Goal: Task Accomplishment & Management: Complete application form

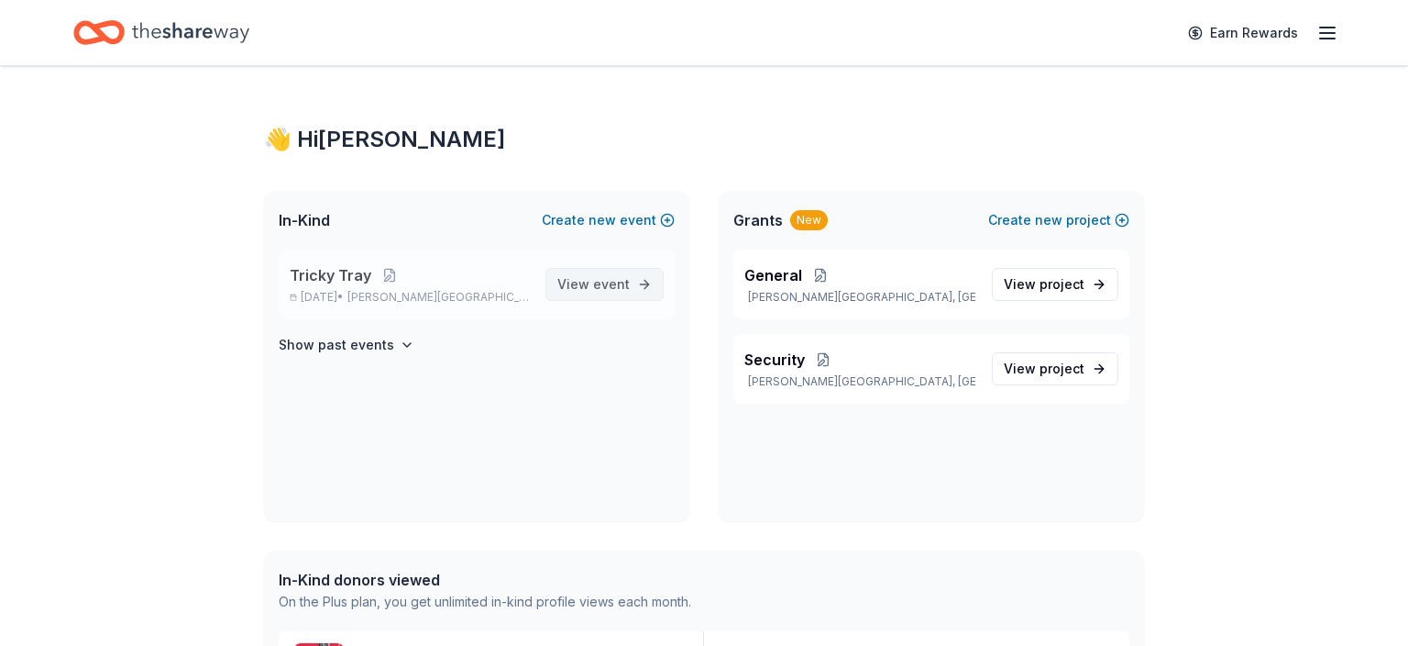
click at [603, 277] on span "event" at bounding box center [611, 284] width 37 height 16
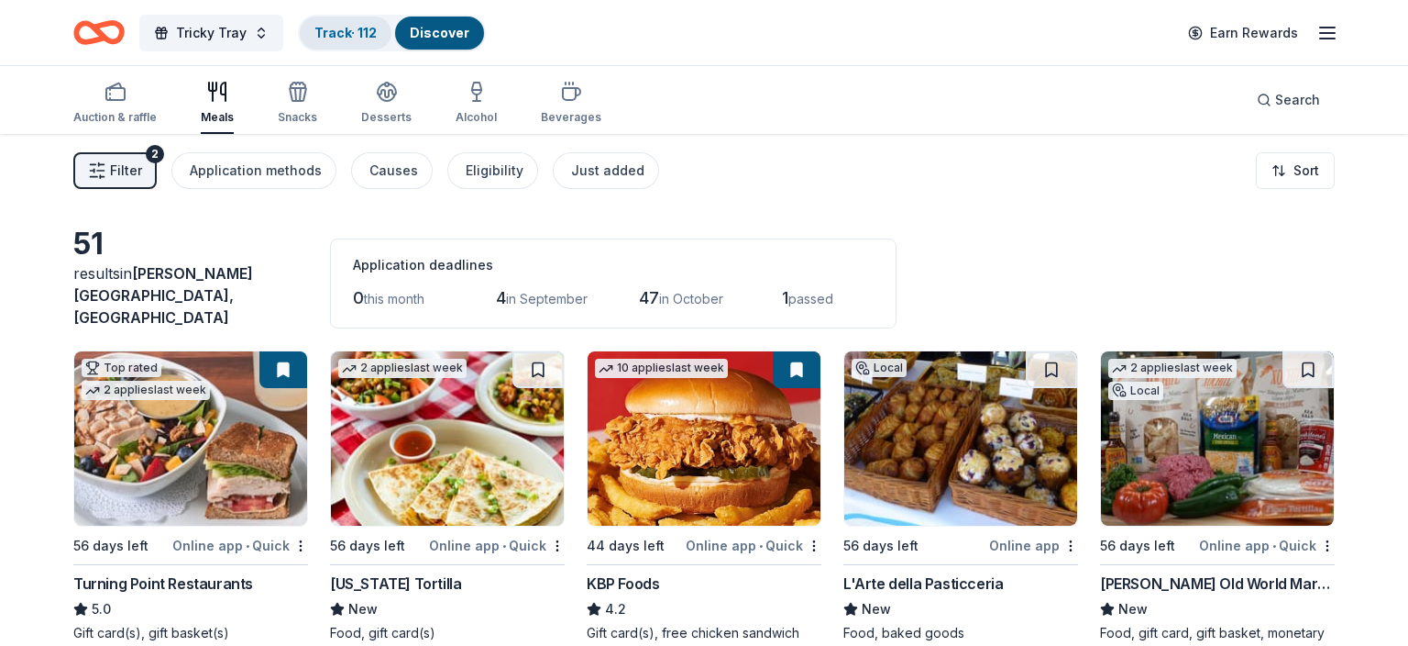
click at [351, 34] on link "Track · 112" at bounding box center [346, 33] width 62 height 16
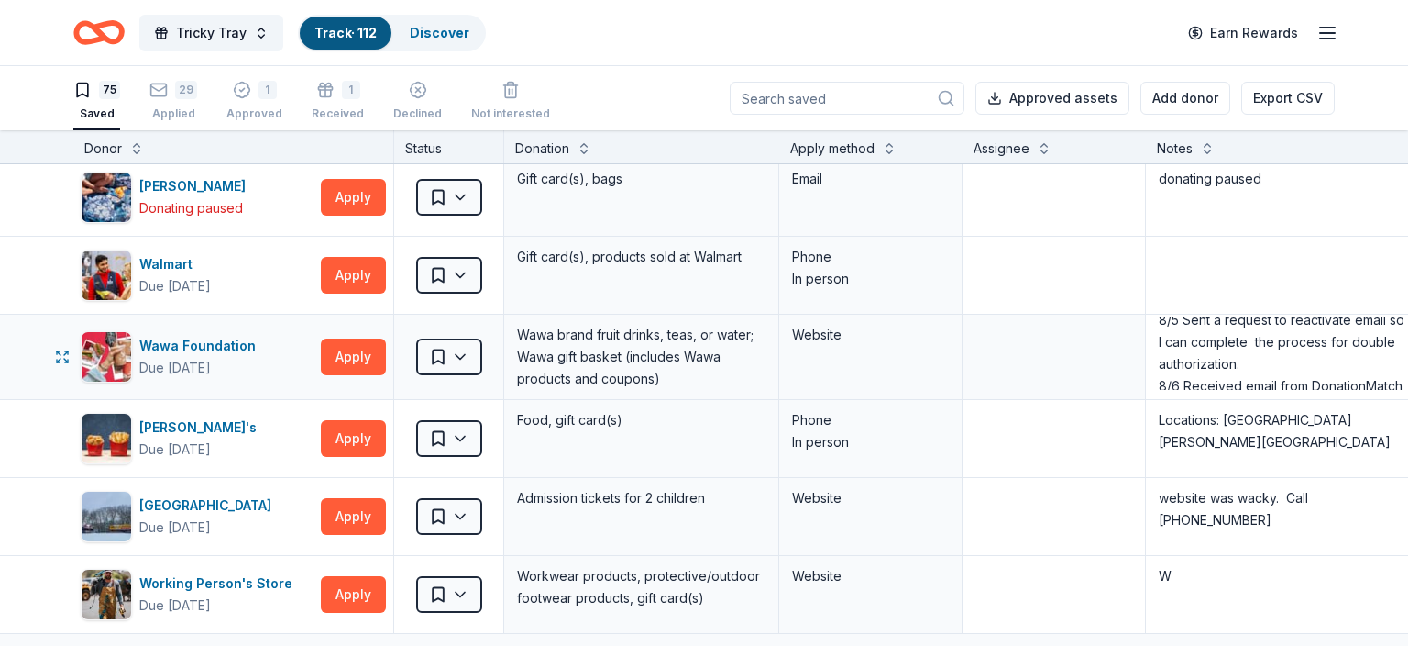
scroll to position [95, 0]
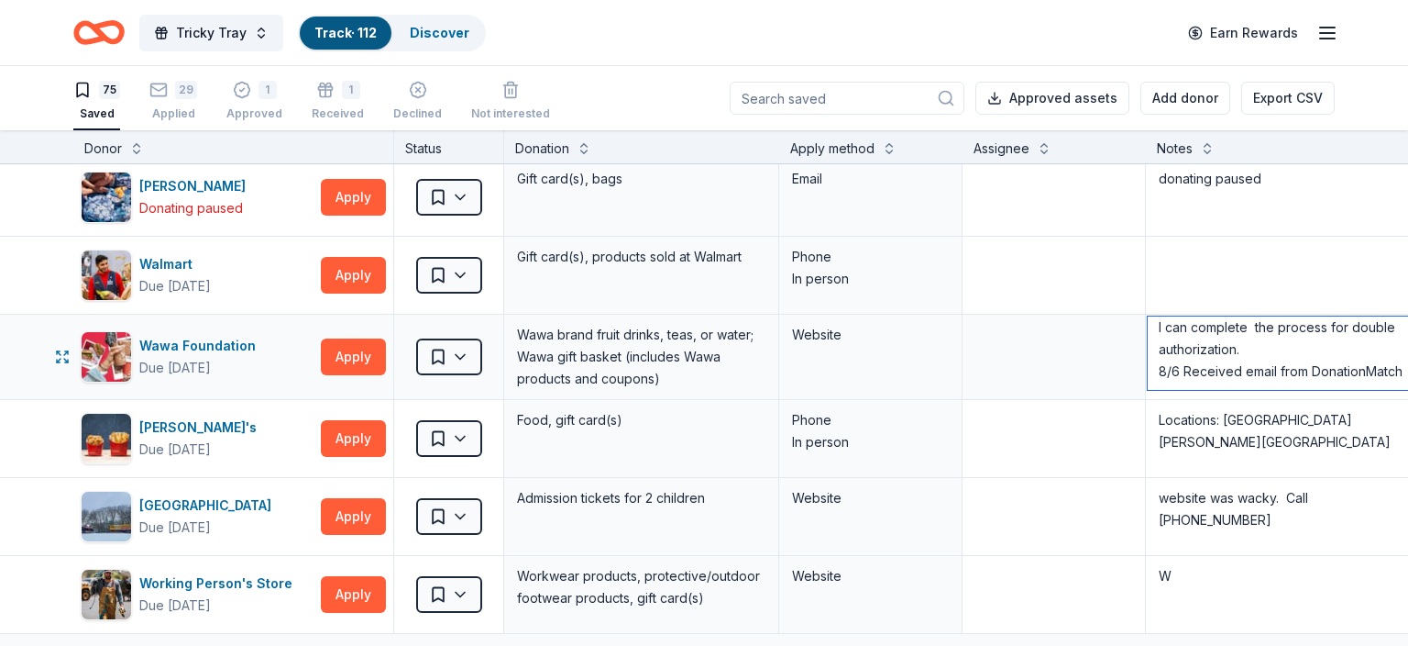
click at [1396, 359] on textarea "7/27/25 HAVING A PROBLEM WITH Set Up Multi-Factor Authentication. 8/5 Sent a re…" at bounding box center [1283, 352] width 270 height 73
drag, startPoint x: 1396, startPoint y: 359, endPoint x: 1159, endPoint y: 350, distance: 236.7
click at [1159, 350] on textarea "7/27/25 HAVING A PROBLEM WITH Set Up Multi-Factor Authentication. 8/5 Sent a re…" at bounding box center [1283, 352] width 270 height 73
drag, startPoint x: 1160, startPoint y: 367, endPoint x: 1151, endPoint y: 363, distance: 9.9
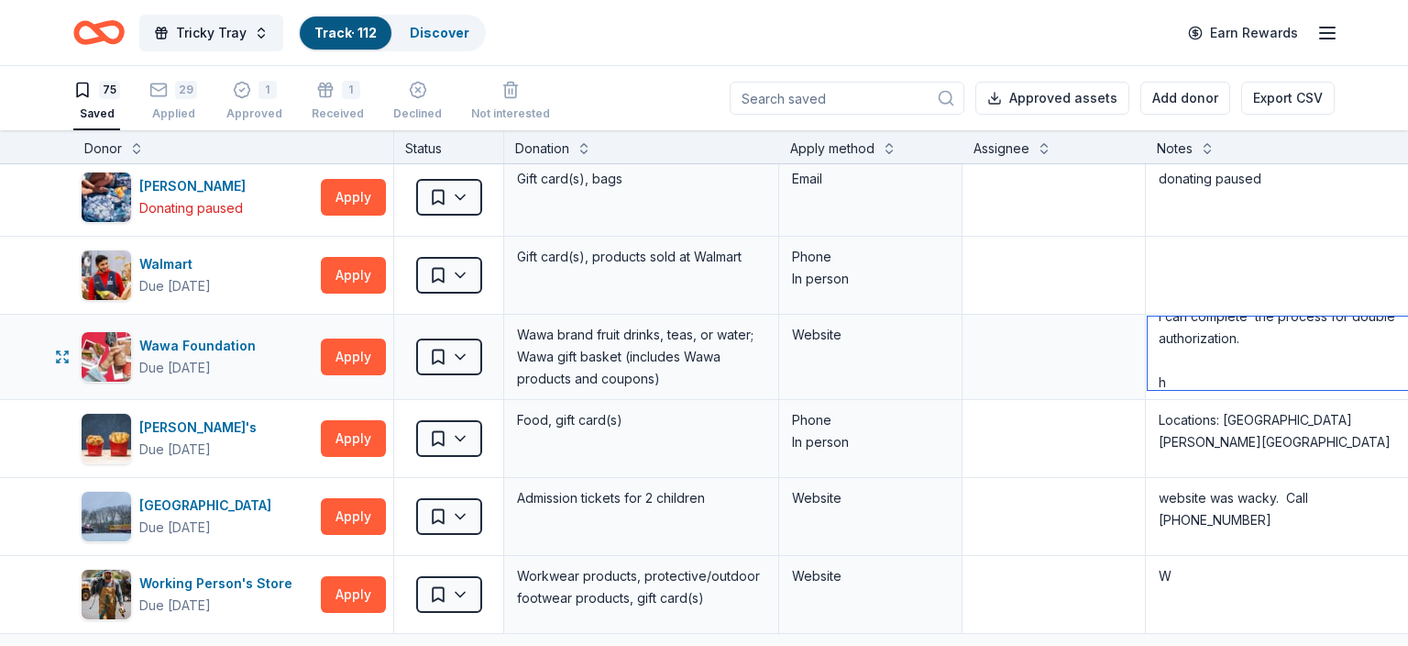
click at [1151, 363] on textarea "7/27/25 HAVING A PROBLEM WITH Set Up Multi-Factor Authentication. 8/5 Sent a re…" at bounding box center [1283, 352] width 270 height 73
drag, startPoint x: 1275, startPoint y: 366, endPoint x: 1157, endPoint y: 366, distance: 118.3
click at [1157, 366] on textarea "7/27/25 HAVING A PROBLEM WITH Set Up Multi-Factor Authentication. 8/5 Sent a re…" at bounding box center [1283, 352] width 270 height 73
paste textarea "cgsupport@cybergrants.com"
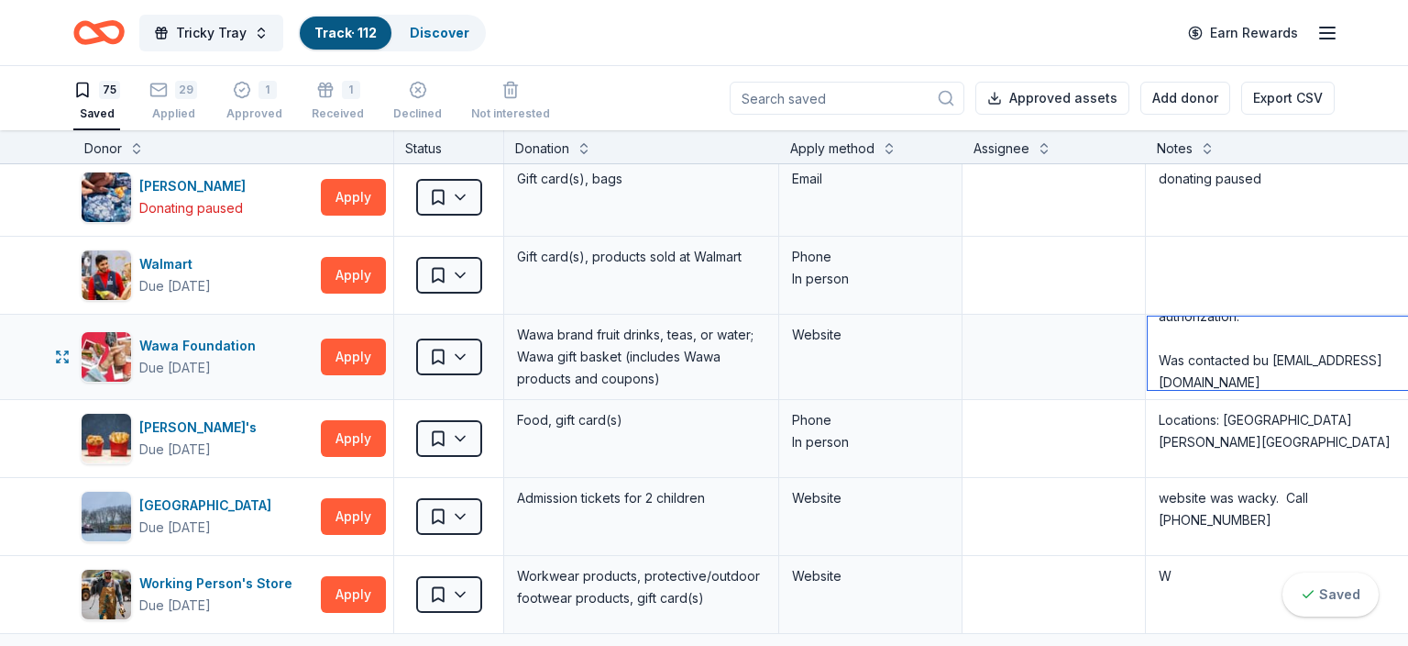
click at [1161, 362] on textarea "7/27/25 HAVING A PROBLEM WITH Set Up Multi-Factor Authentication. 8/5 Sent a re…" at bounding box center [1283, 352] width 270 height 73
type textarea "7/27/25 HAVING A PROBLEM WITH Set Up Multi-Factor Authentication. 8/5 Sent a re…"
click at [352, 340] on button "Apply" at bounding box center [353, 356] width 65 height 37
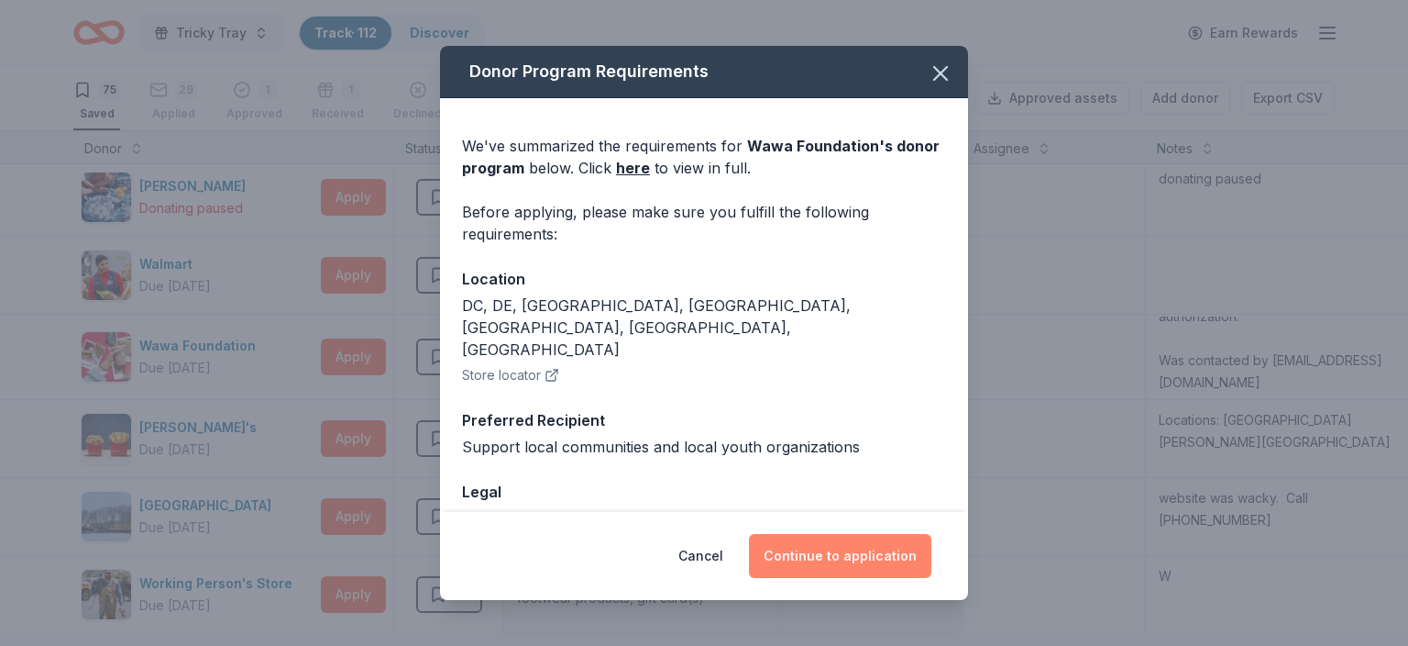
click at [839, 562] on button "Continue to application" at bounding box center [840, 556] width 182 height 44
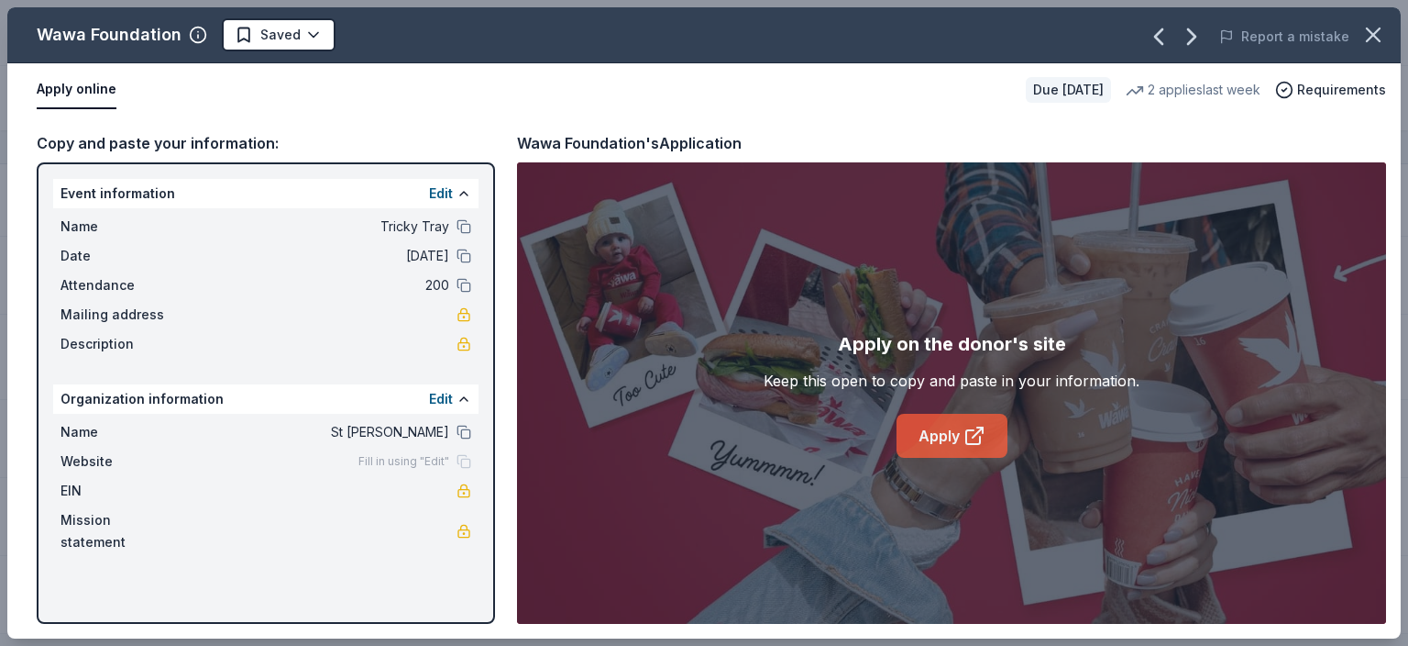
click at [943, 441] on link "Apply" at bounding box center [952, 436] width 111 height 44
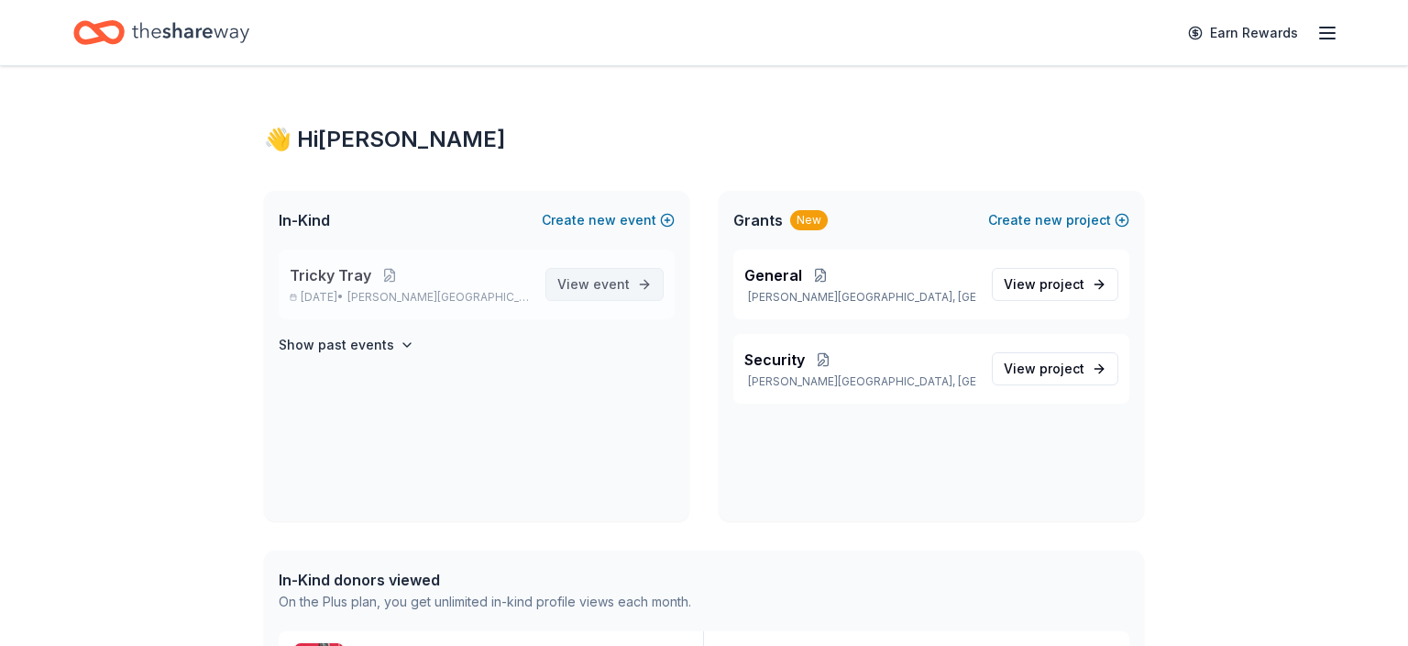
click at [608, 281] on span "event" at bounding box center [611, 284] width 37 height 16
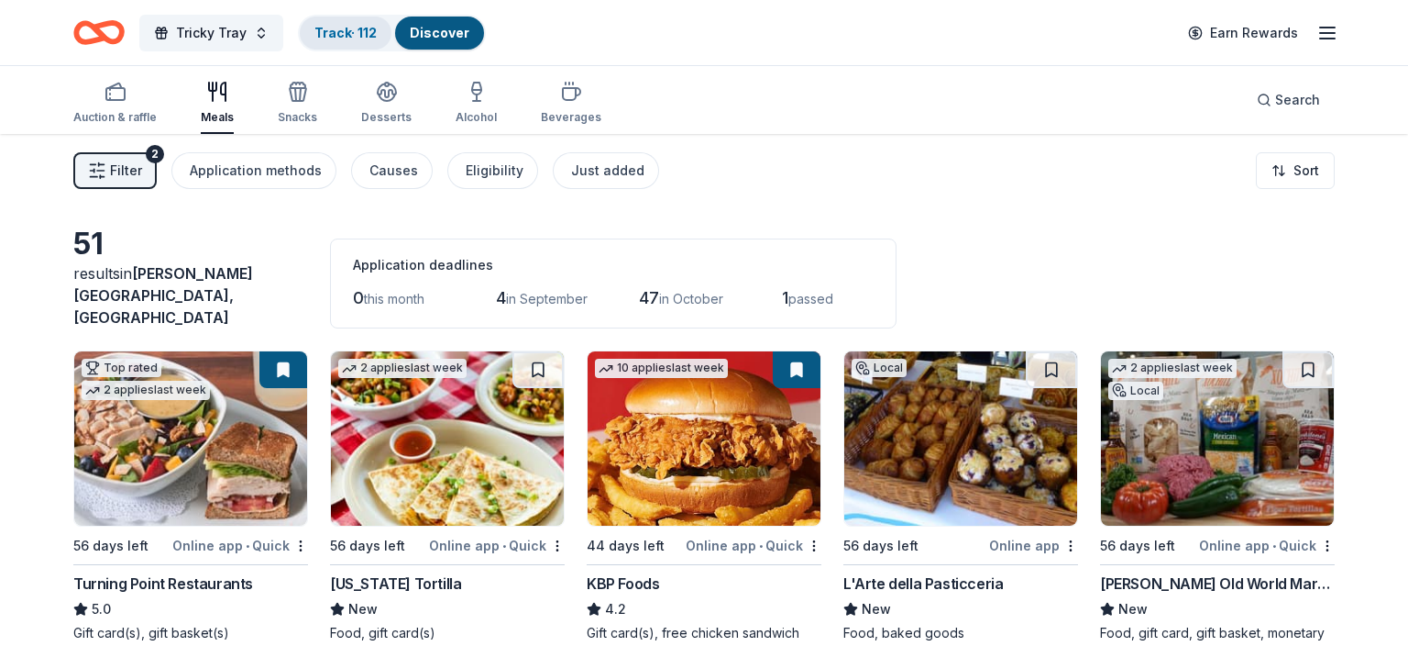
click at [347, 28] on link "Track · 112" at bounding box center [346, 33] width 62 height 16
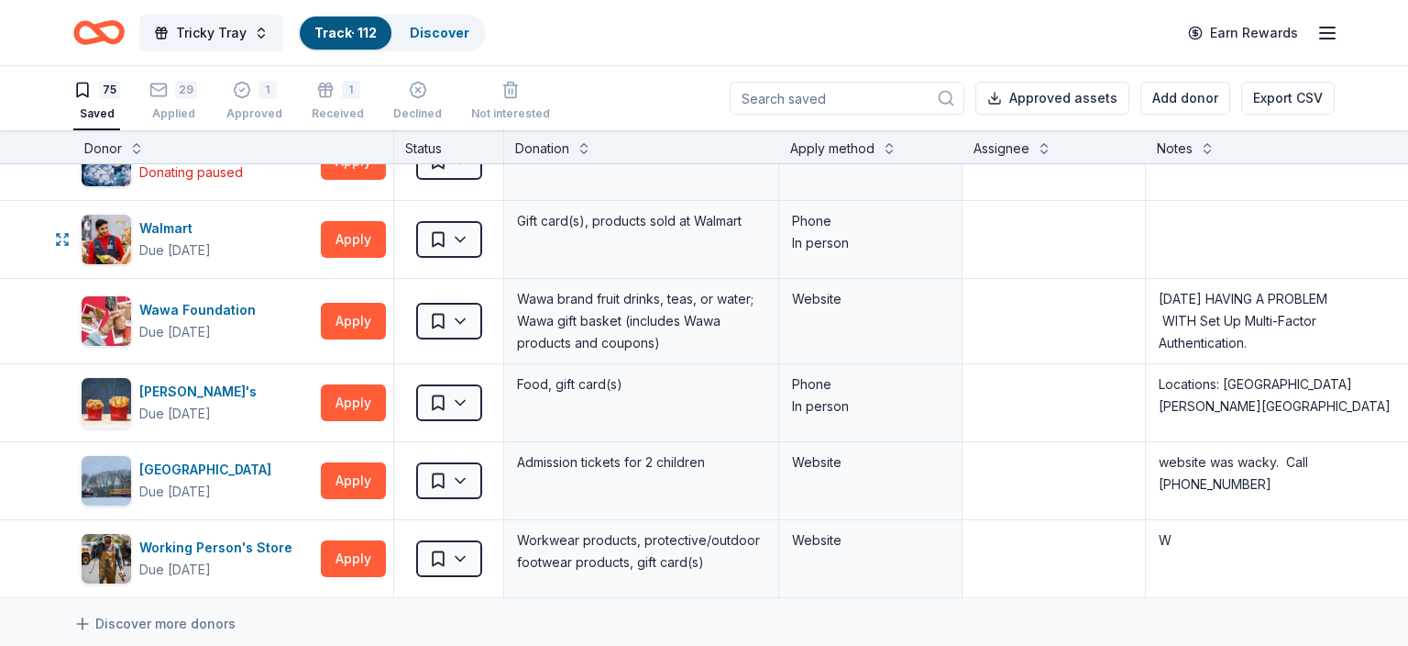
scroll to position [5499, 0]
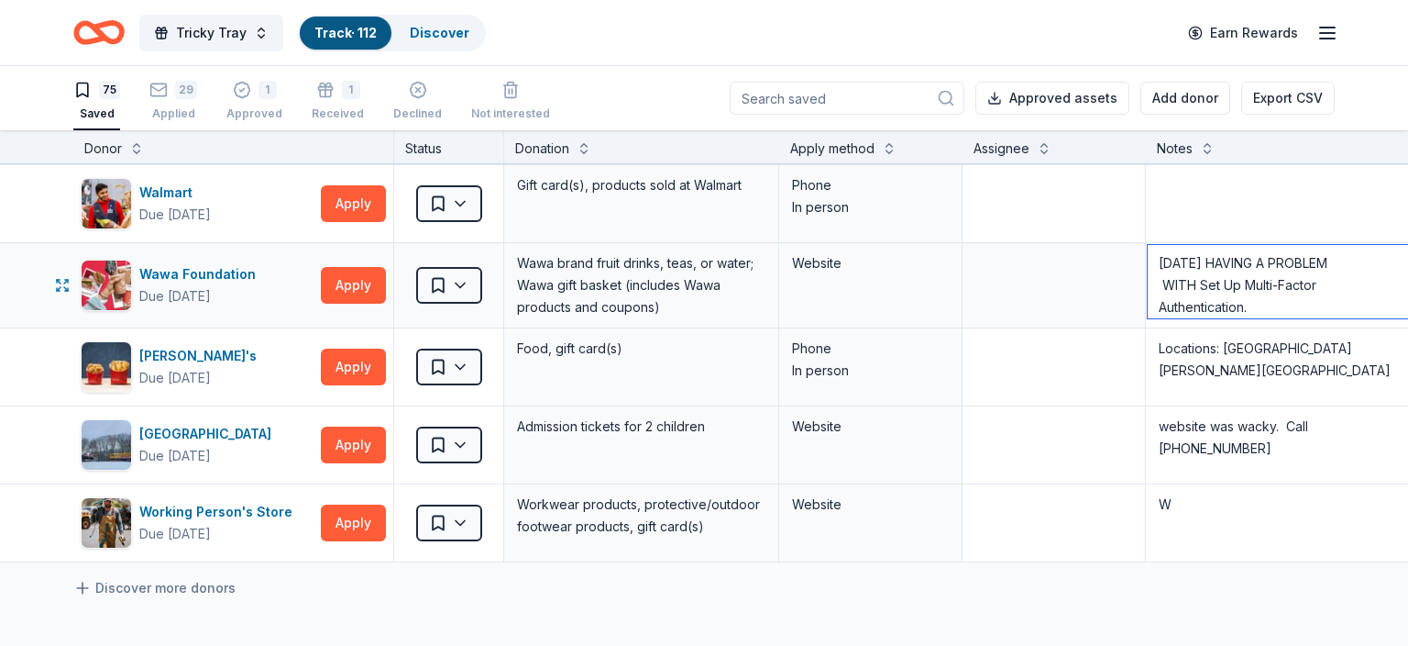
click at [1260, 293] on textarea "7/27/25 HAVING A PROBLEM WITH Set Up Multi-Factor Authentication. 8/5 Sent a re…" at bounding box center [1283, 281] width 270 height 73
click at [1160, 265] on textarea "7/27/25 HAVING A PROBLEM WITH Set Up Multi-Factor Authentication. 8/5 Sent a re…" at bounding box center [1283, 281] width 270 height 73
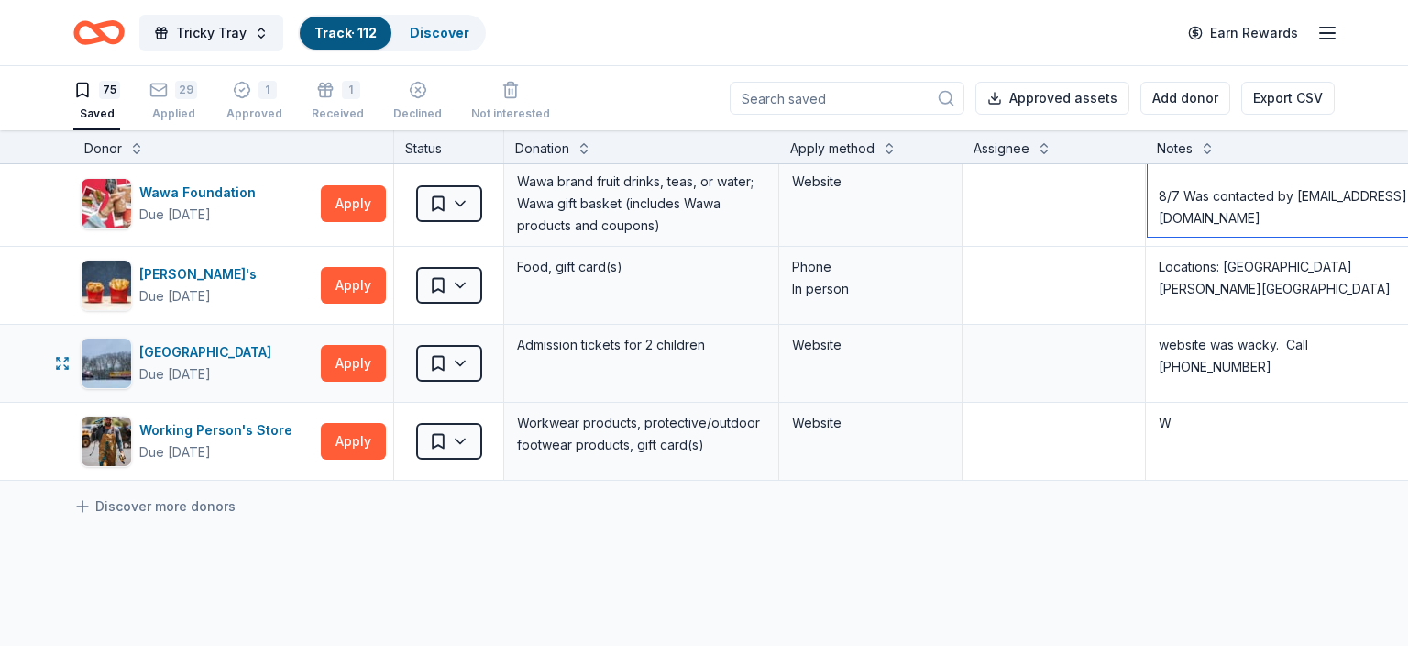
scroll to position [5571, 0]
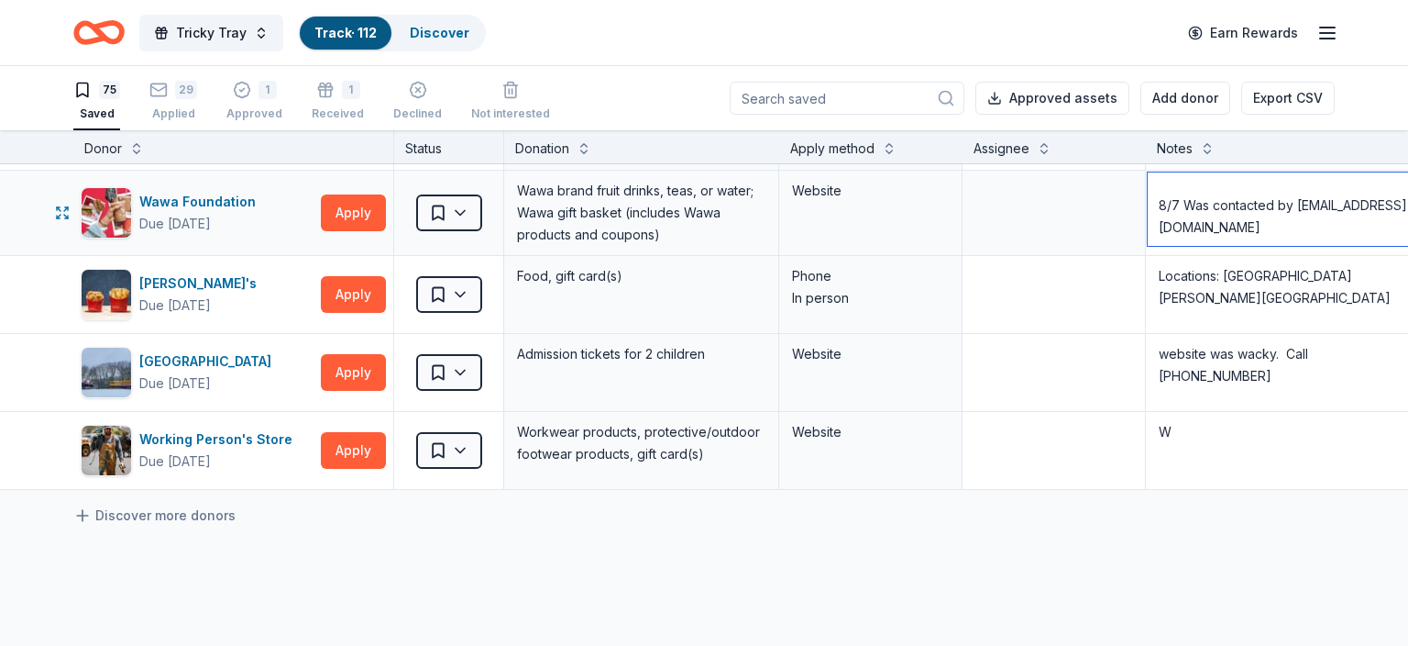
click at [1341, 211] on textarea "7/27/25 HAVING A PROBLEM WITH Set Up Multi-Factor Authentication. 8/5 Sent a re…" at bounding box center [1283, 208] width 270 height 73
paste textarea "ou will need an authenticator application on your device (phone/tablet). We rec…"
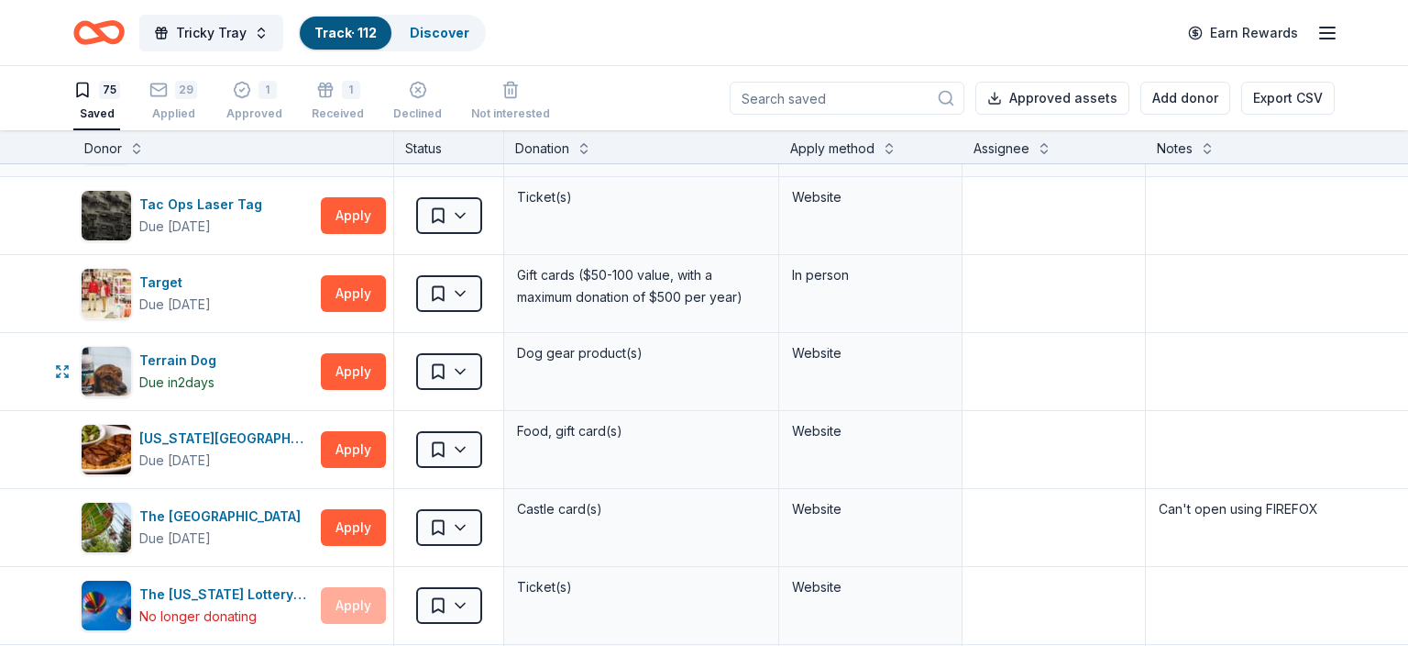
scroll to position [4097, 0]
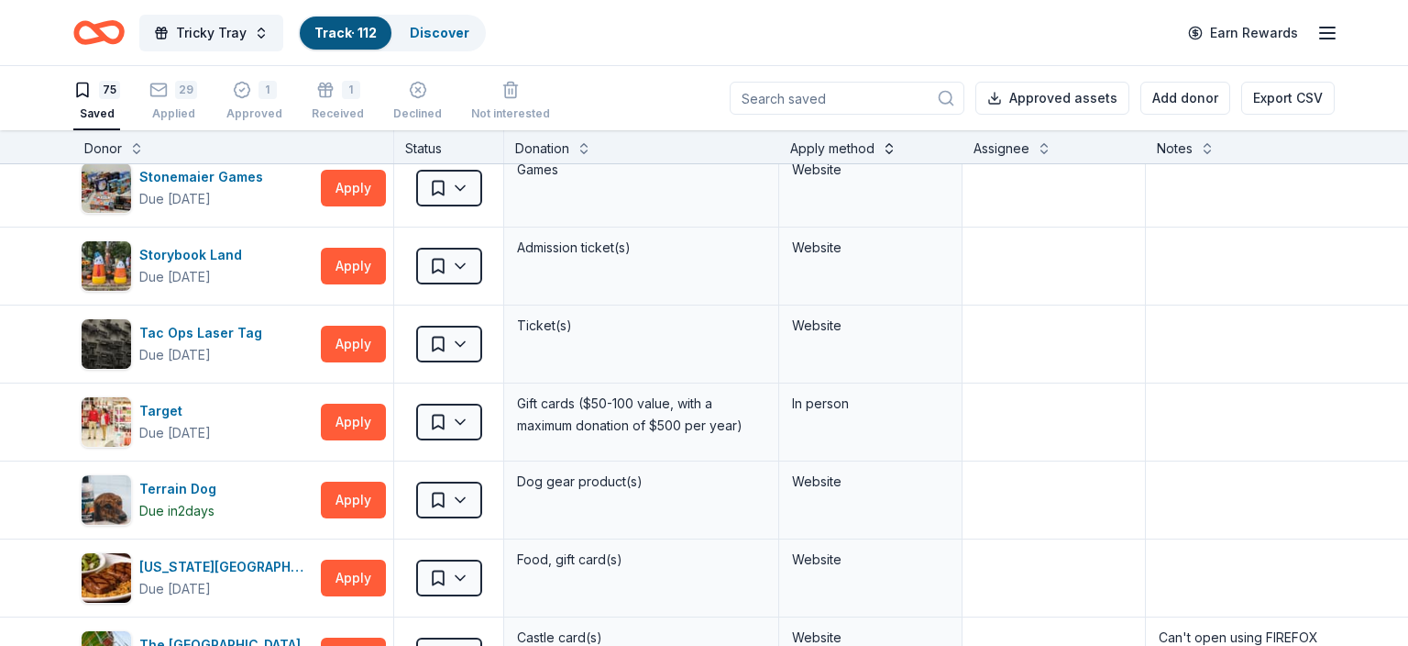
type textarea "7/27/25 HAVING A PROBLEM WITH Set Up Multi-Factor Authentication. 8/5 Sent a re…"
click at [890, 149] on button at bounding box center [889, 147] width 15 height 18
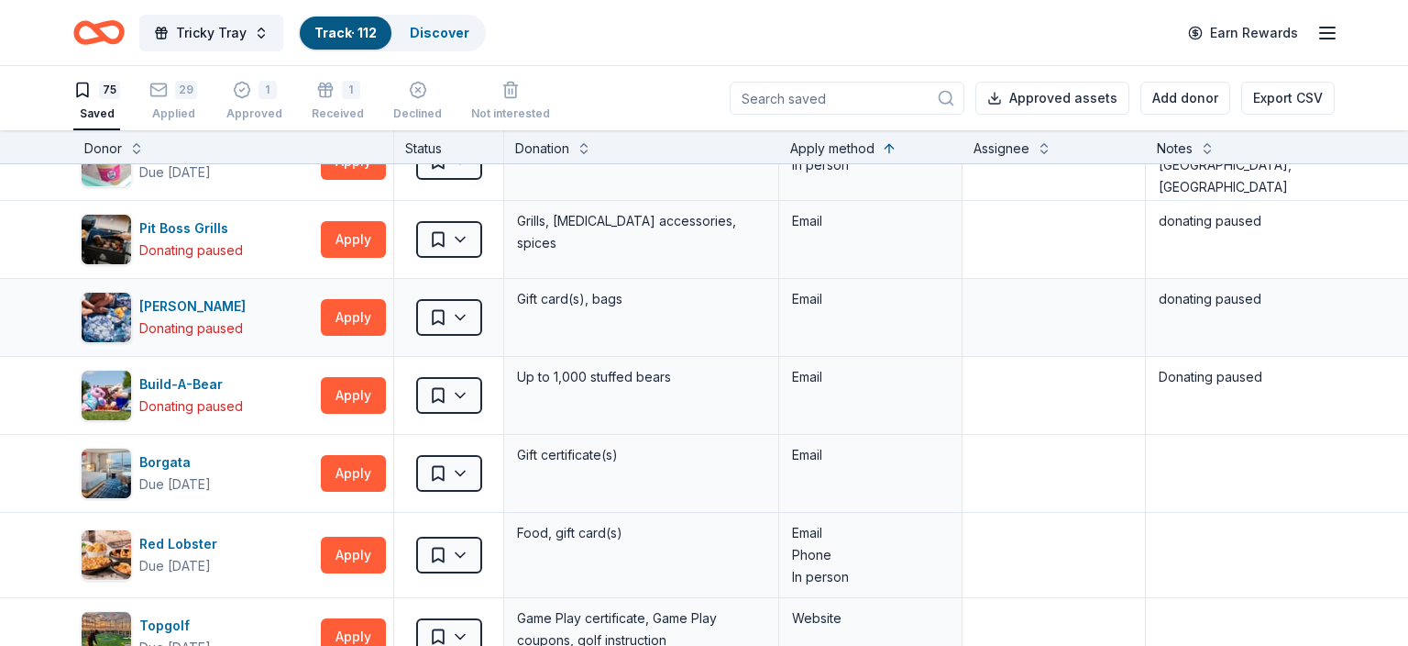
scroll to position [1725, 0]
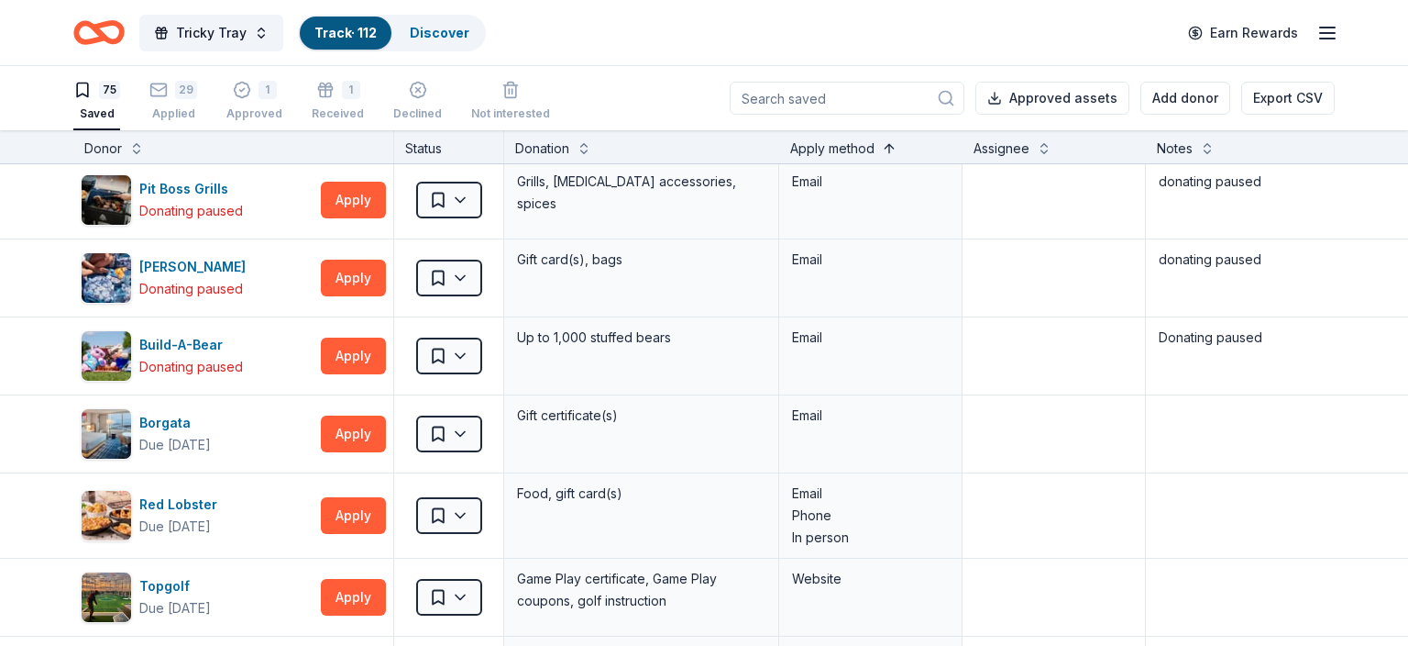
click at [891, 148] on button at bounding box center [889, 147] width 15 height 18
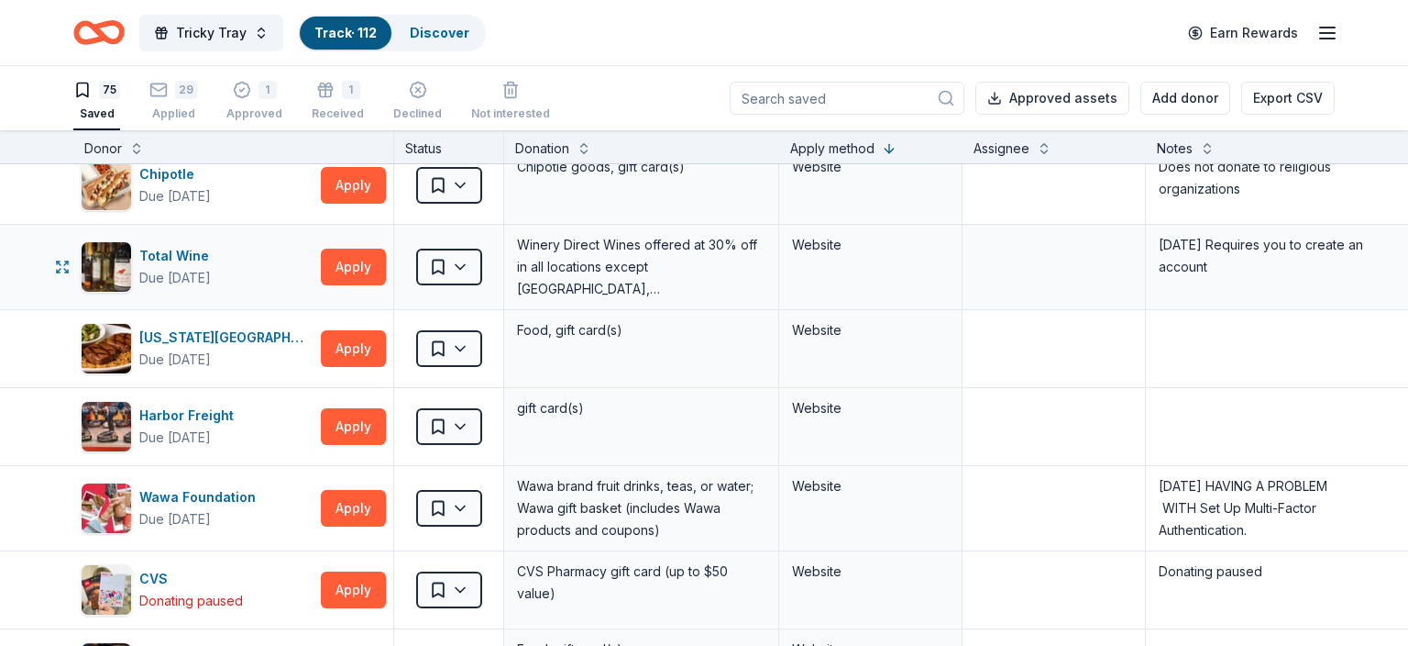
scroll to position [0, 0]
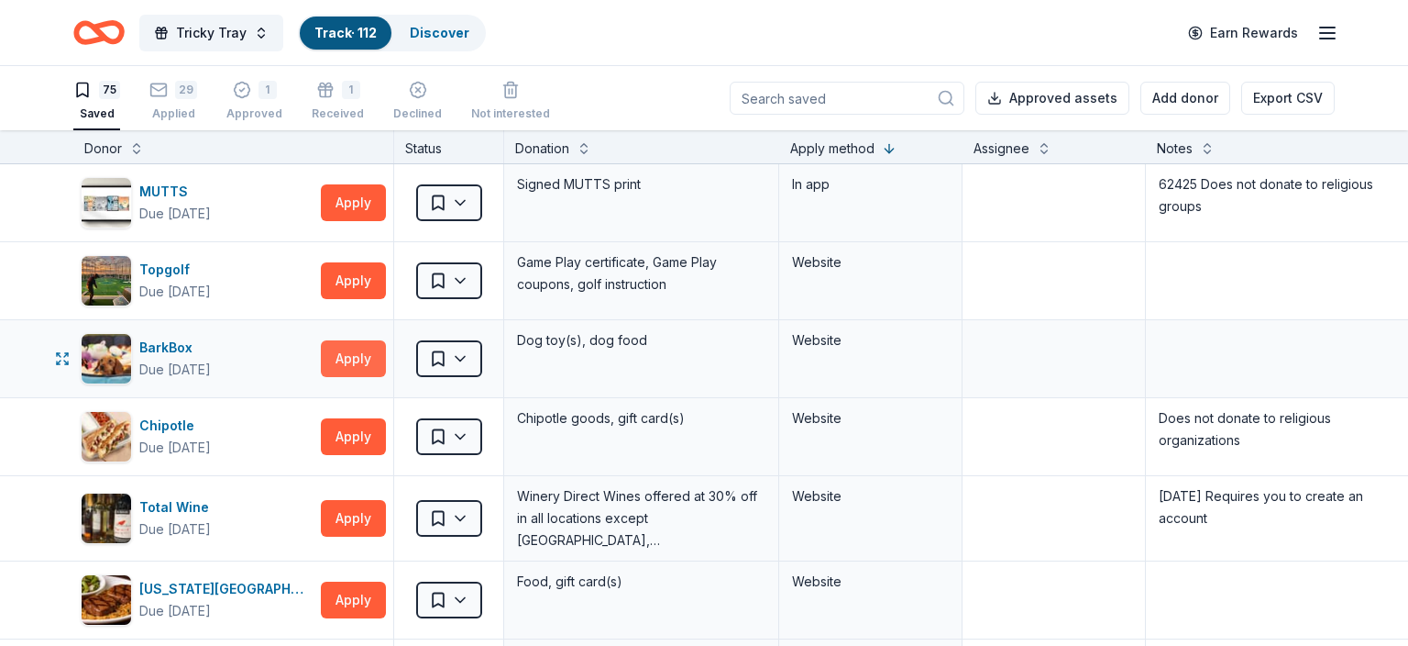
click at [364, 352] on button "Apply" at bounding box center [353, 358] width 65 height 37
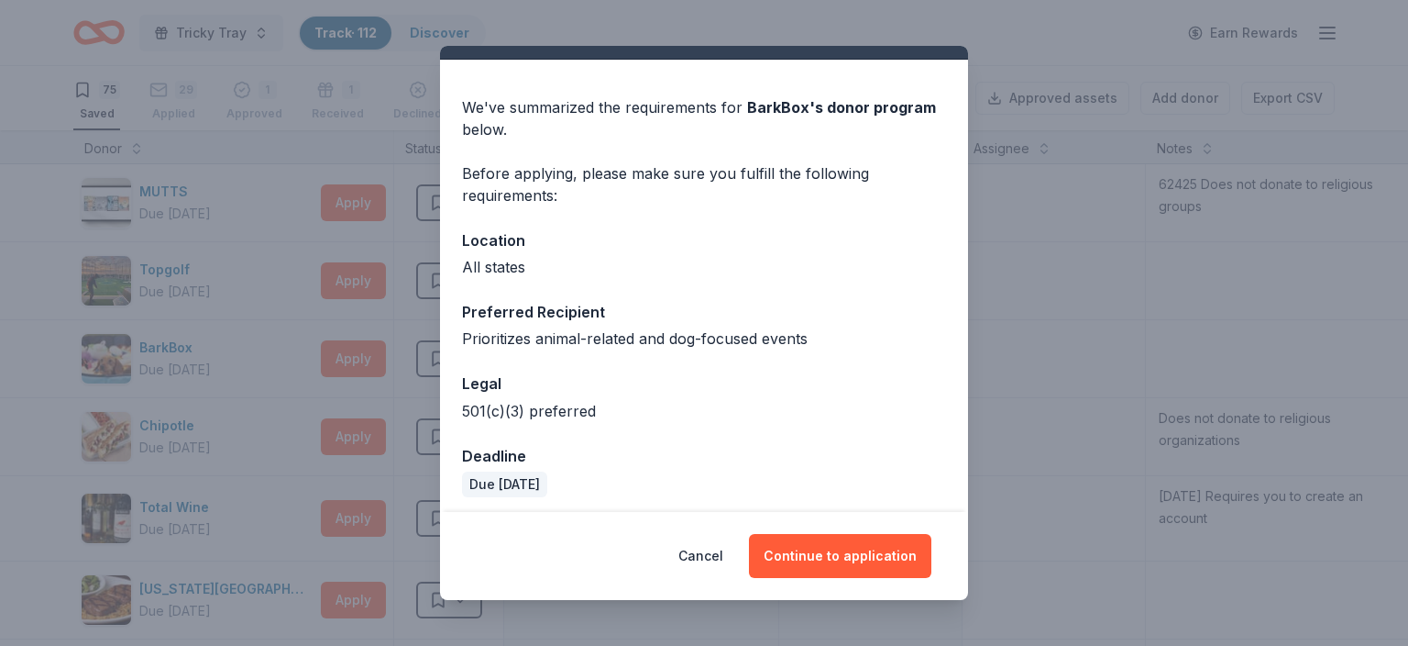
scroll to position [46, 0]
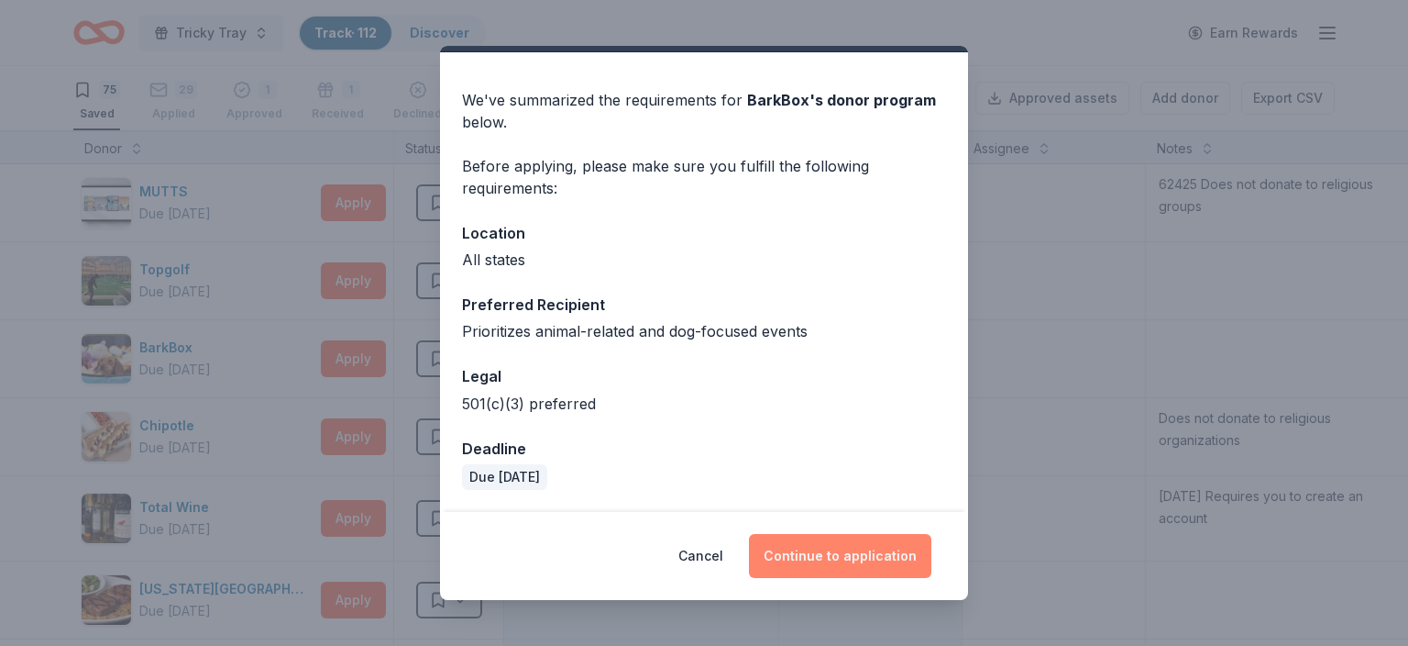
click at [852, 546] on button "Continue to application" at bounding box center [840, 556] width 182 height 44
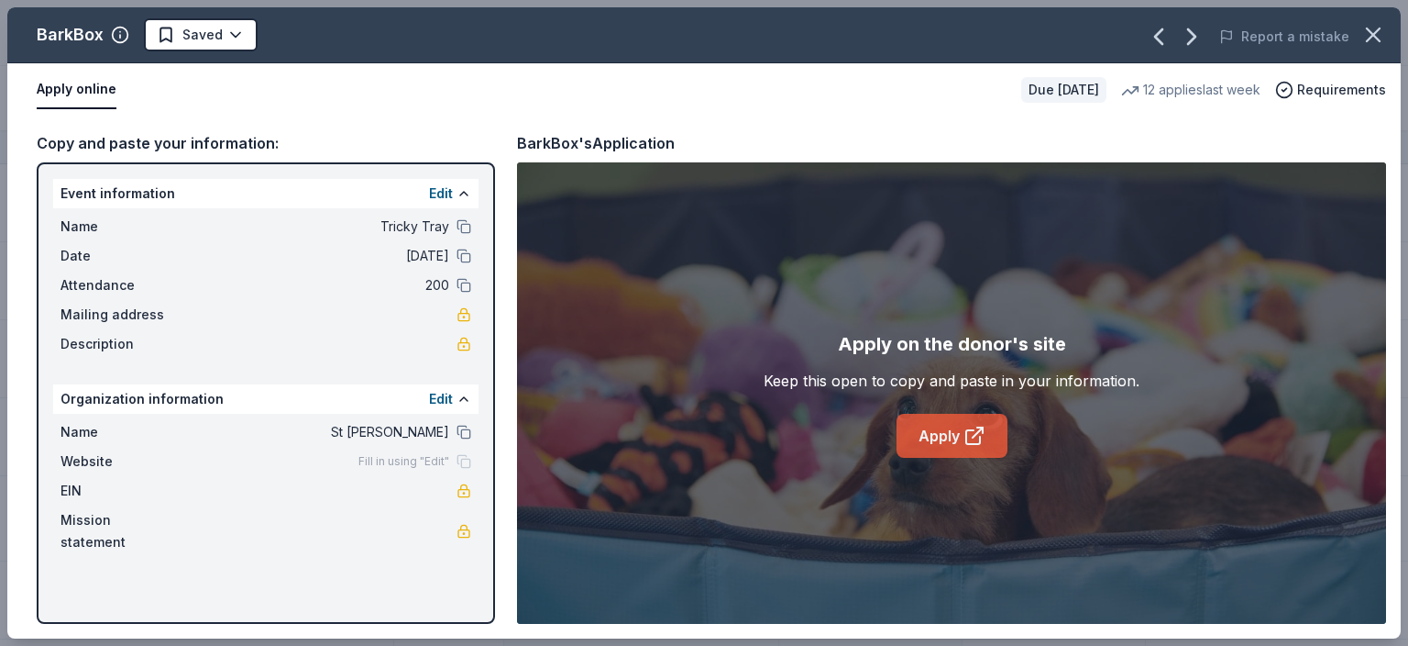
click at [928, 434] on link "Apply" at bounding box center [952, 436] width 111 height 44
click at [233, 38] on html "Tricky Tray Track · 112 Discover Earn Rewards 75 Saved 29 Applied 1 Approved 1 …" at bounding box center [704, 323] width 1408 height 646
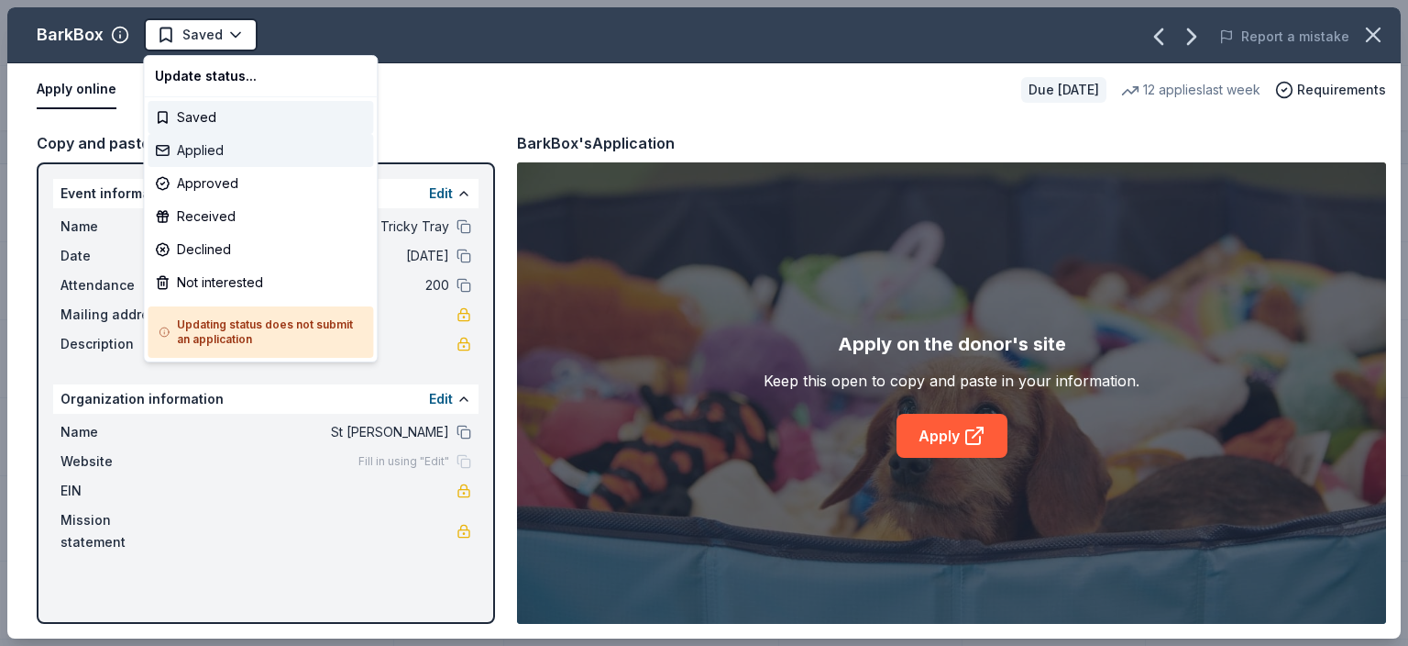
click at [221, 150] on div "Applied" at bounding box center [261, 150] width 226 height 33
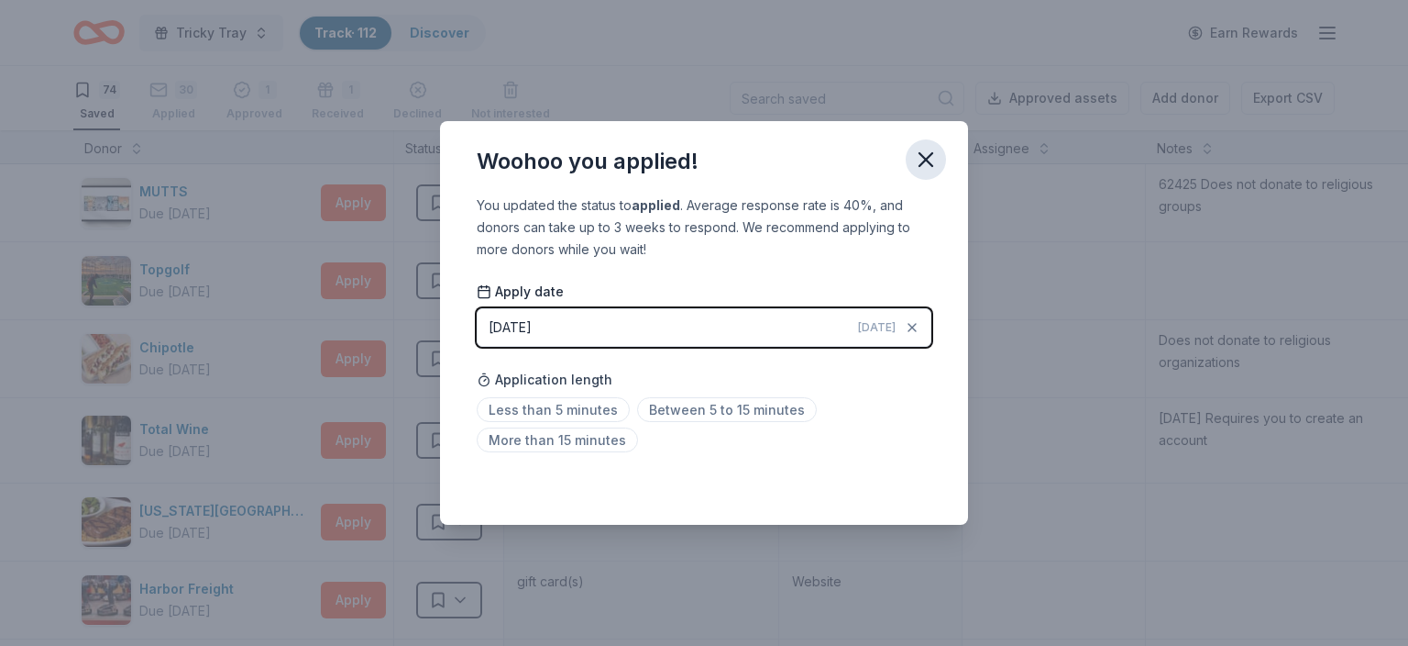
click at [923, 158] on icon "button" at bounding box center [926, 159] width 13 height 13
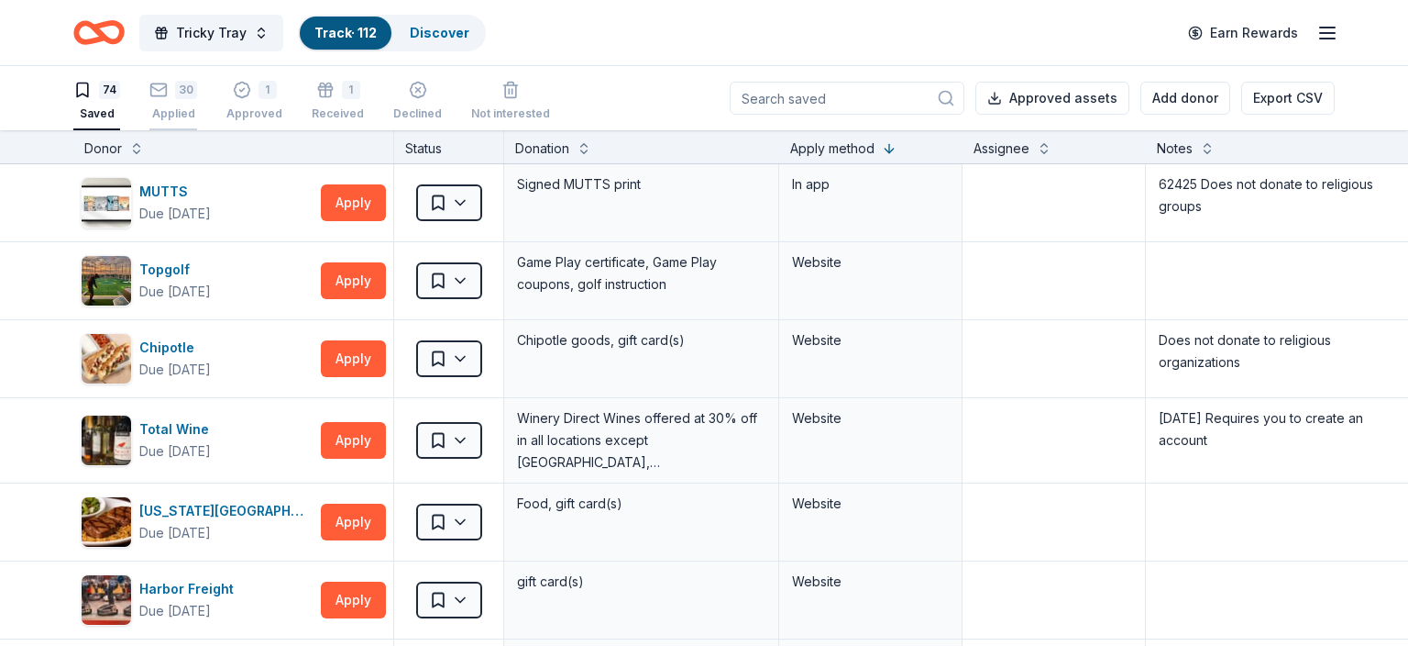
click at [176, 95] on div "30" at bounding box center [186, 90] width 22 height 18
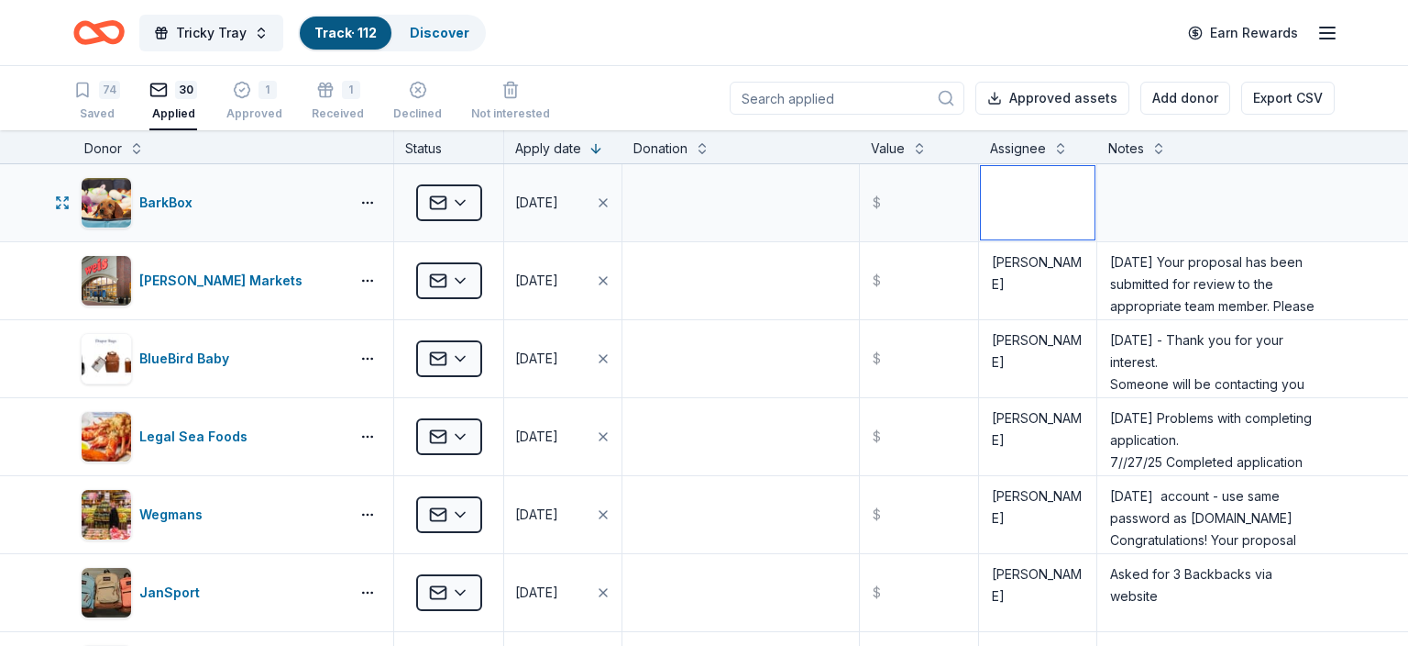
click at [999, 218] on textarea at bounding box center [1038, 202] width 114 height 73
drag, startPoint x: 996, startPoint y: 264, endPoint x: 1076, endPoint y: 262, distance: 79.8
click at [1076, 262] on textarea "Cathy Kenny" at bounding box center [1038, 280] width 114 height 73
click at [1006, 193] on textarea at bounding box center [1038, 202] width 114 height 73
paste textarea "Cathy Kenny"
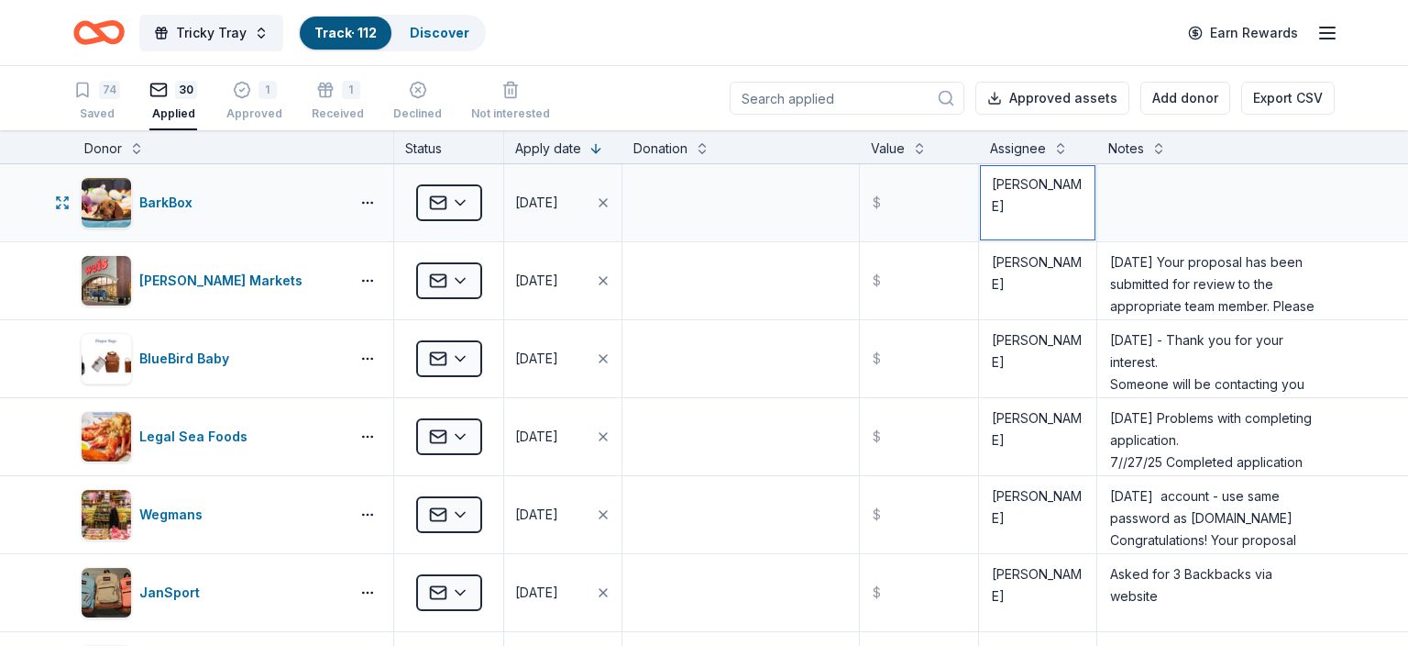
click at [1006, 193] on textarea "Cathy Kenny" at bounding box center [1038, 202] width 114 height 73
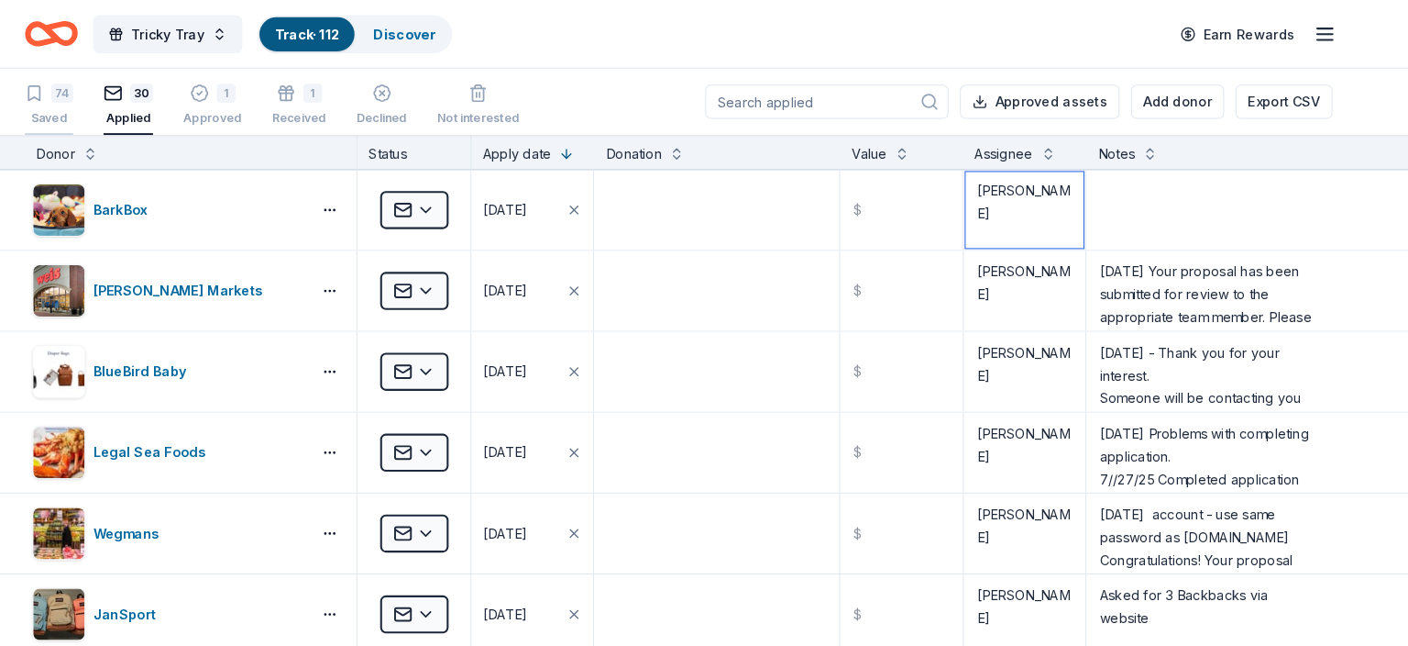
type textarea "Cathy Kenny"
click at [106, 105] on div "74 Saved" at bounding box center [96, 101] width 47 height 40
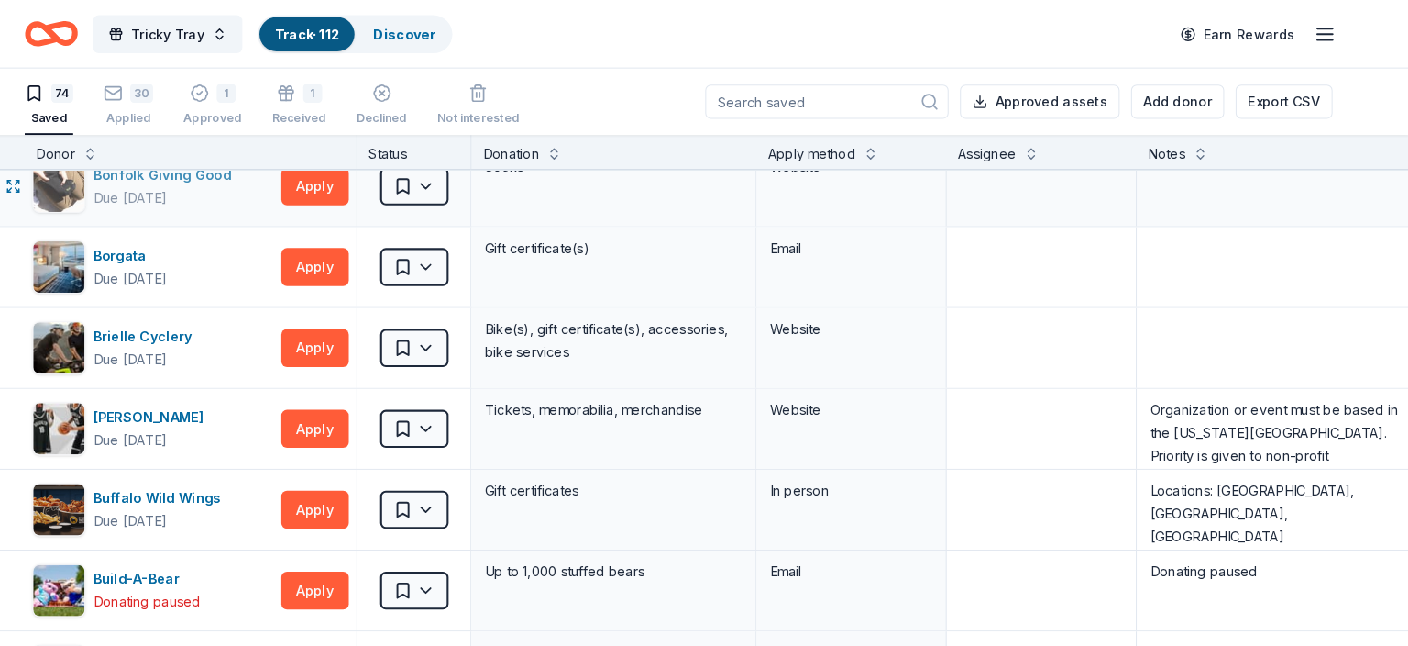
scroll to position [682, 0]
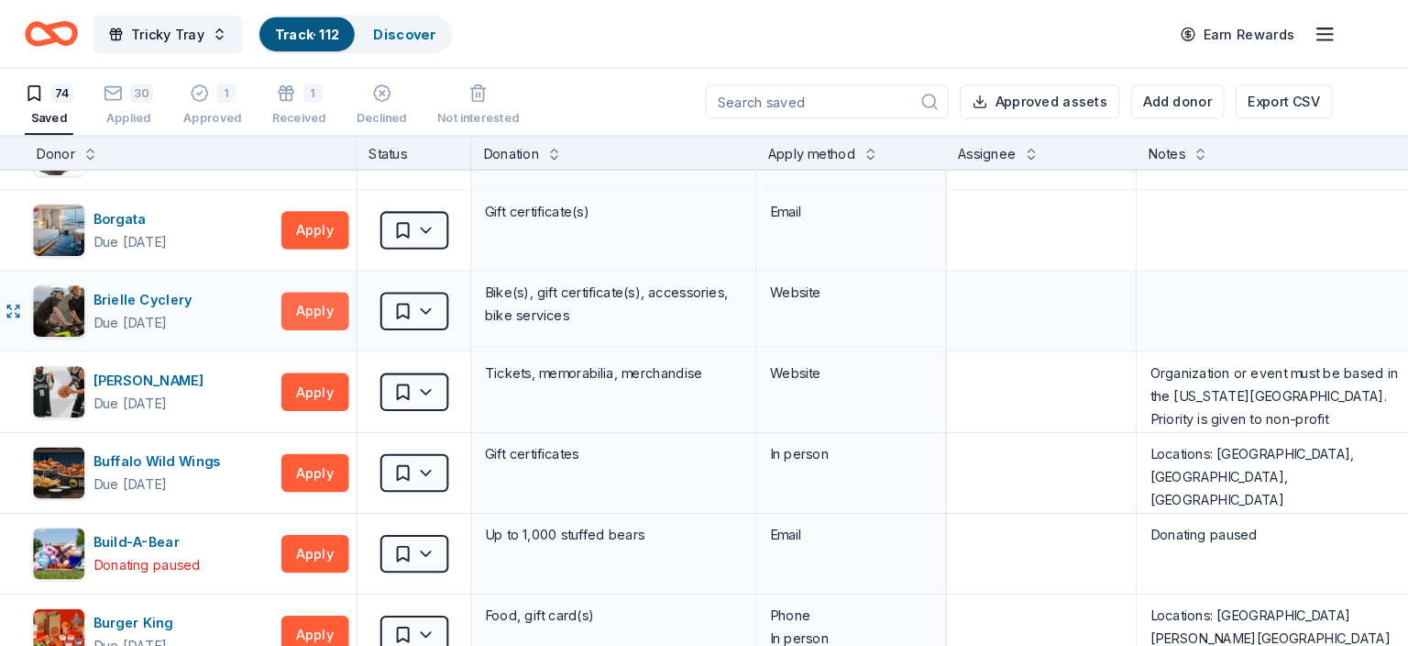
click at [366, 294] on button "Apply" at bounding box center [353, 299] width 65 height 37
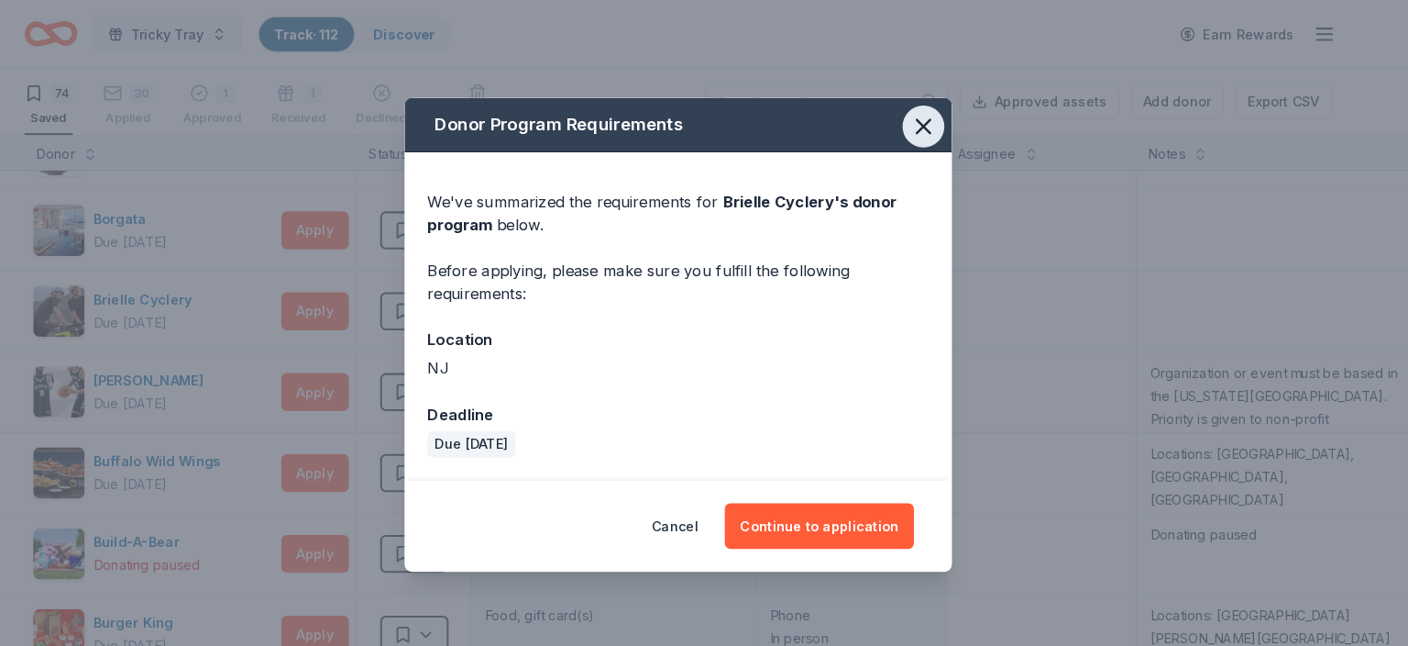
click at [943, 124] on icon "button" at bounding box center [940, 122] width 13 height 13
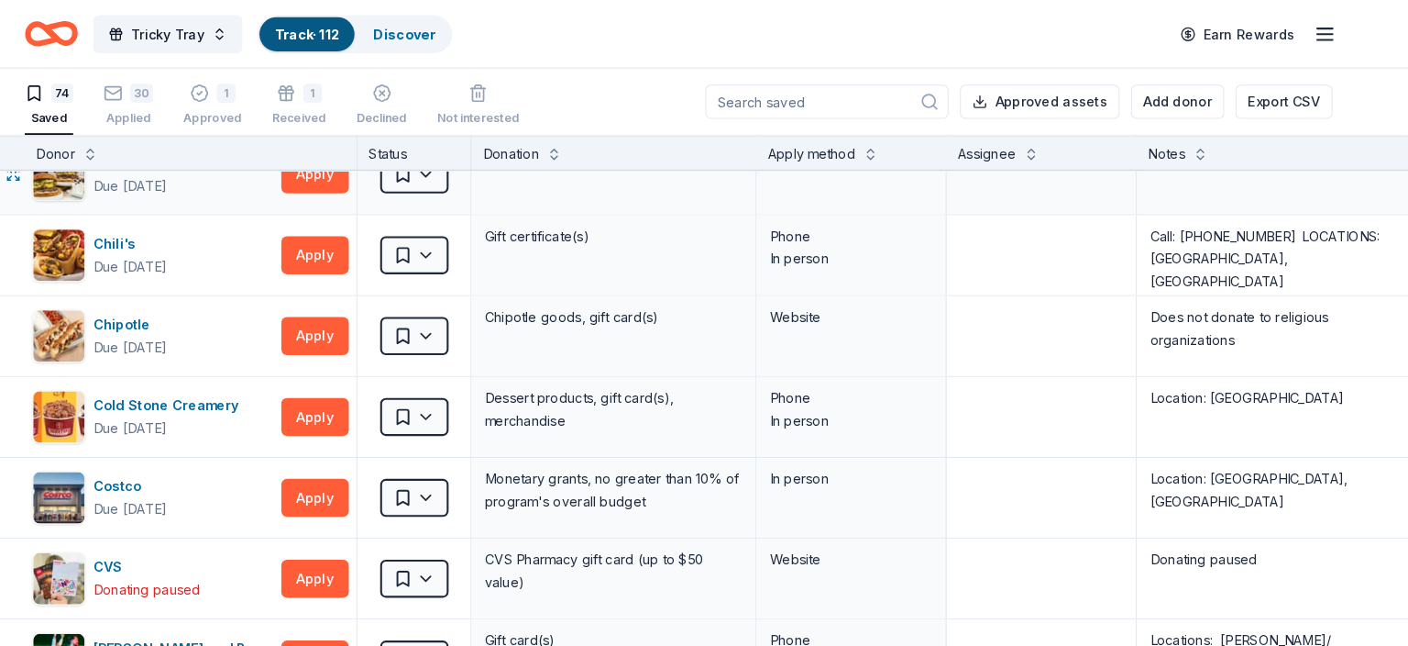
scroll to position [1294, 0]
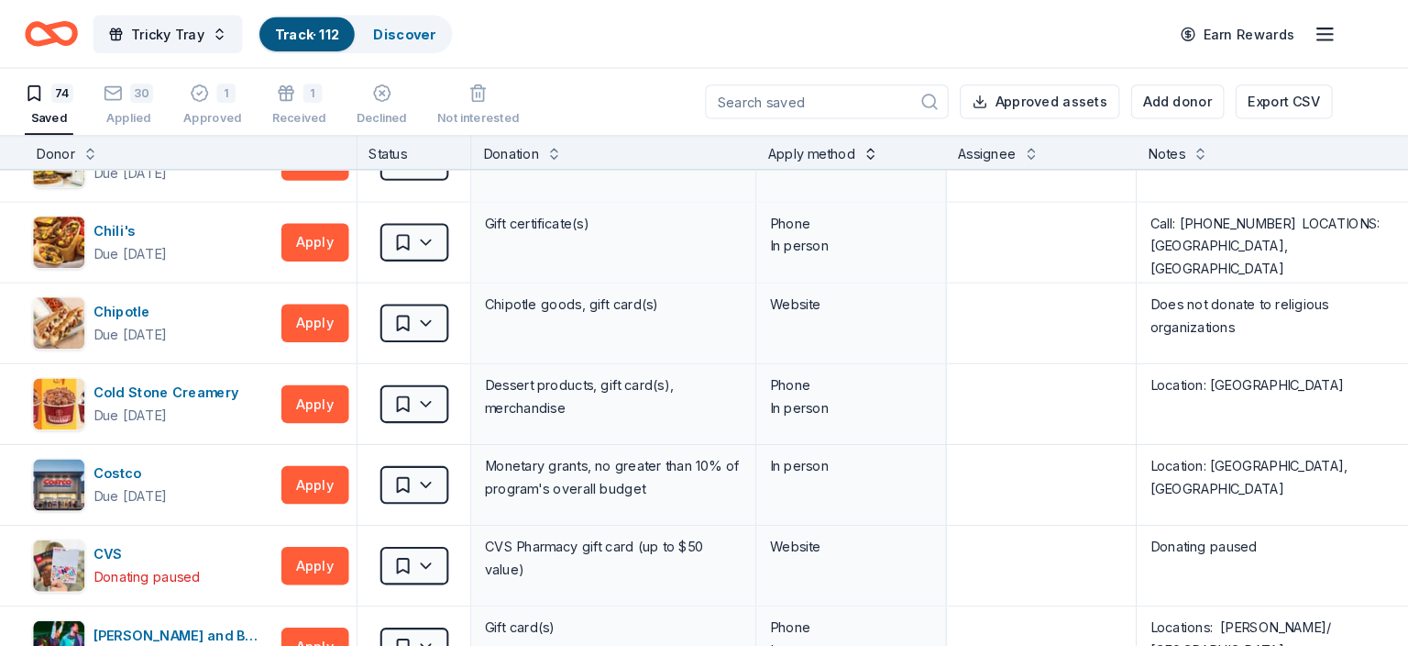
click at [889, 144] on button at bounding box center [889, 147] width 15 height 18
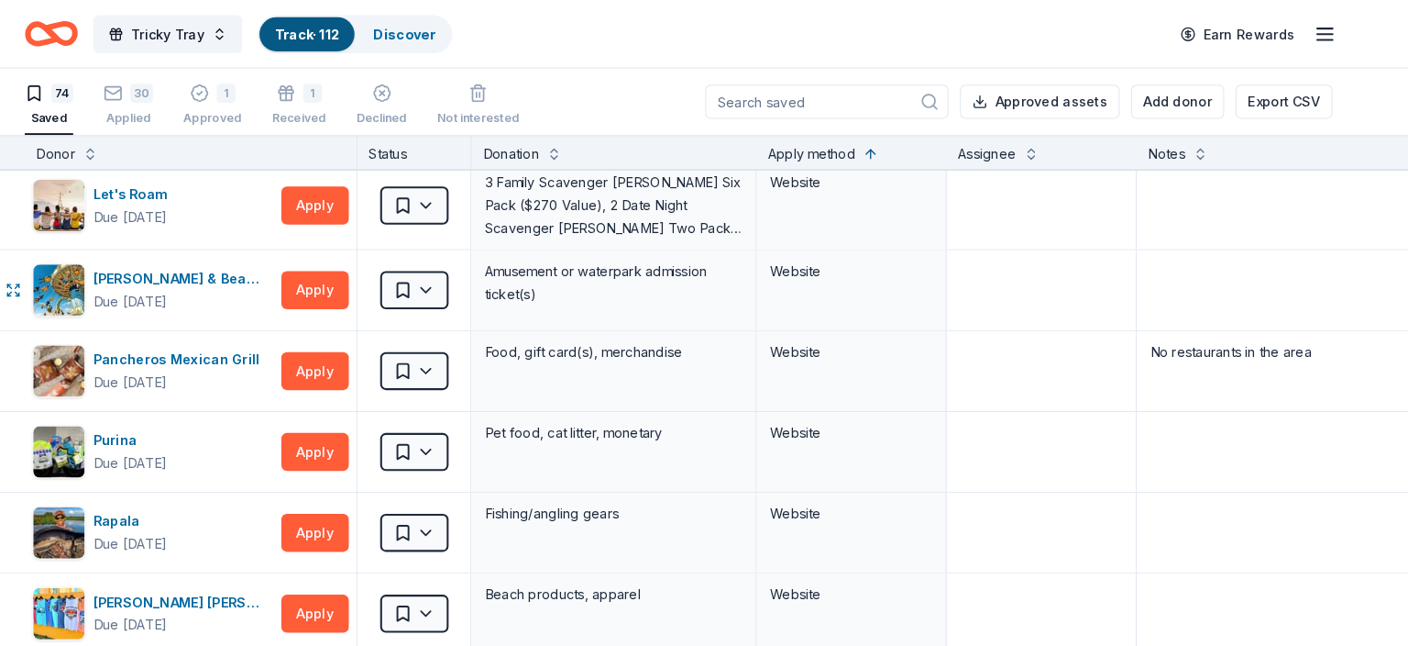
scroll to position [3620, 0]
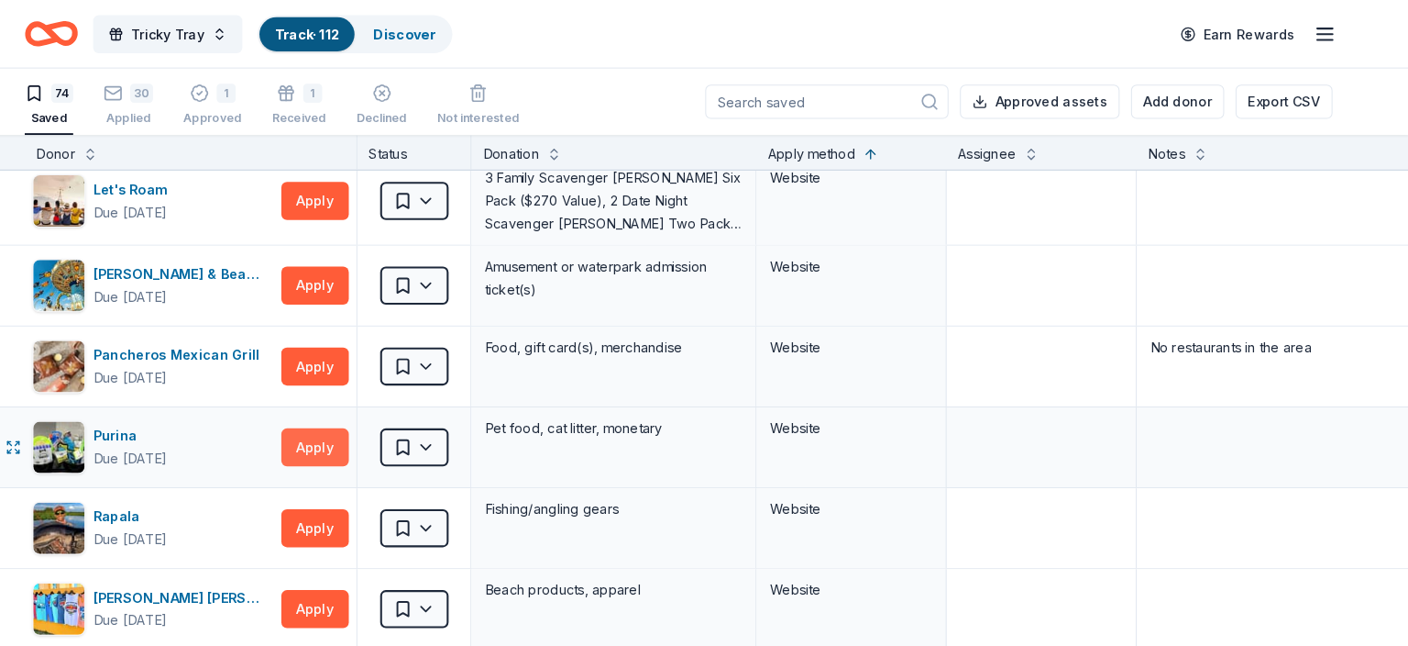
click at [373, 422] on button "Apply" at bounding box center [353, 431] width 65 height 37
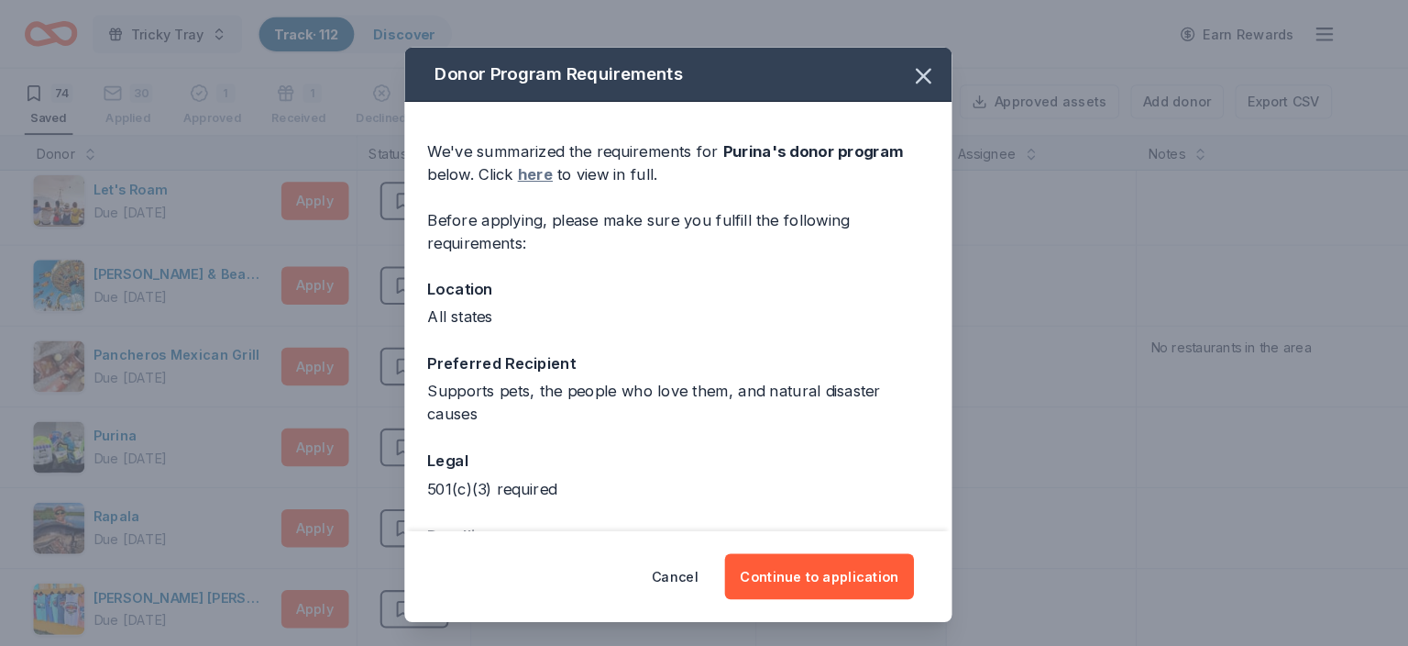
click at [561, 167] on link "here" at bounding box center [566, 168] width 34 height 22
click at [861, 546] on button "Continue to application" at bounding box center [840, 556] width 182 height 44
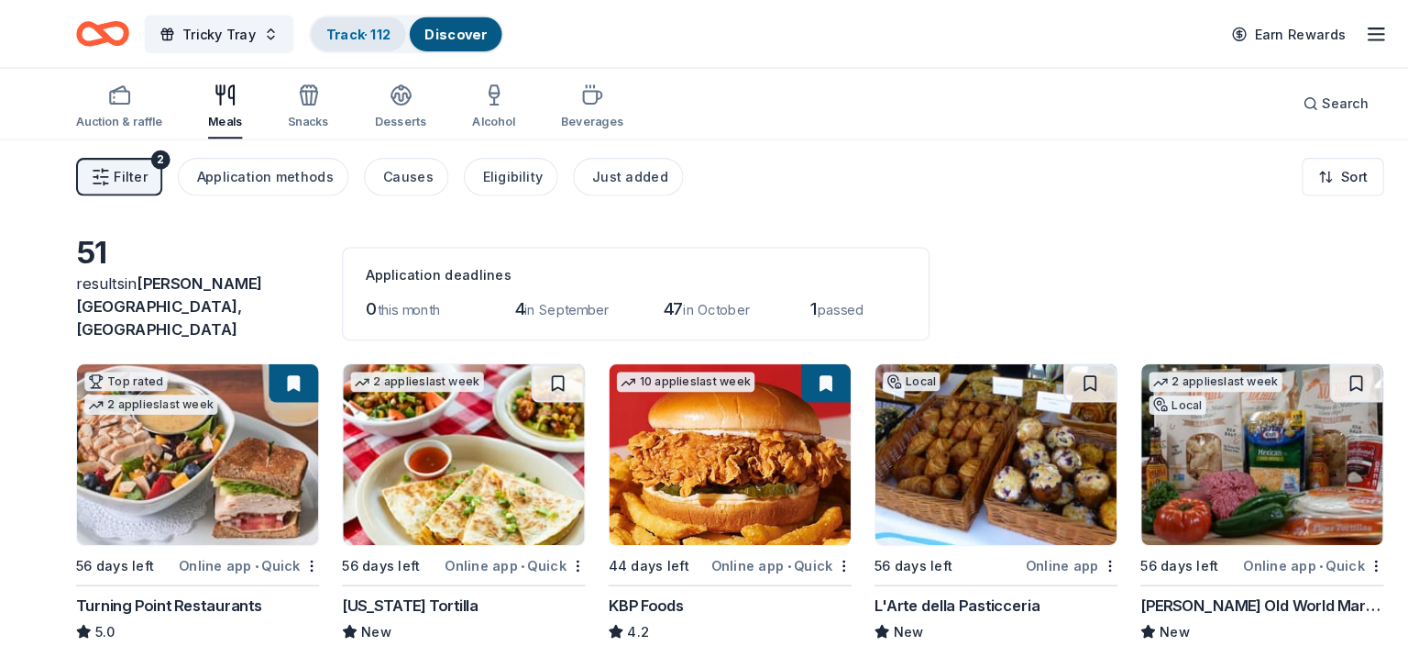
click at [355, 24] on div "Track · 112" at bounding box center [346, 33] width 92 height 33
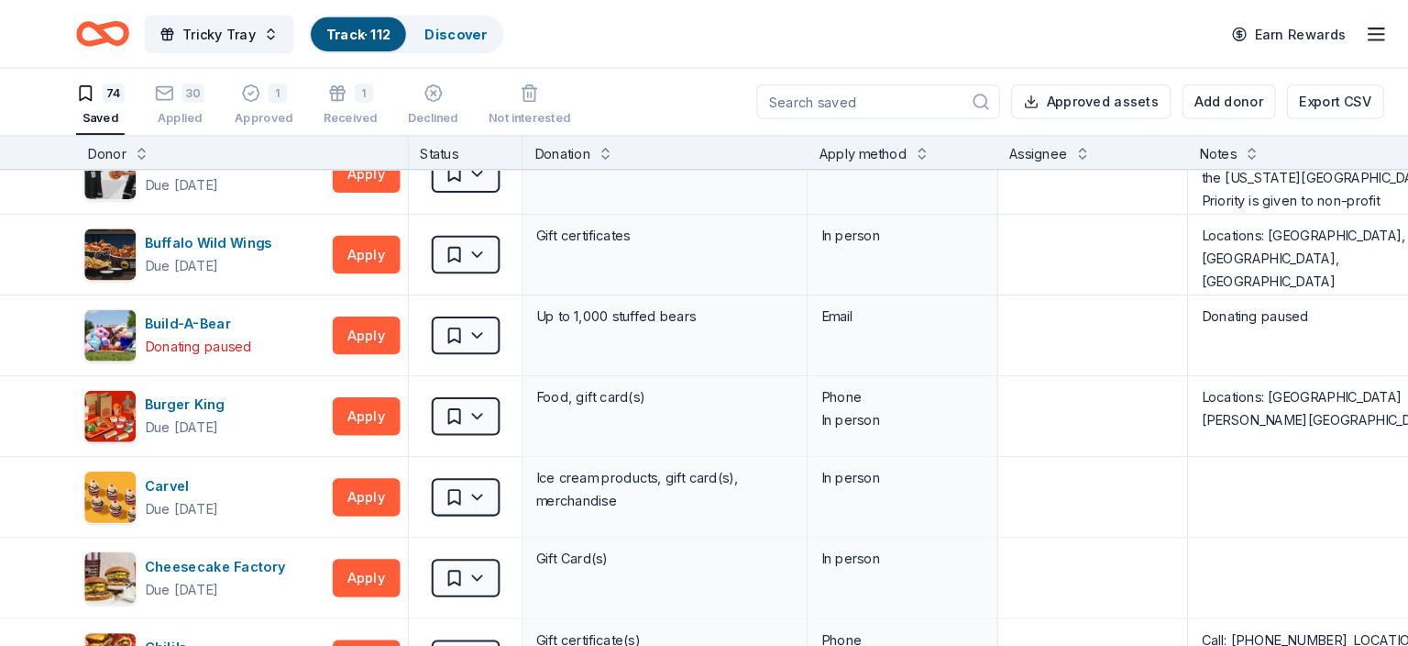
scroll to position [934, 0]
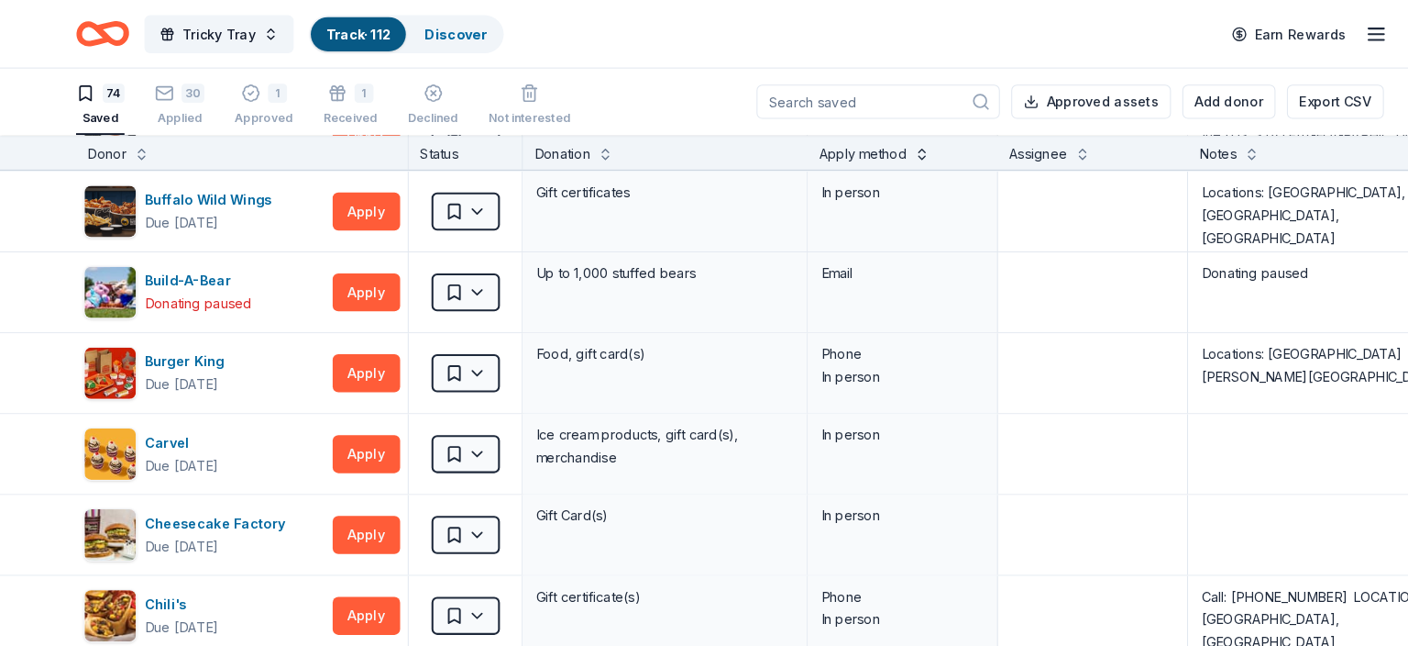
click at [888, 149] on button at bounding box center [889, 147] width 15 height 18
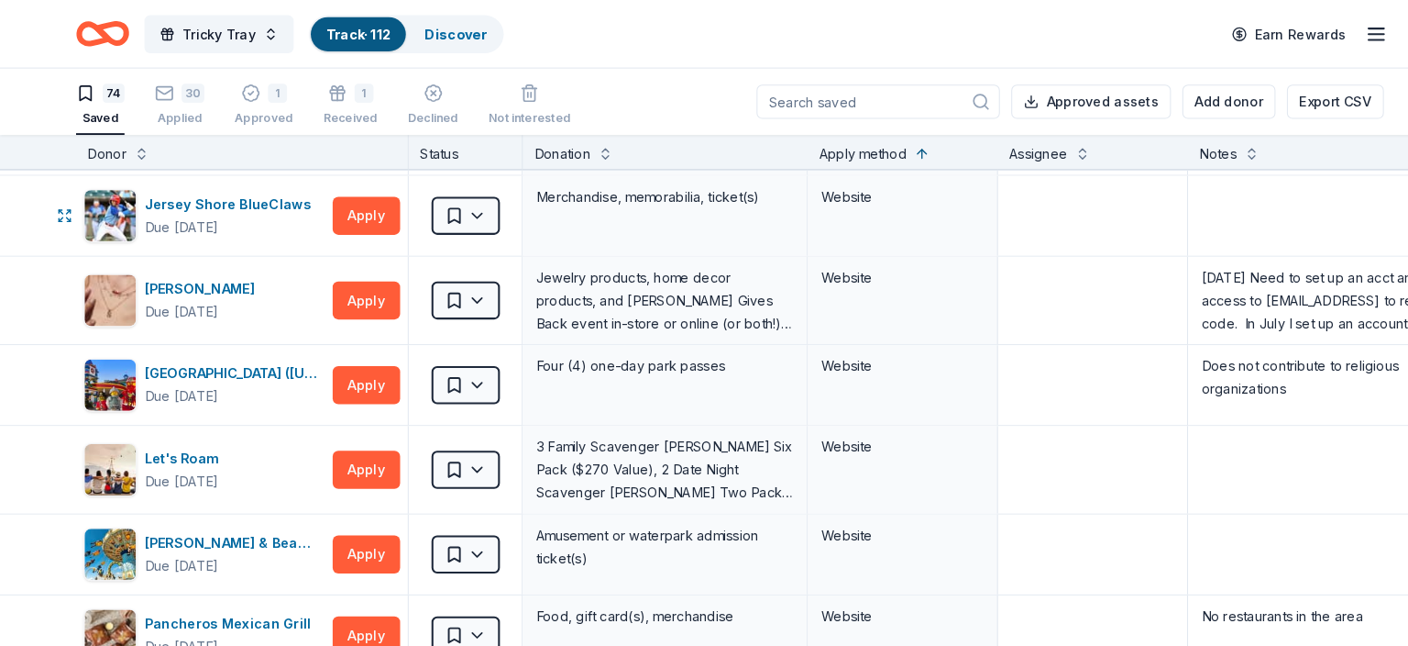
scroll to position [3380, 0]
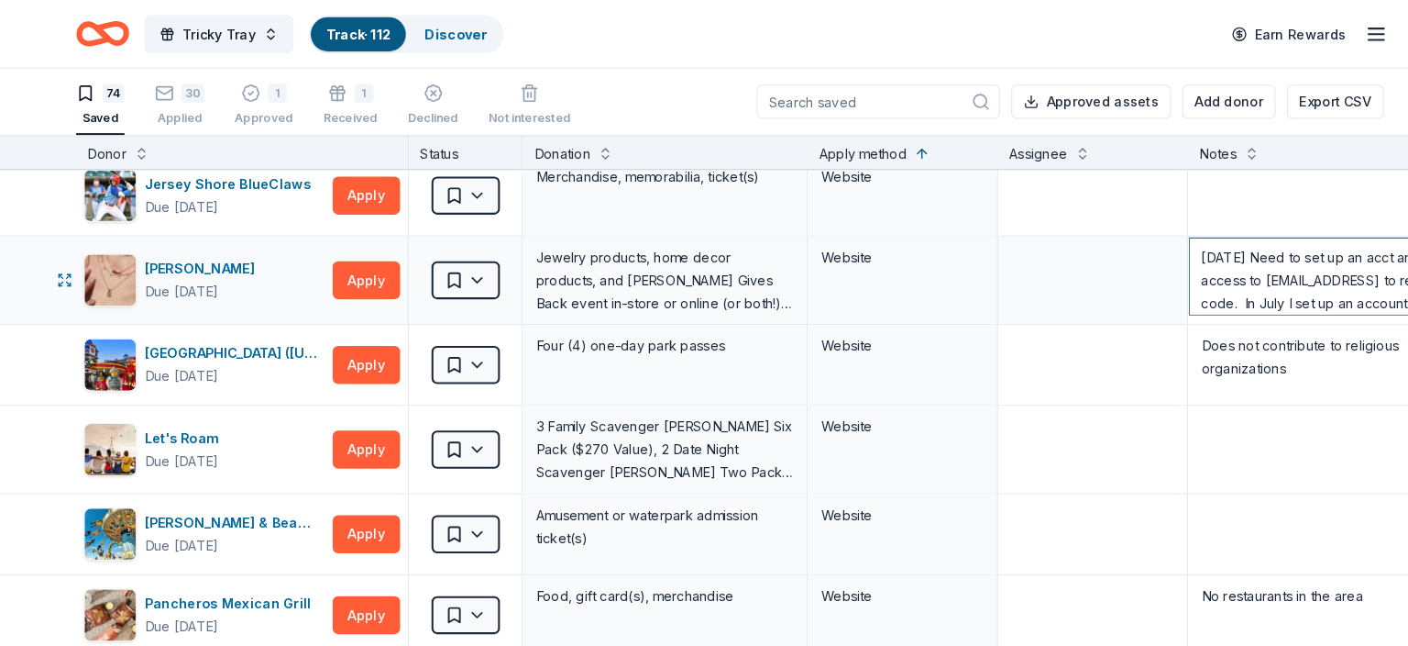
click at [1194, 269] on textarea "6/24/25 Need to set up an acct and have access to sfttvernon@gmail to receive c…" at bounding box center [1283, 266] width 270 height 73
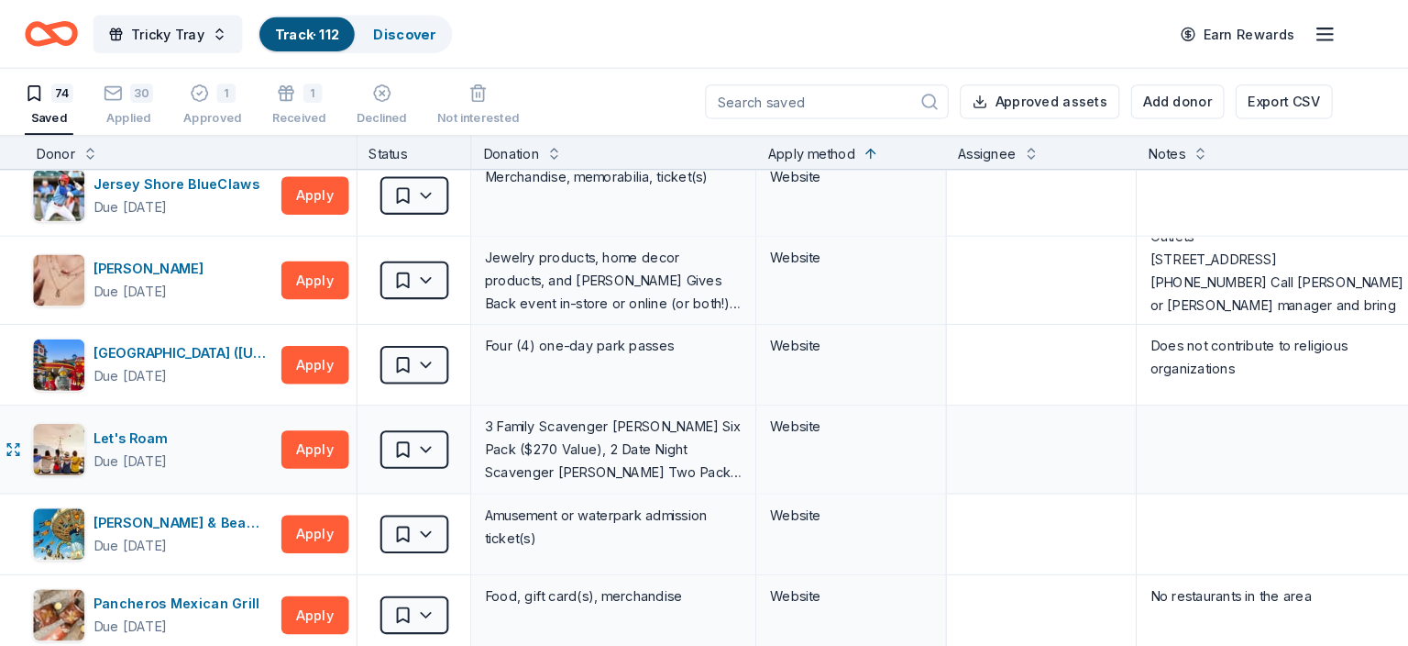
click at [884, 439] on div "Website" at bounding box center [870, 434] width 183 height 84
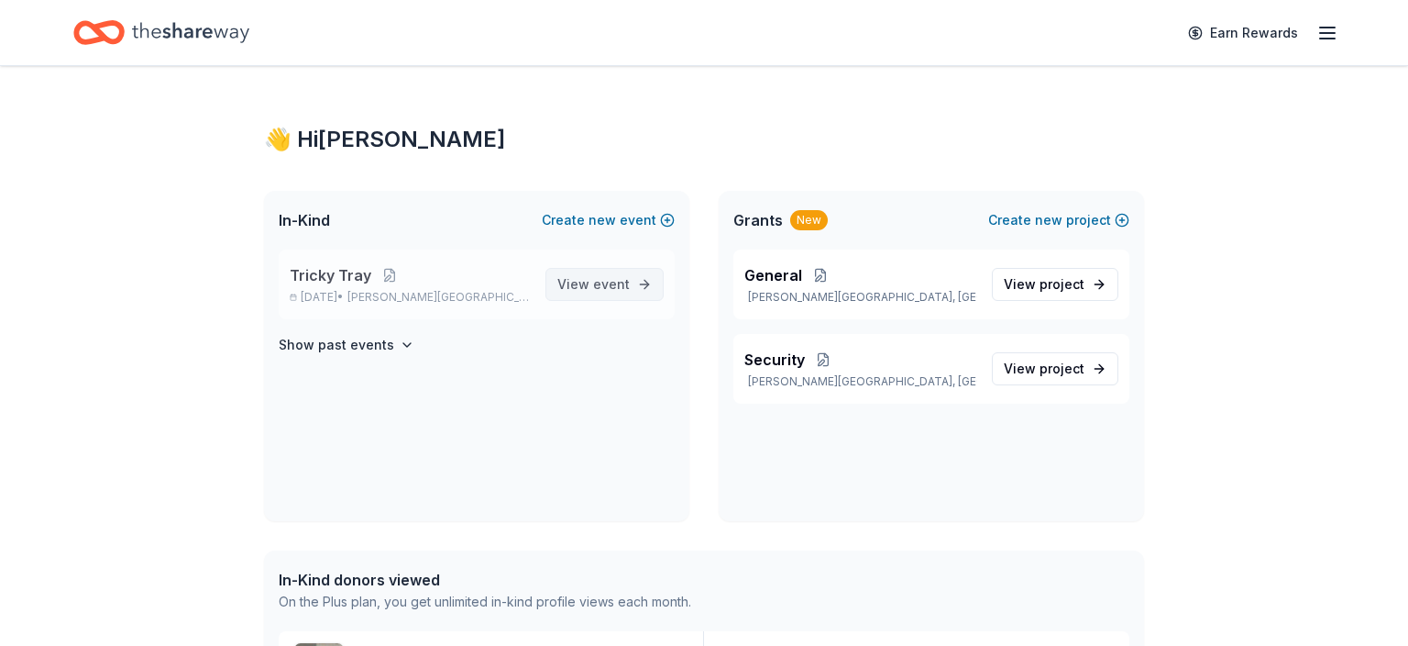
click at [601, 281] on span "event" at bounding box center [611, 284] width 37 height 16
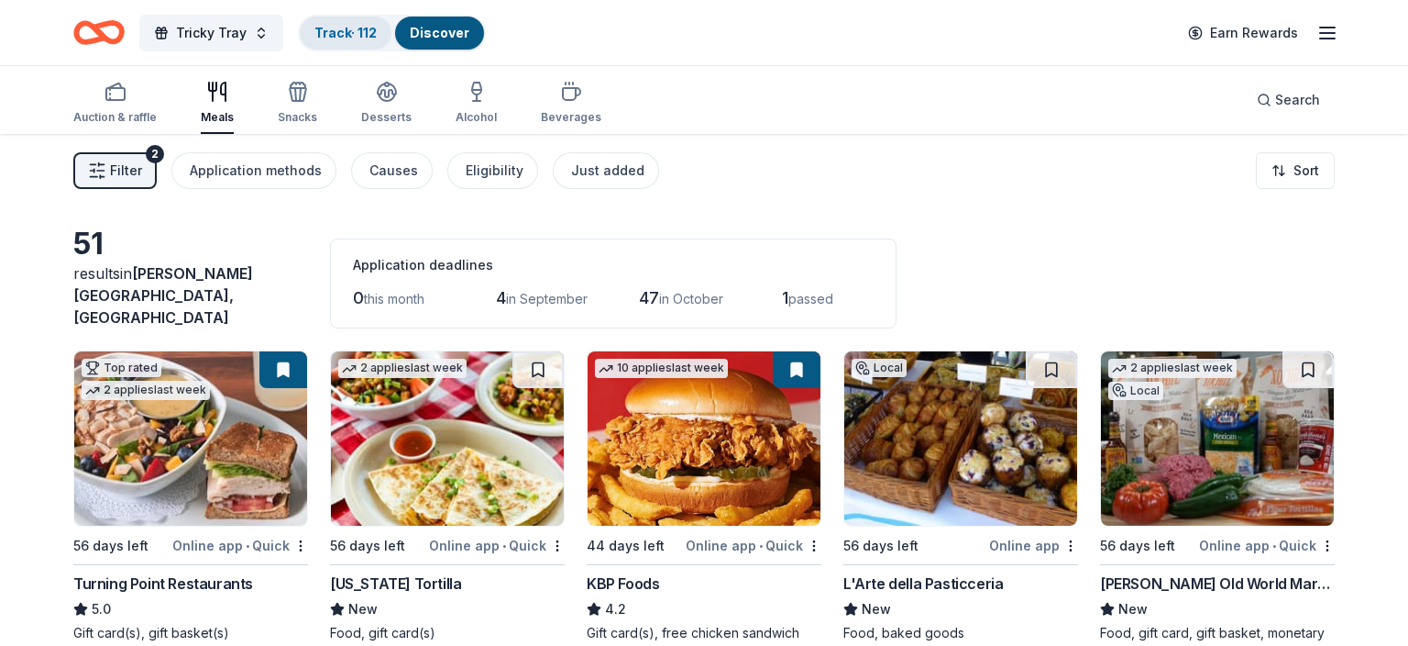
click at [347, 31] on link "Track · 112" at bounding box center [346, 33] width 62 height 16
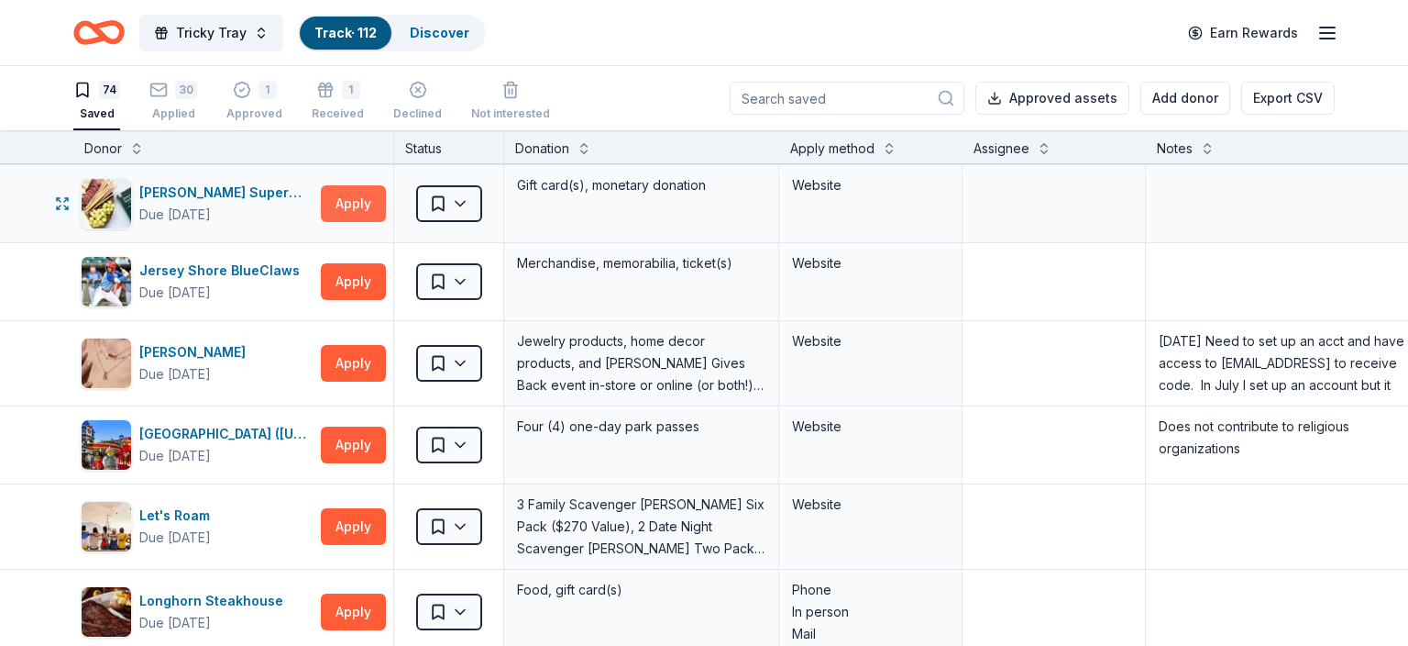
scroll to position [2264, 0]
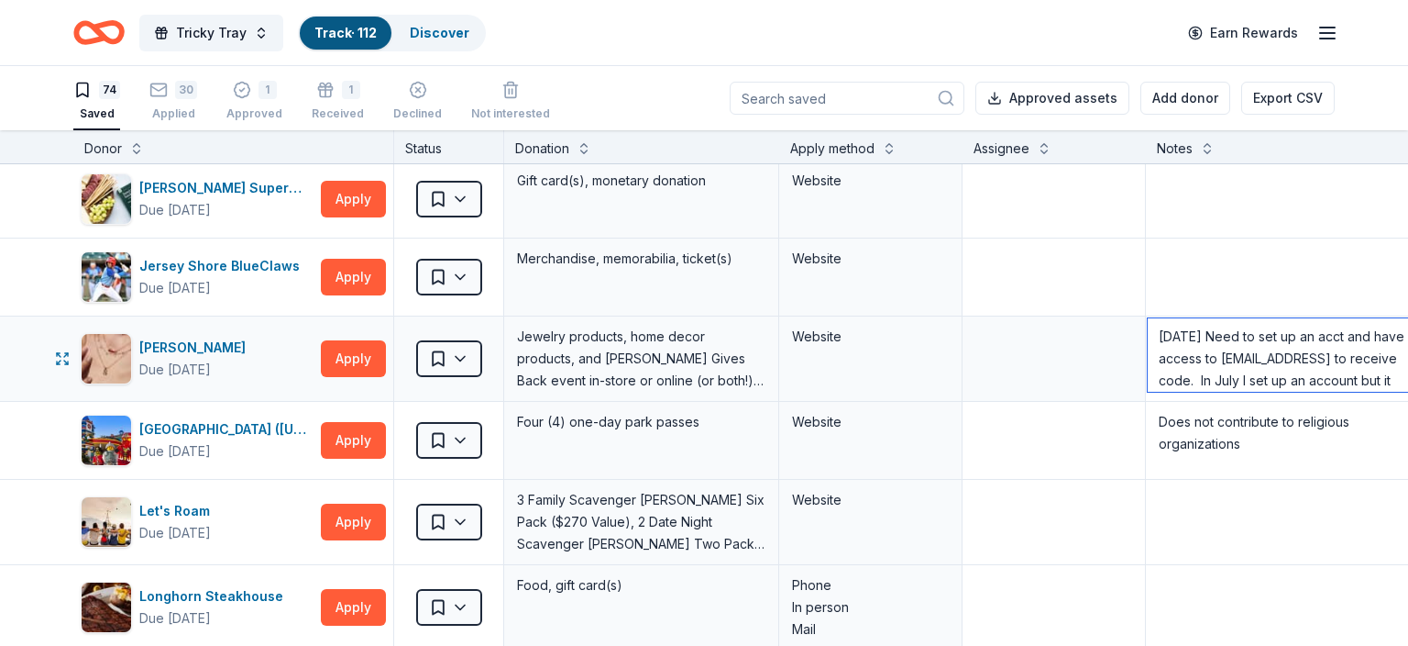
click at [1185, 355] on textarea "6/24/25 Need to set up an acct and have access to sfttvernon@gmail to receive c…" at bounding box center [1283, 354] width 270 height 73
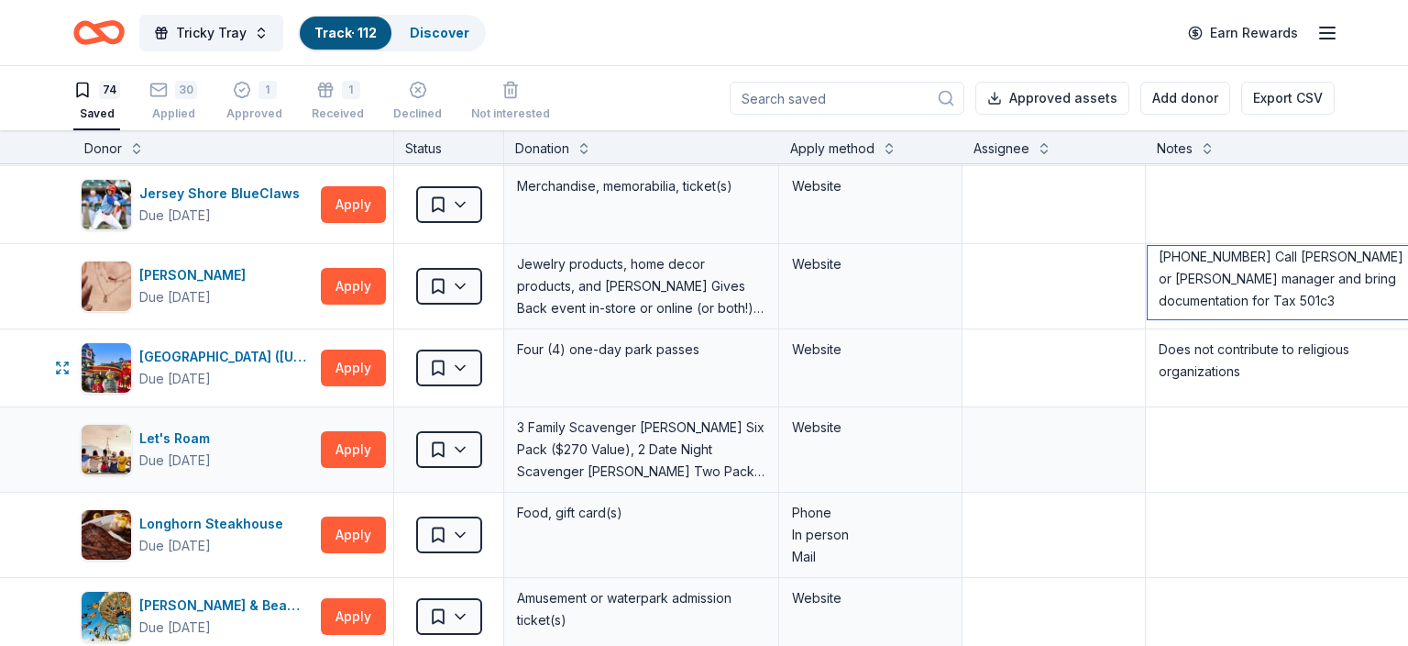
scroll to position [2300, 0]
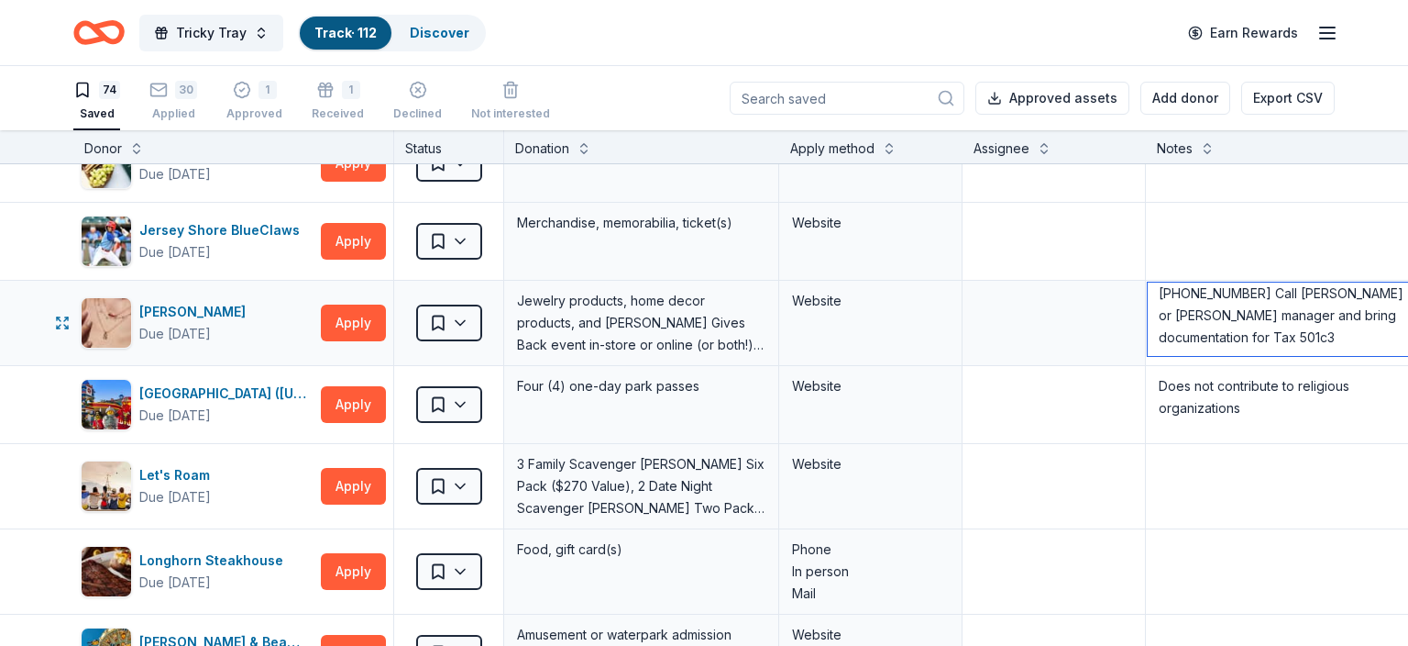
click at [1186, 337] on textarea "6/24/25 Need to set up an acct and have access to sfttvernon@gmail to receive c…" at bounding box center [1283, 318] width 270 height 73
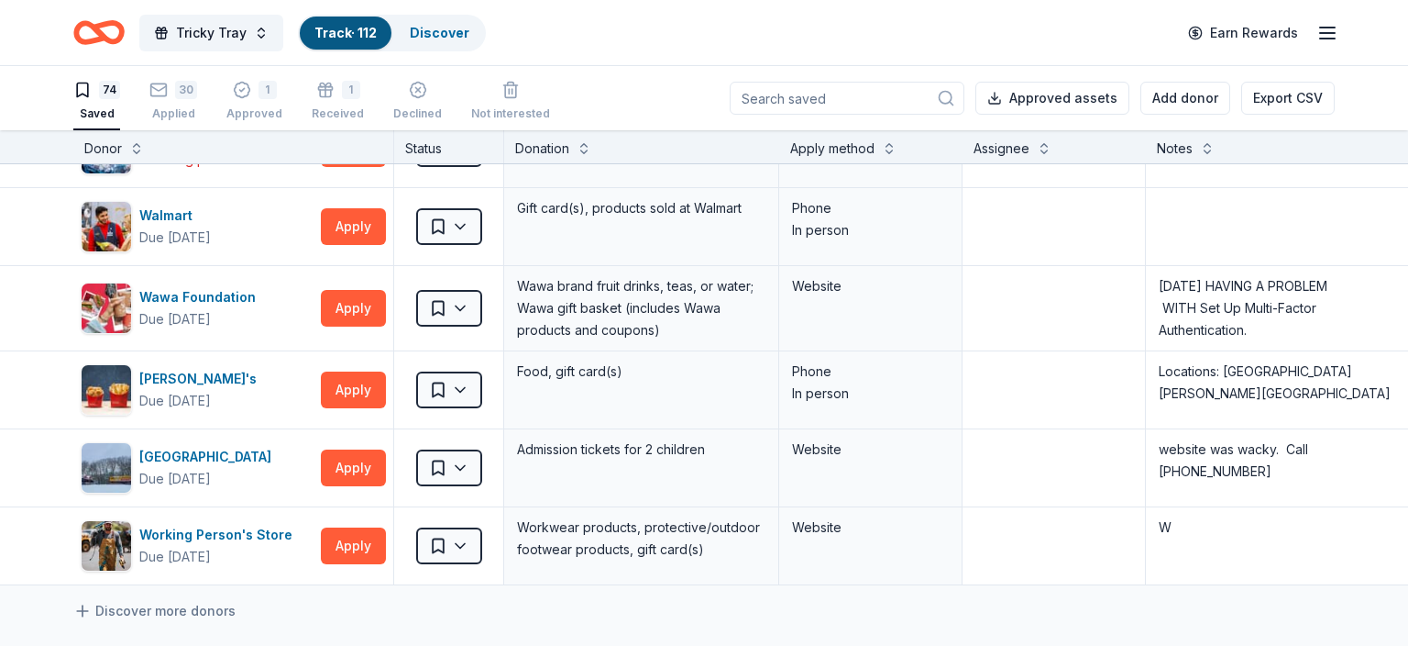
scroll to position [5499, 0]
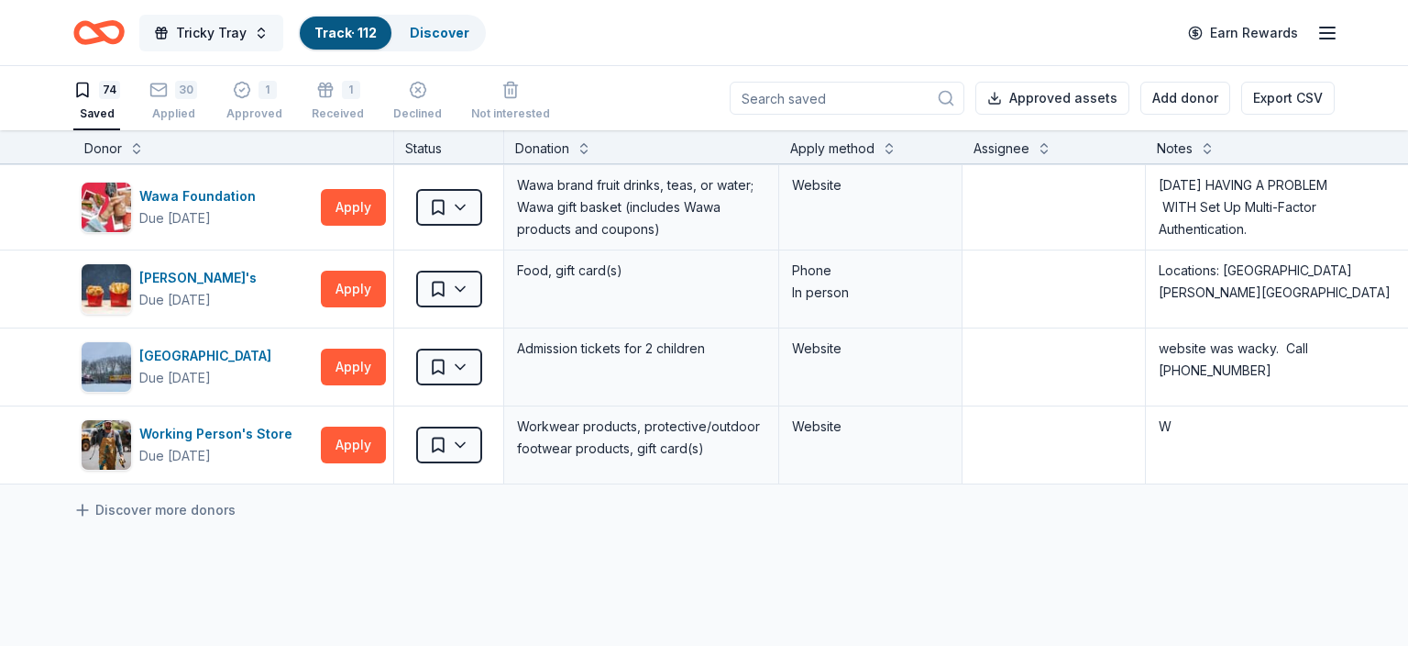
click at [196, 40] on span "Tricky Tray" at bounding box center [211, 33] width 71 height 22
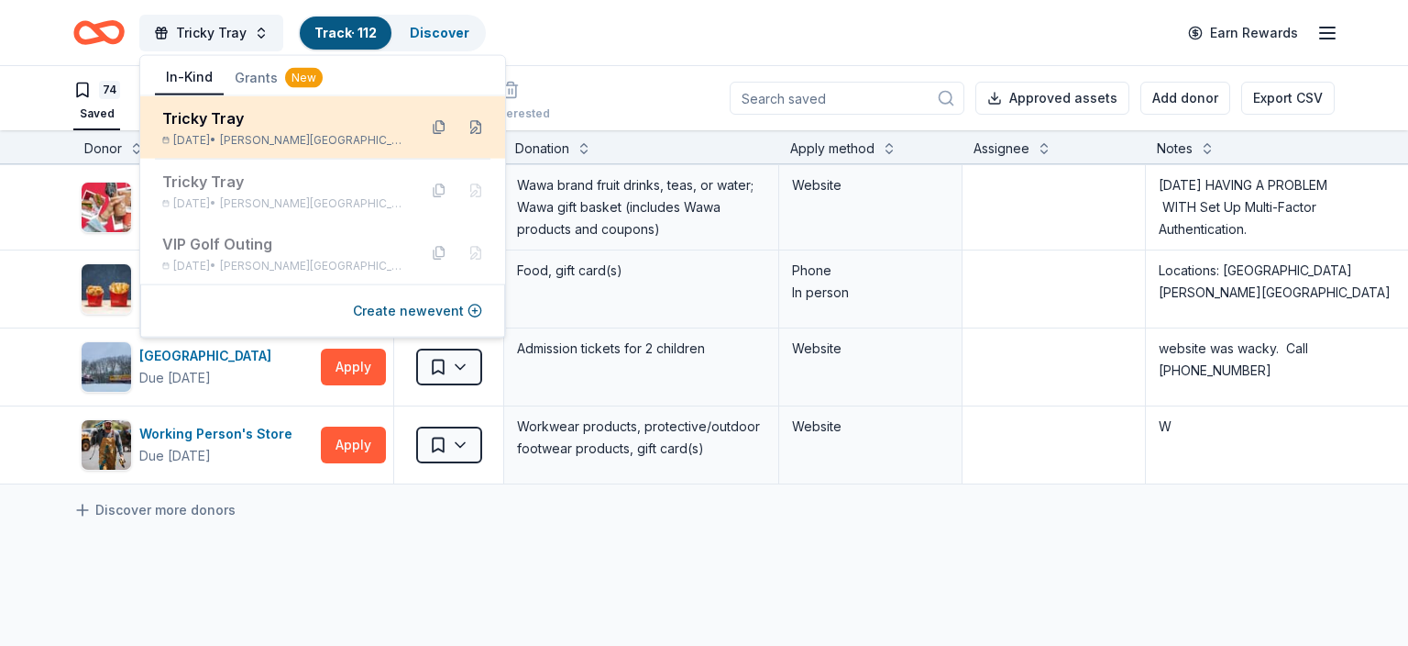
click at [196, 124] on div "Tricky Tray" at bounding box center [282, 118] width 240 height 22
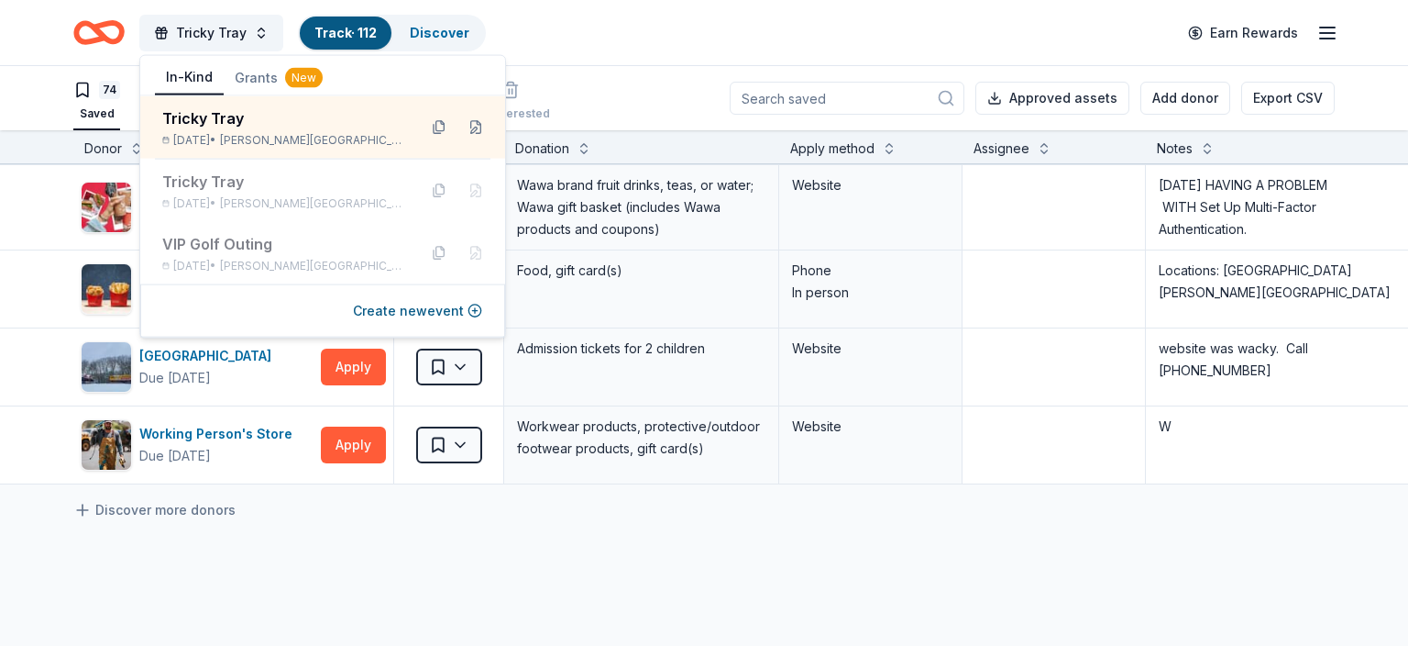
drag, startPoint x: 359, startPoint y: 495, endPoint x: 356, endPoint y: 485, distance: 10.7
click at [359, 491] on div "Discover more donors" at bounding box center [747, 509] width 1495 height 51
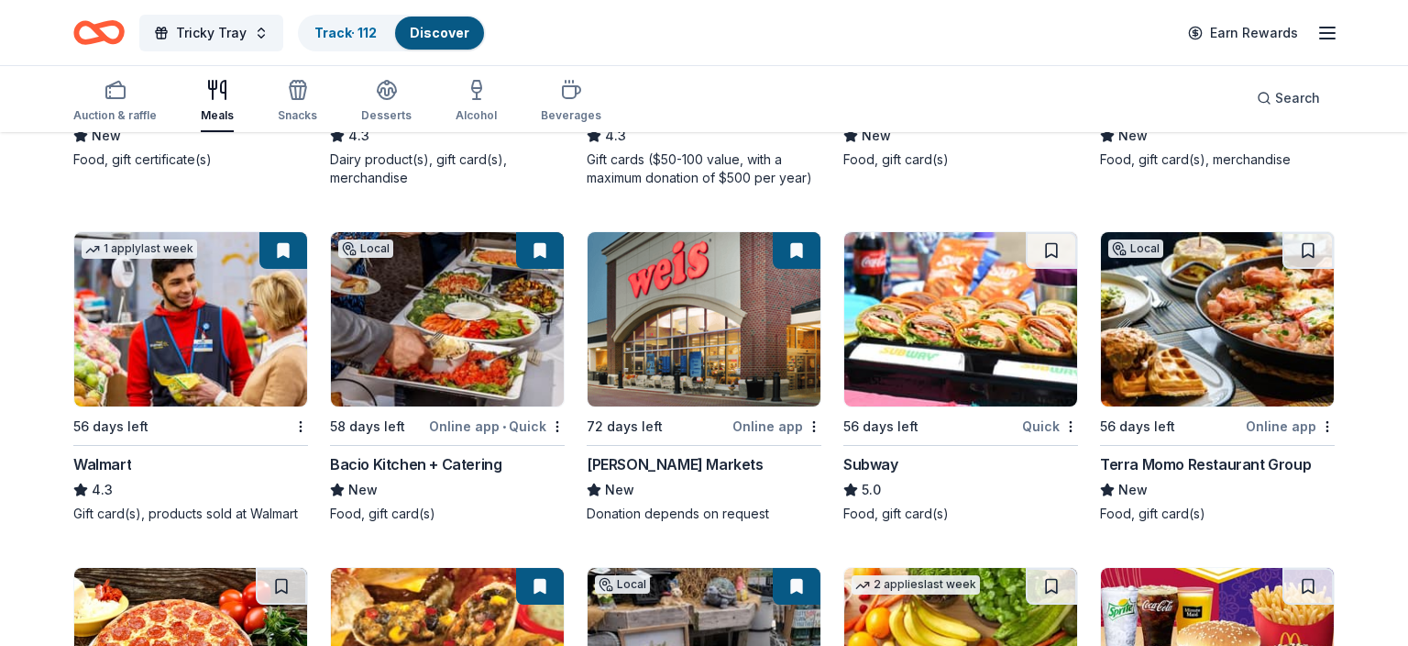
scroll to position [1155, 0]
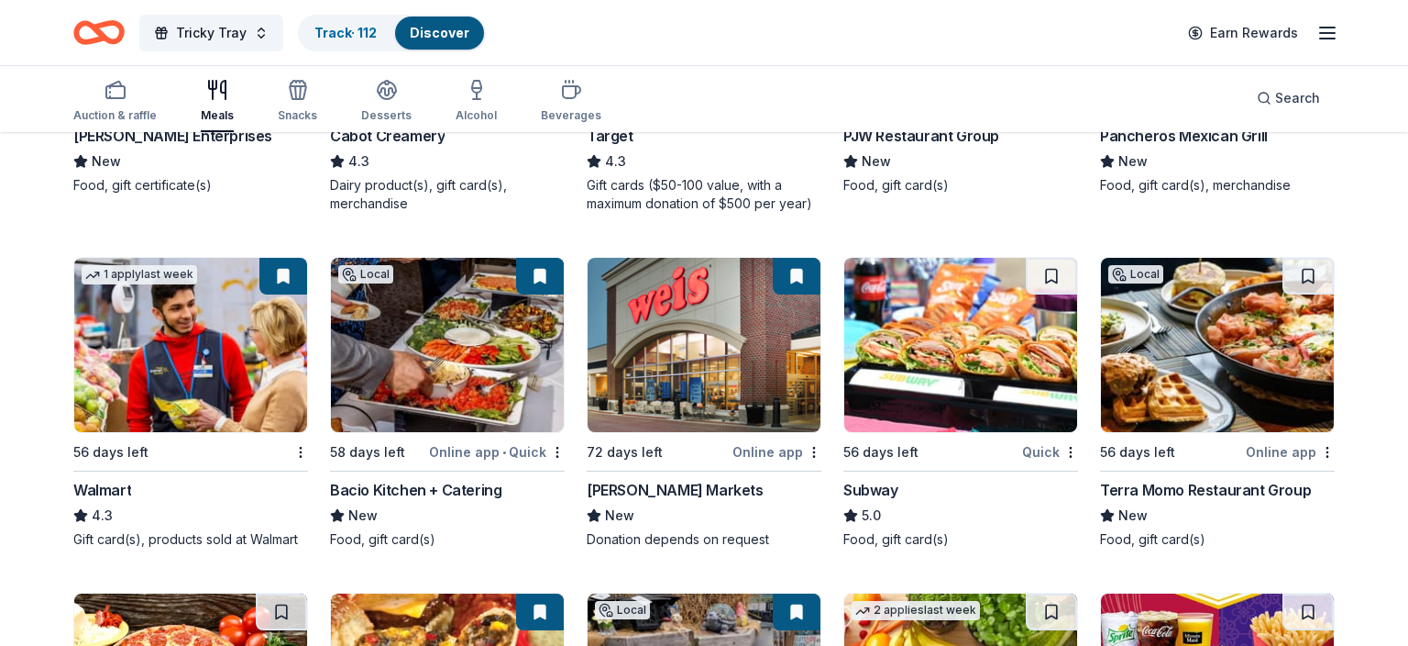
click at [944, 348] on img at bounding box center [960, 345] width 233 height 174
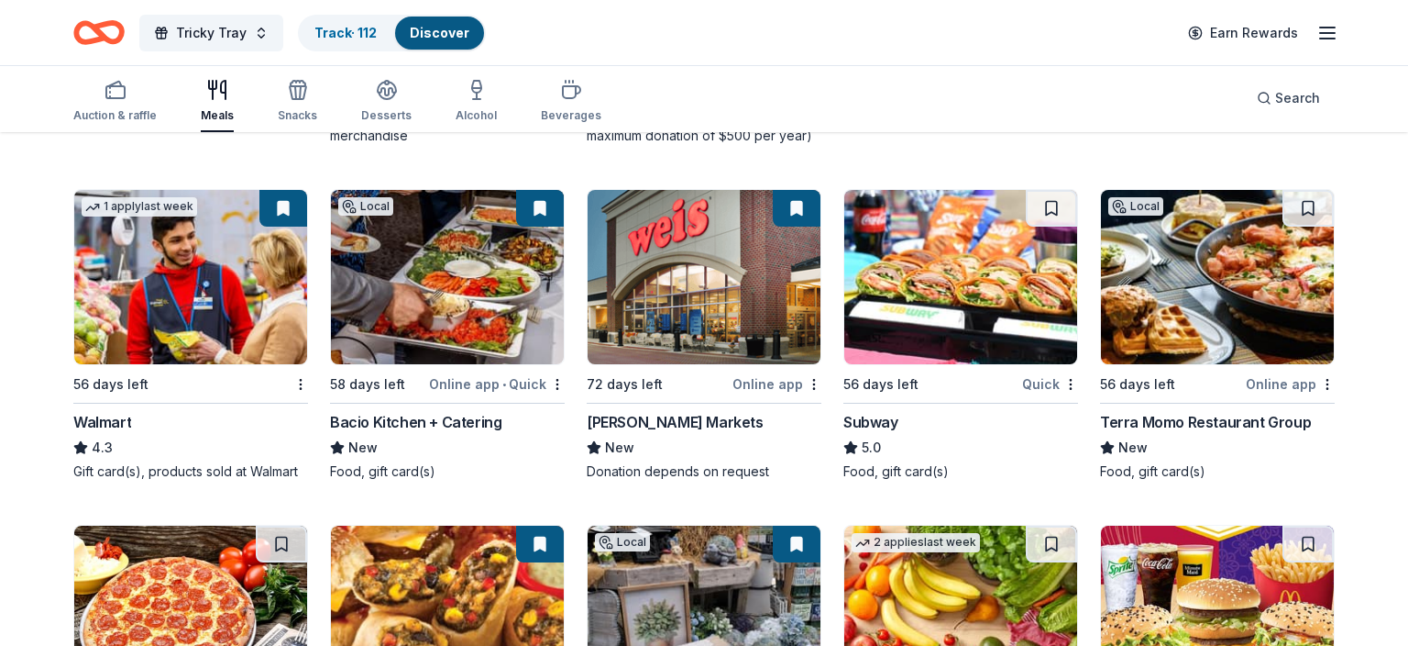
scroll to position [1254, 0]
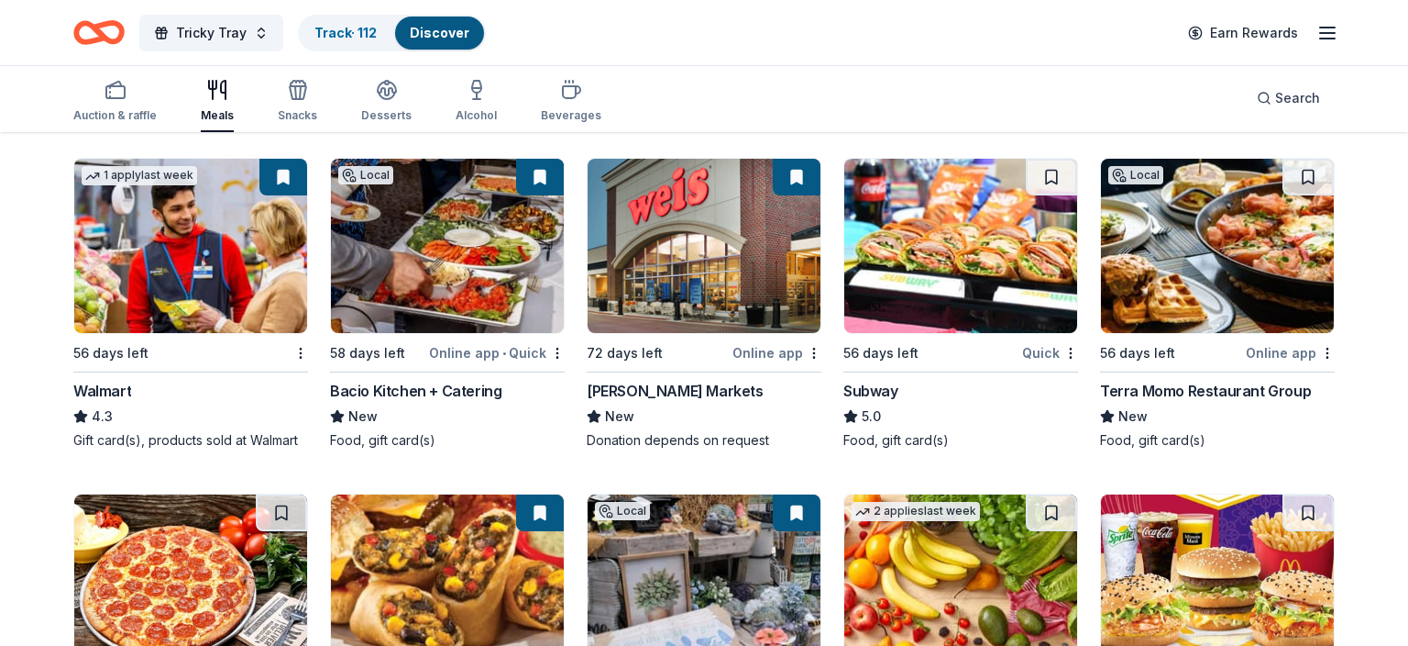
click at [956, 251] on img at bounding box center [960, 246] width 233 height 174
click at [327, 34] on link "Track · 113" at bounding box center [346, 33] width 62 height 16
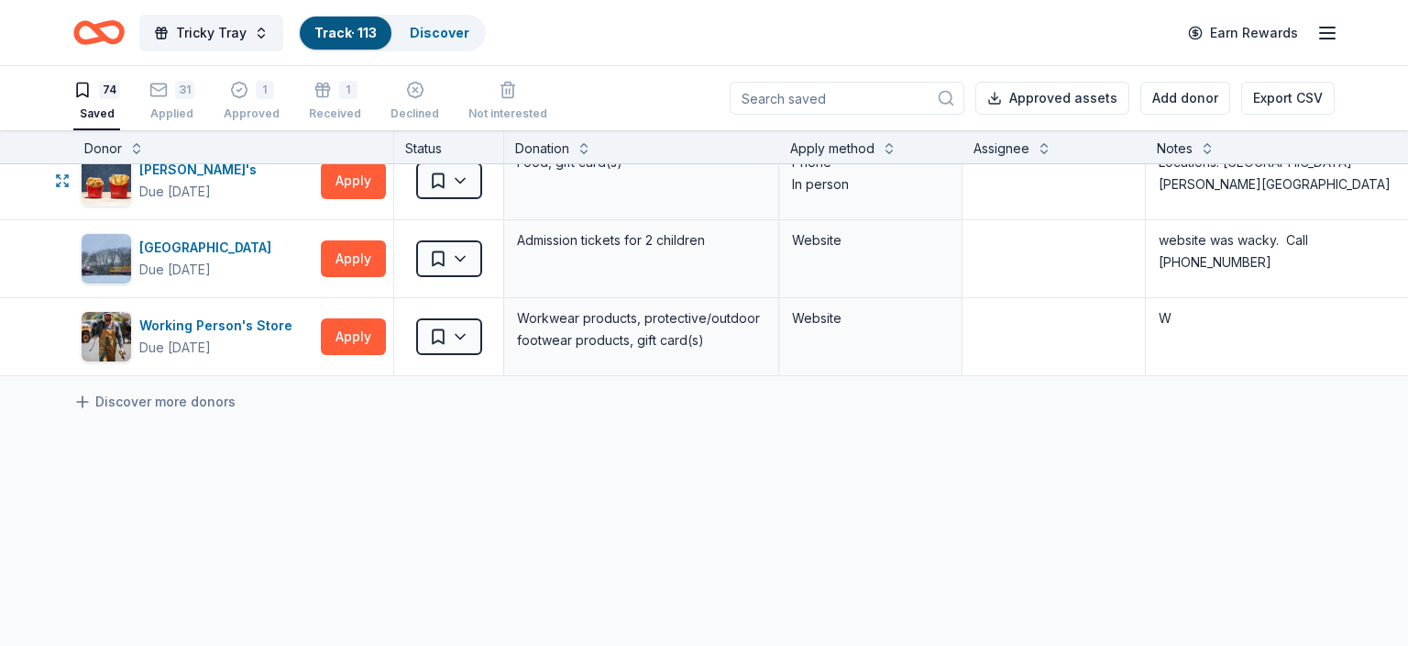
scroll to position [5571, 0]
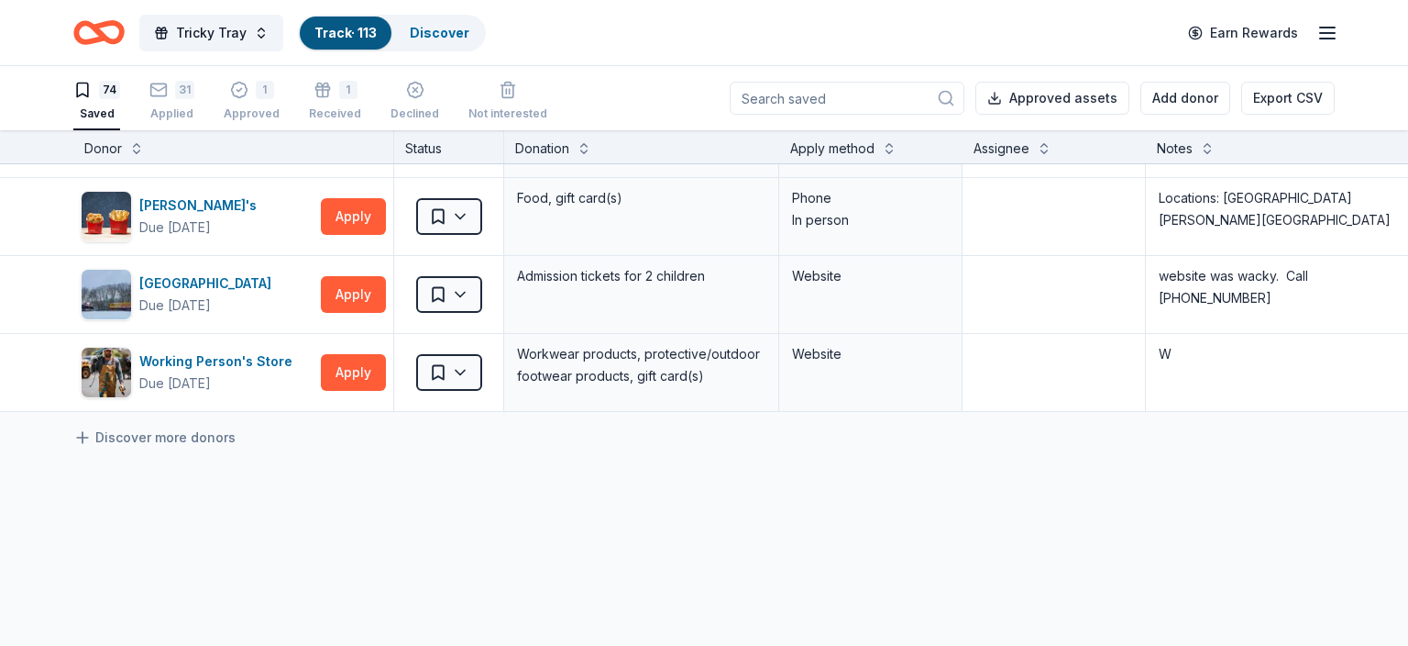
click at [794, 95] on input at bounding box center [847, 98] width 235 height 33
drag, startPoint x: 756, startPoint y: 166, endPoint x: 734, endPoint y: 208, distance: 48.0
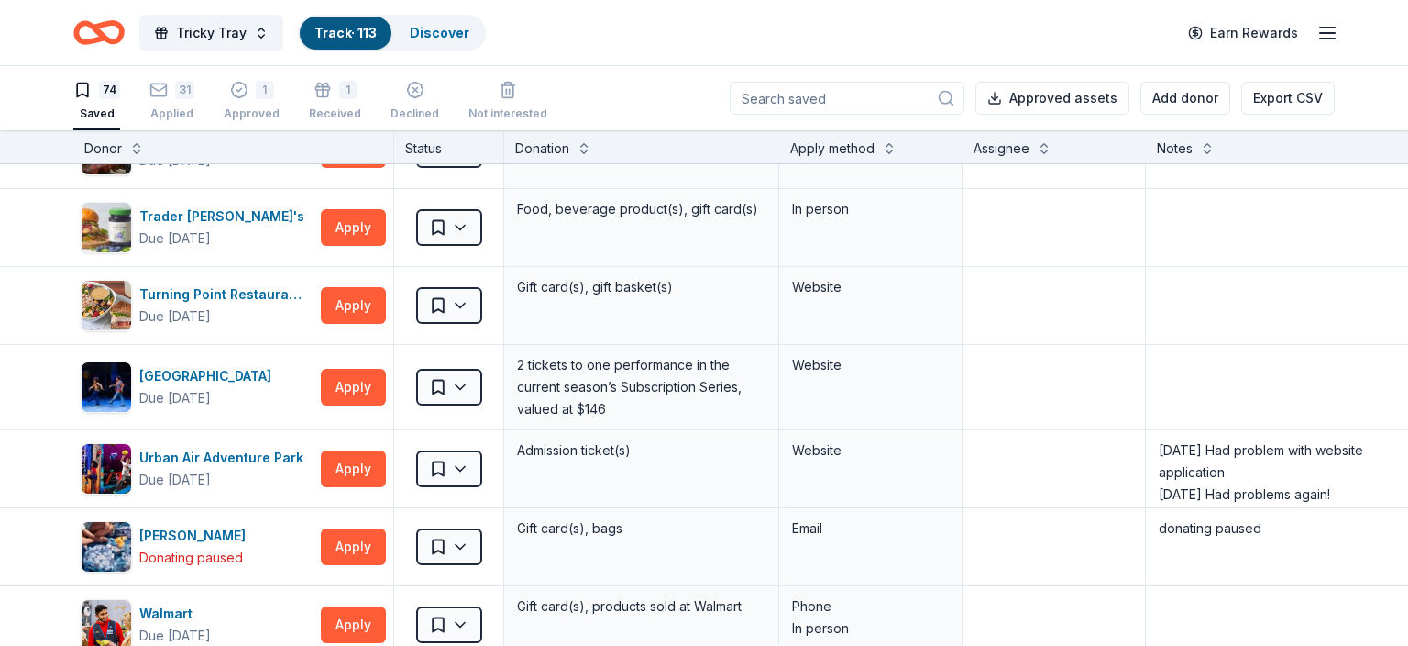
scroll to position [4995, 0]
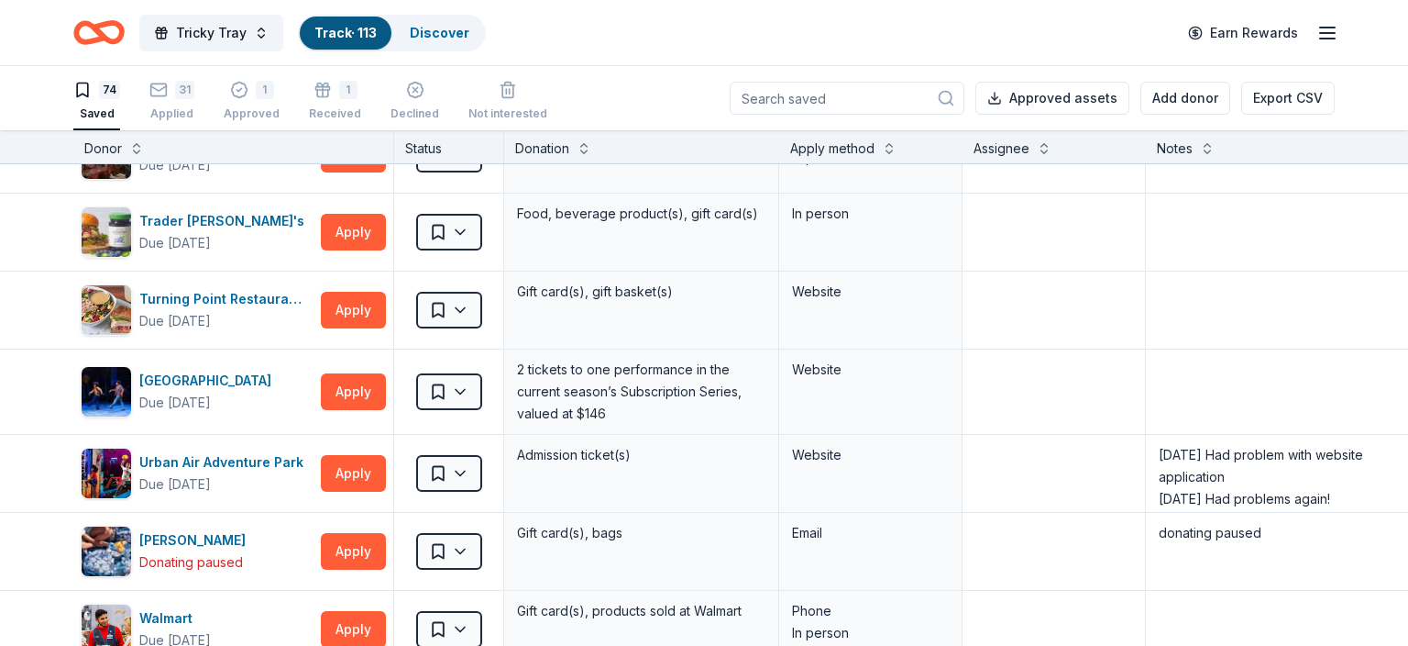
click at [783, 100] on input at bounding box center [847, 98] width 235 height 33
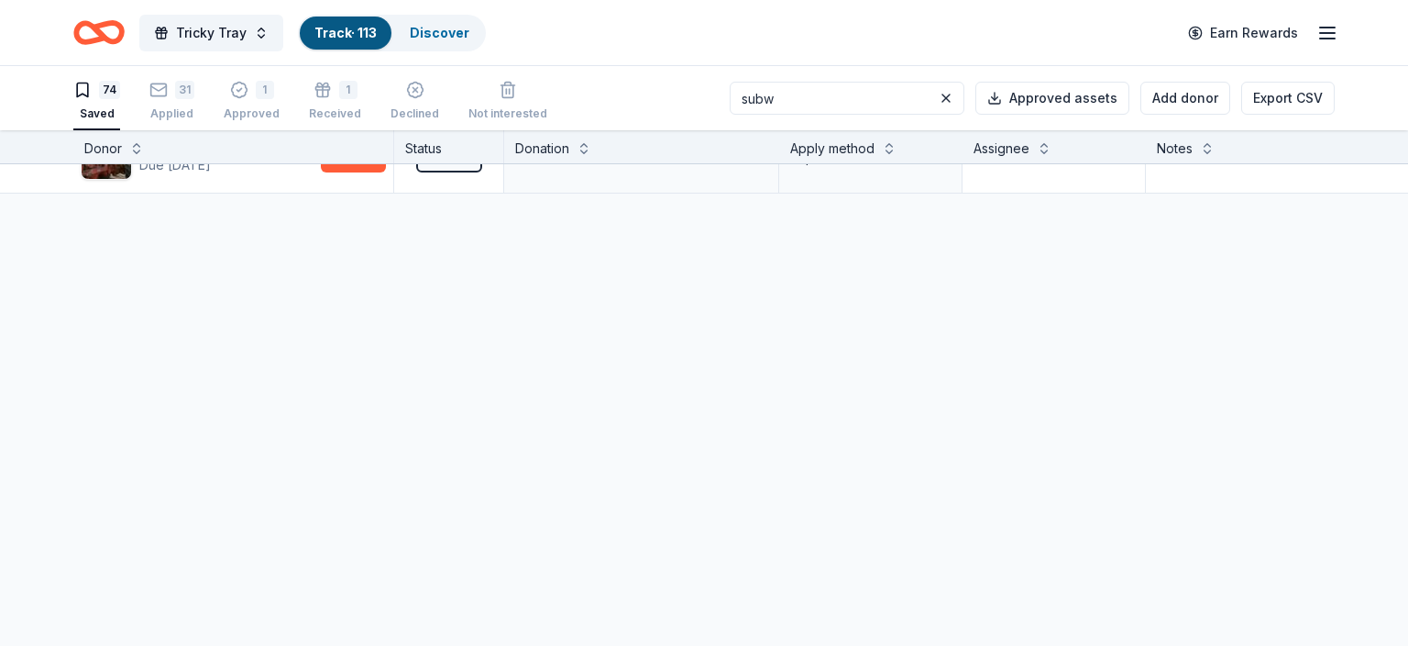
scroll to position [0, 0]
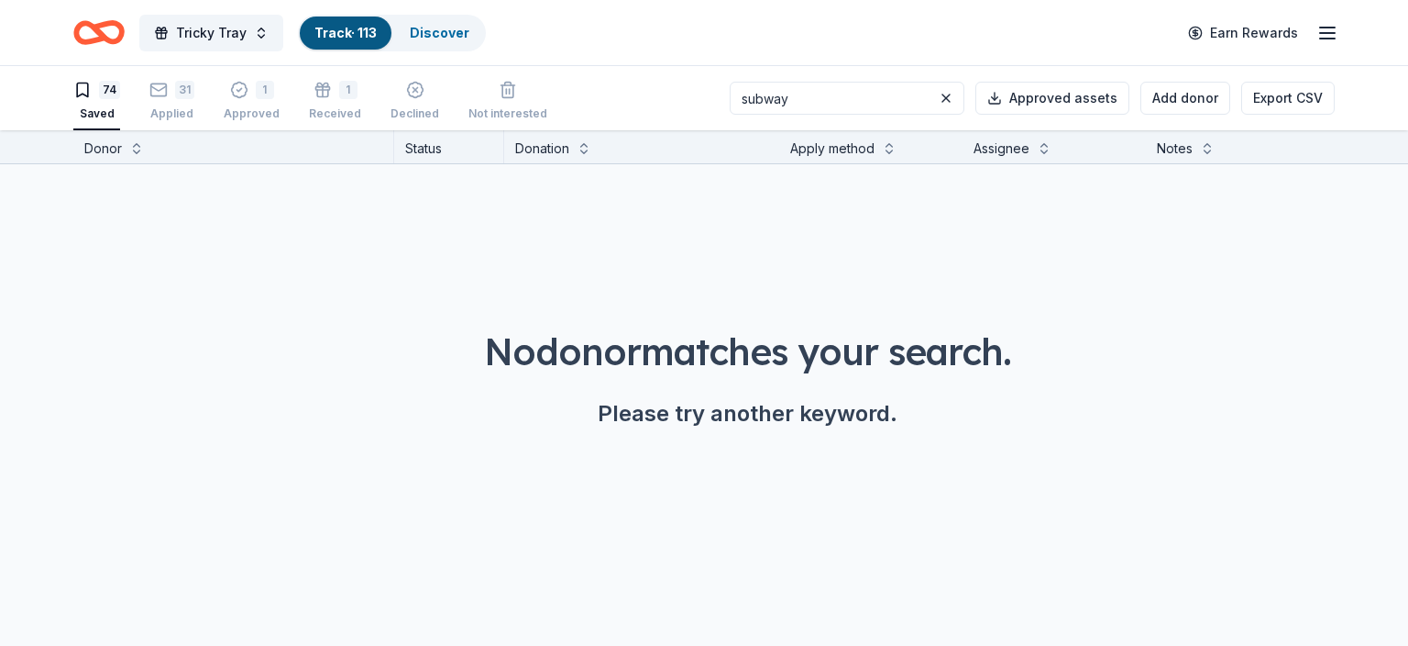
type input "subway"
click at [229, 46] on button "Tricky Tray" at bounding box center [211, 33] width 144 height 37
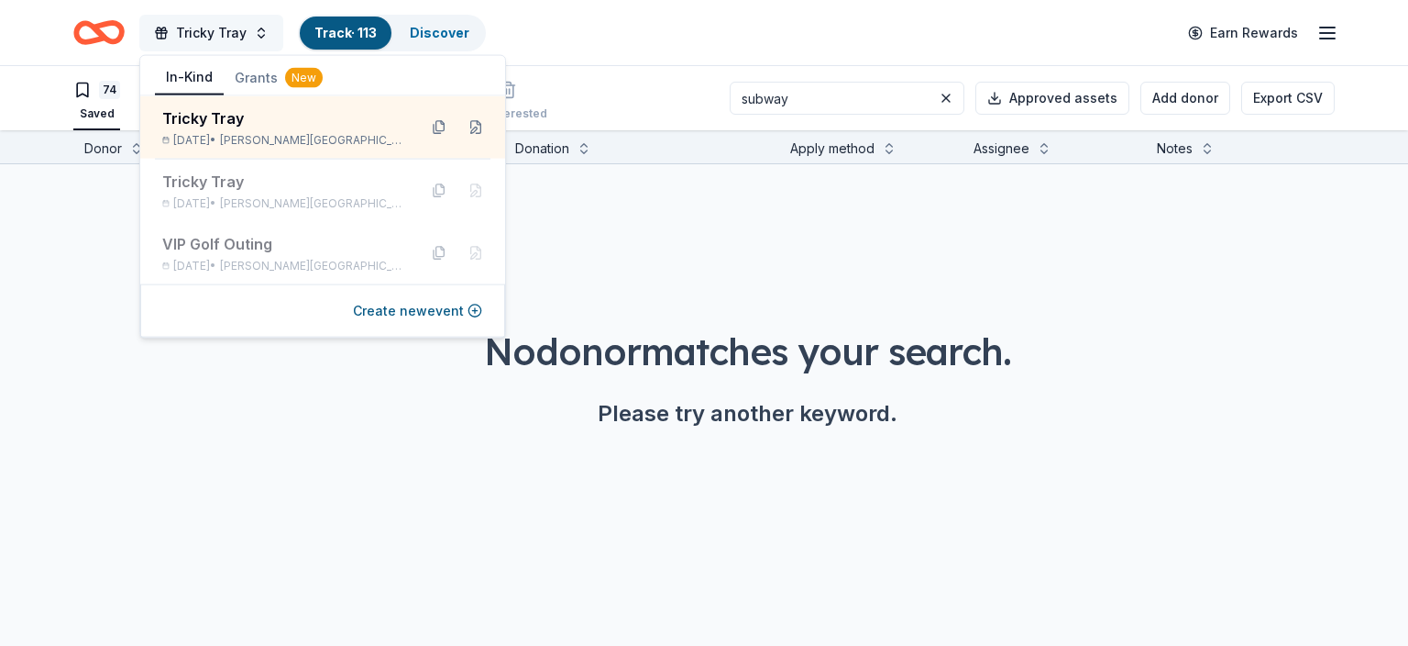
click at [222, 23] on span "Tricky Tray" at bounding box center [211, 33] width 71 height 22
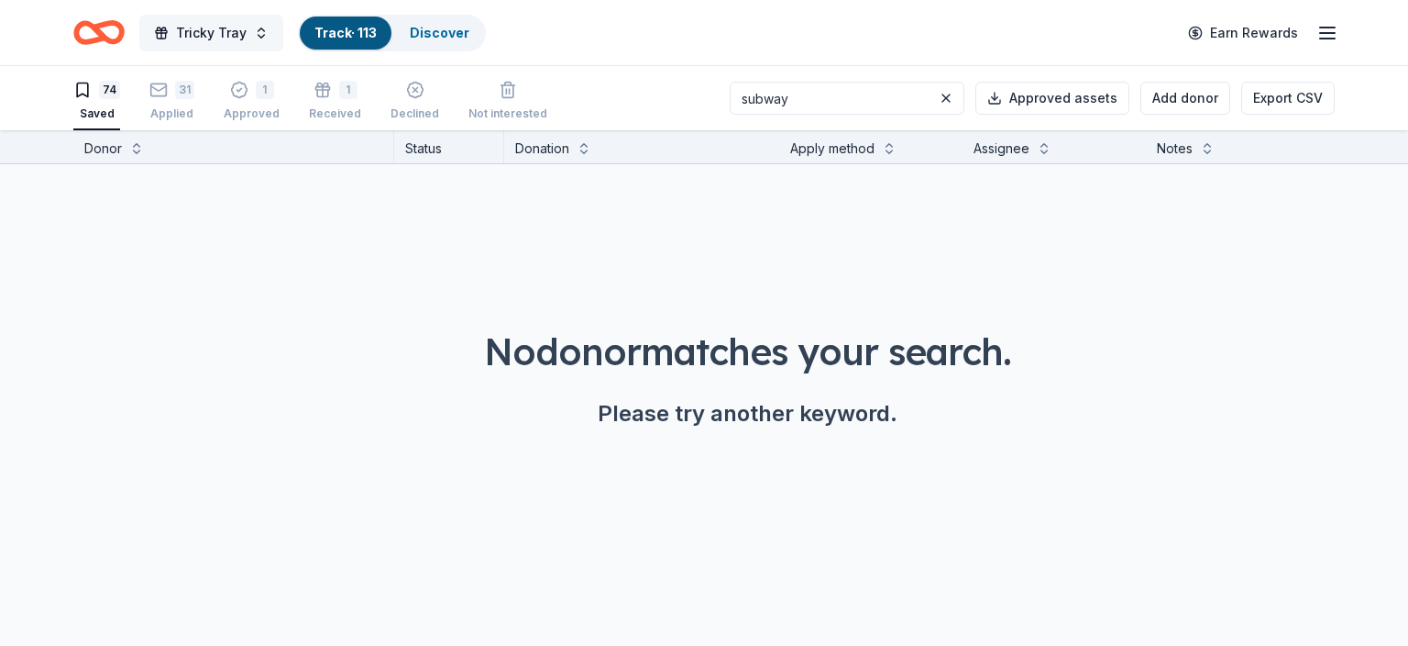
click at [208, 26] on span "Tricky Tray" at bounding box center [211, 33] width 71 height 22
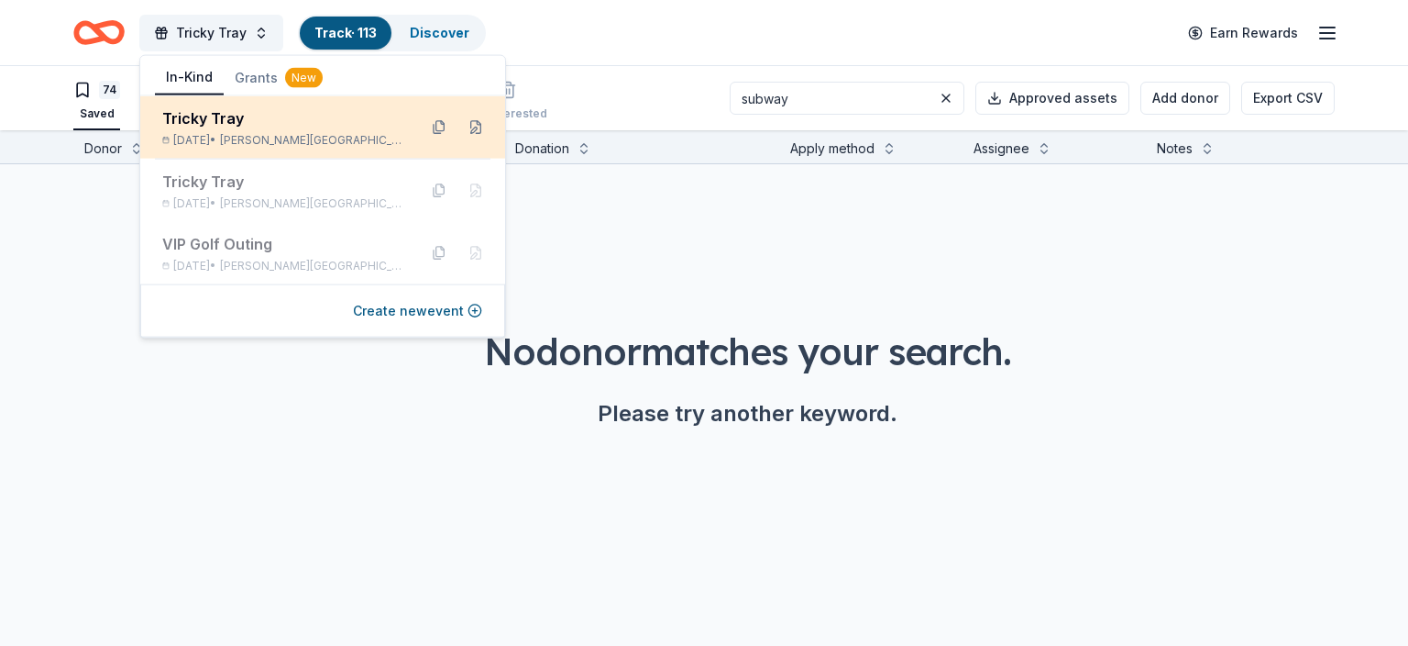
click at [215, 122] on div "Tricky Tray" at bounding box center [282, 118] width 240 height 22
click at [214, 121] on div "Tricky Tray" at bounding box center [282, 118] width 240 height 22
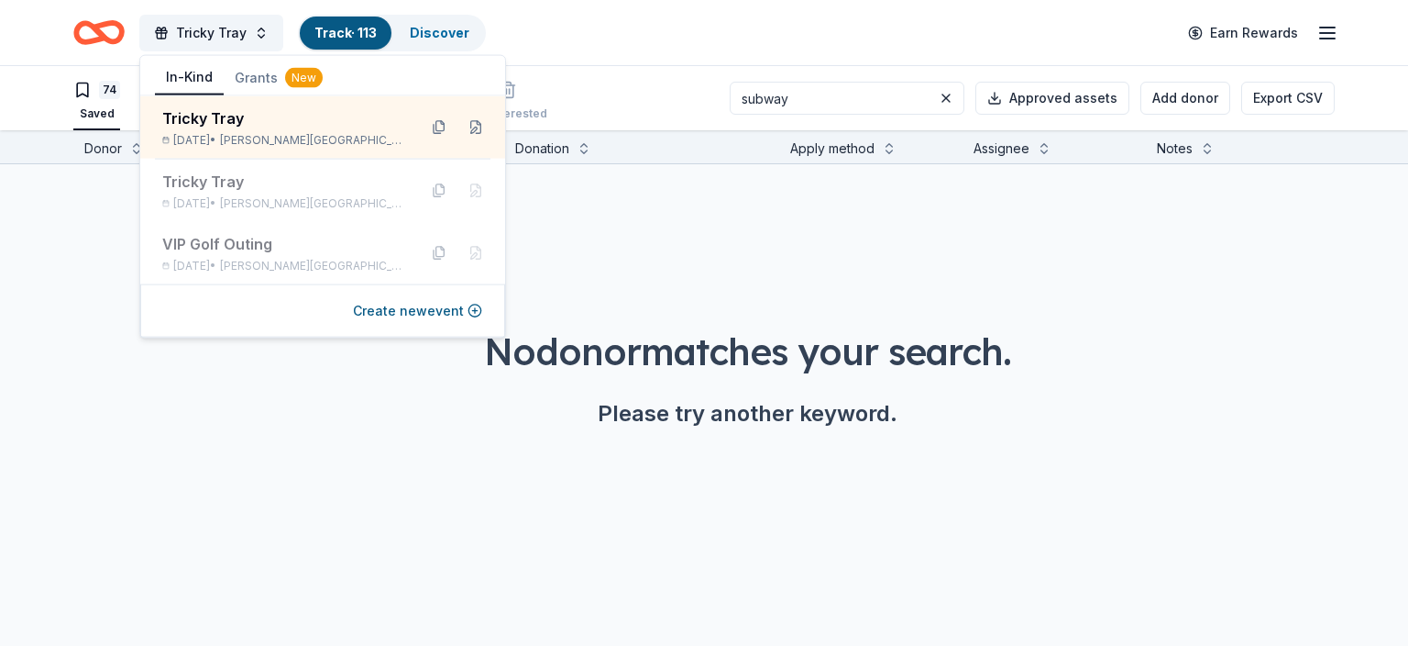
click at [566, 254] on div "No donor matches your search. Please try another keyword." at bounding box center [747, 325] width 1408 height 323
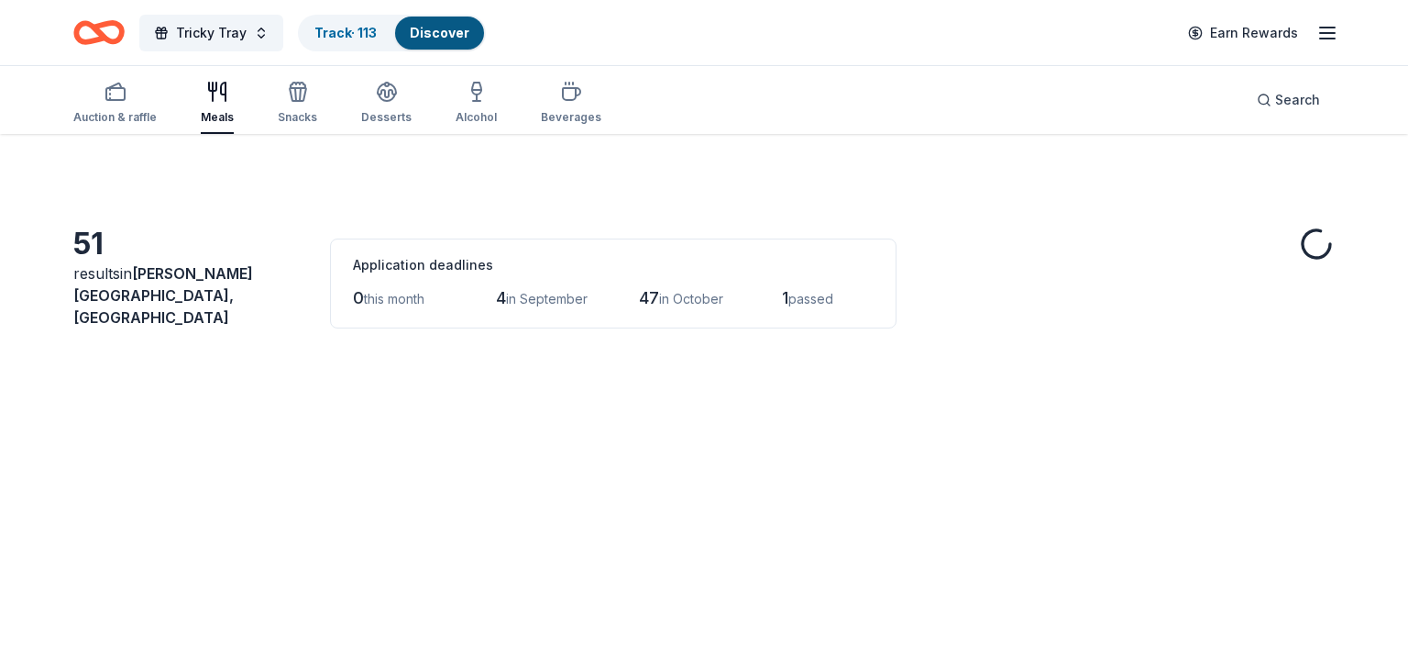
scroll to position [1254, 0]
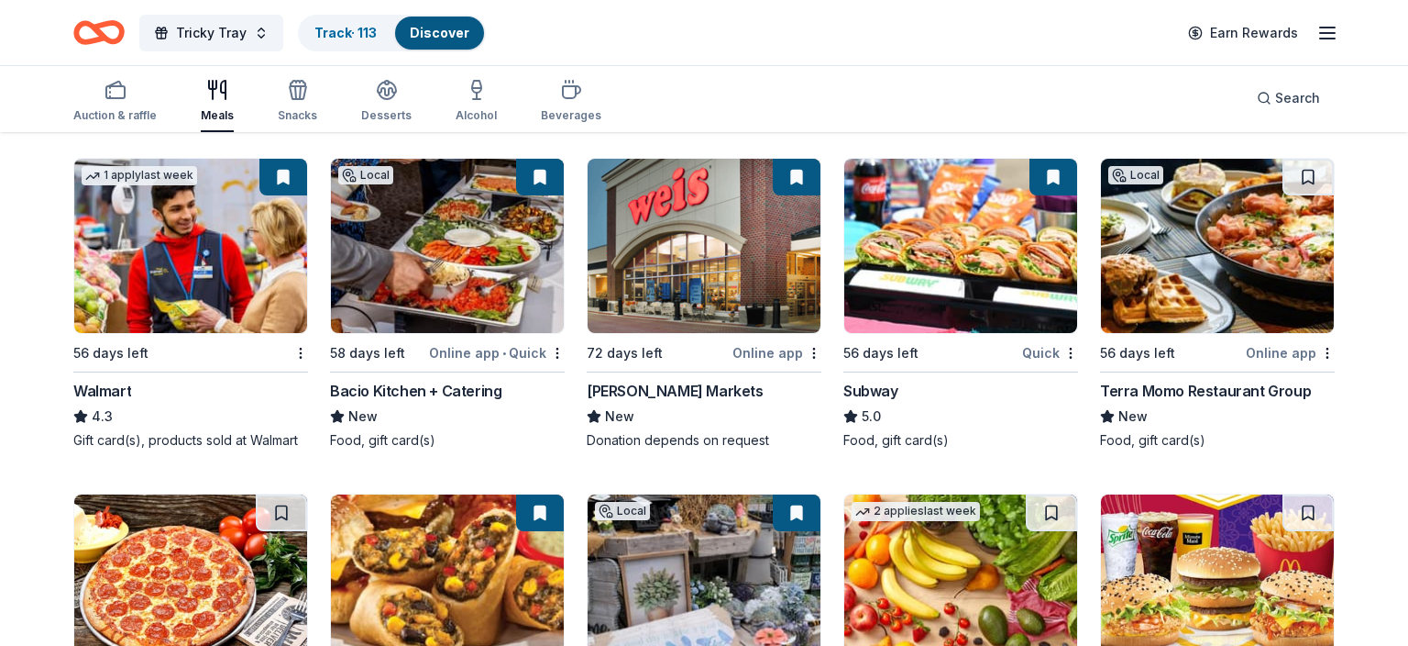
click at [918, 241] on img at bounding box center [960, 246] width 233 height 174
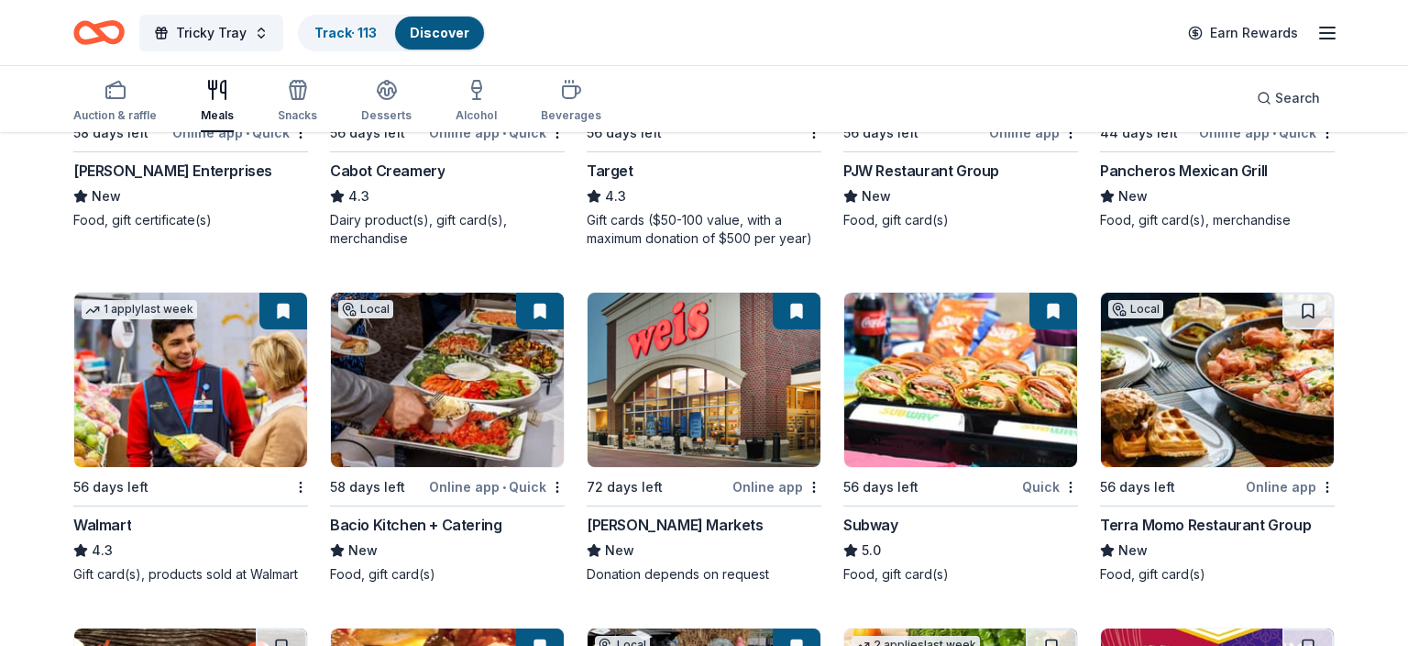
scroll to position [1122, 0]
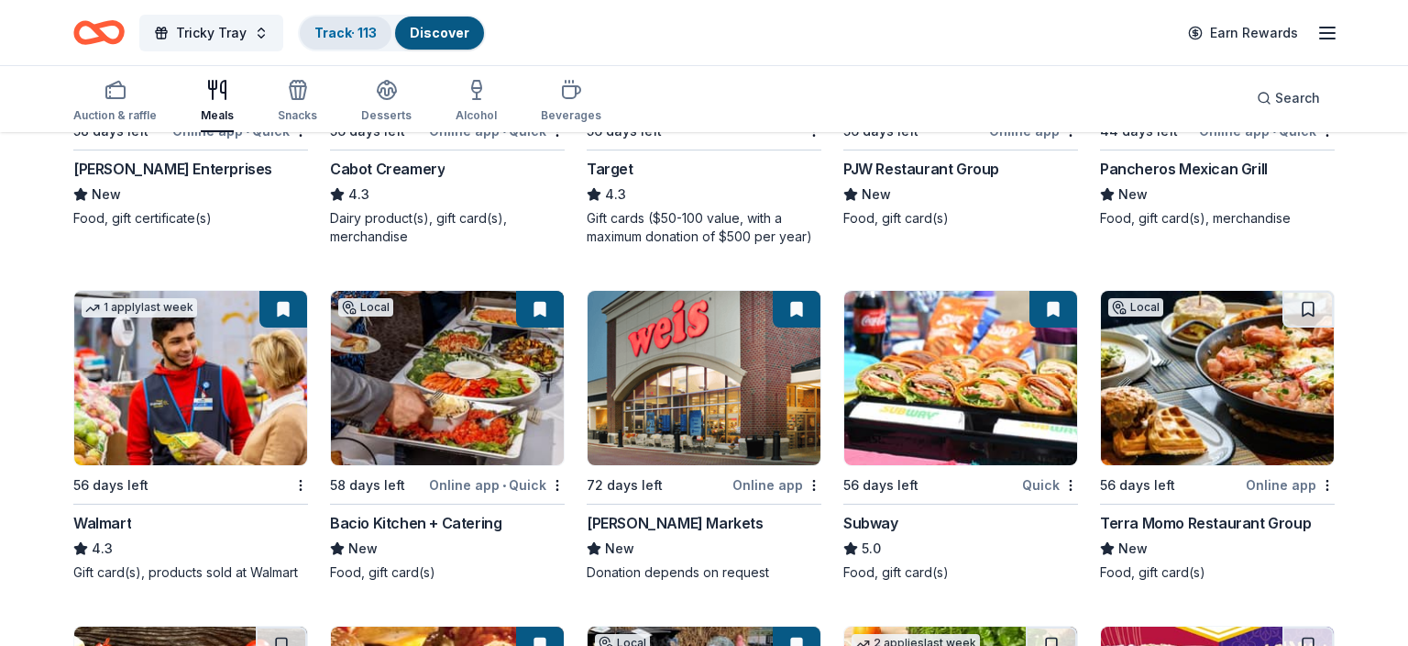
click at [352, 31] on link "Track · 113" at bounding box center [346, 33] width 62 height 16
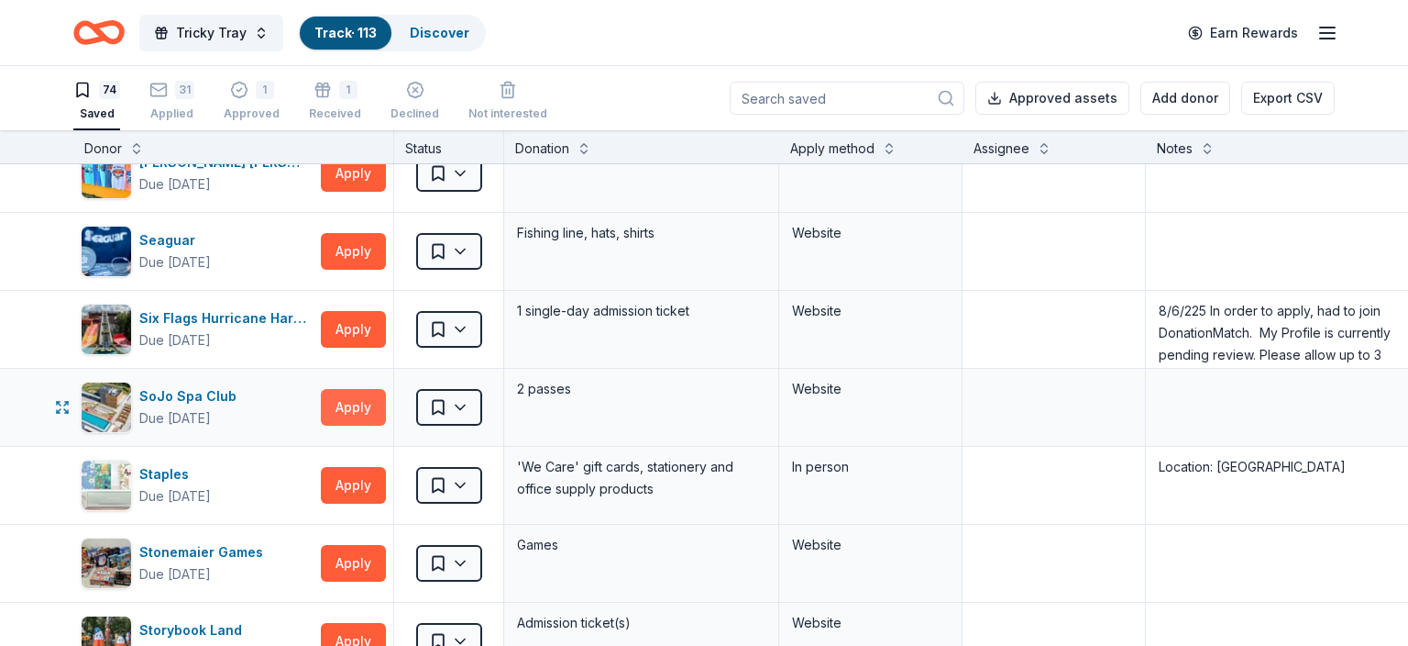
scroll to position [3594, 0]
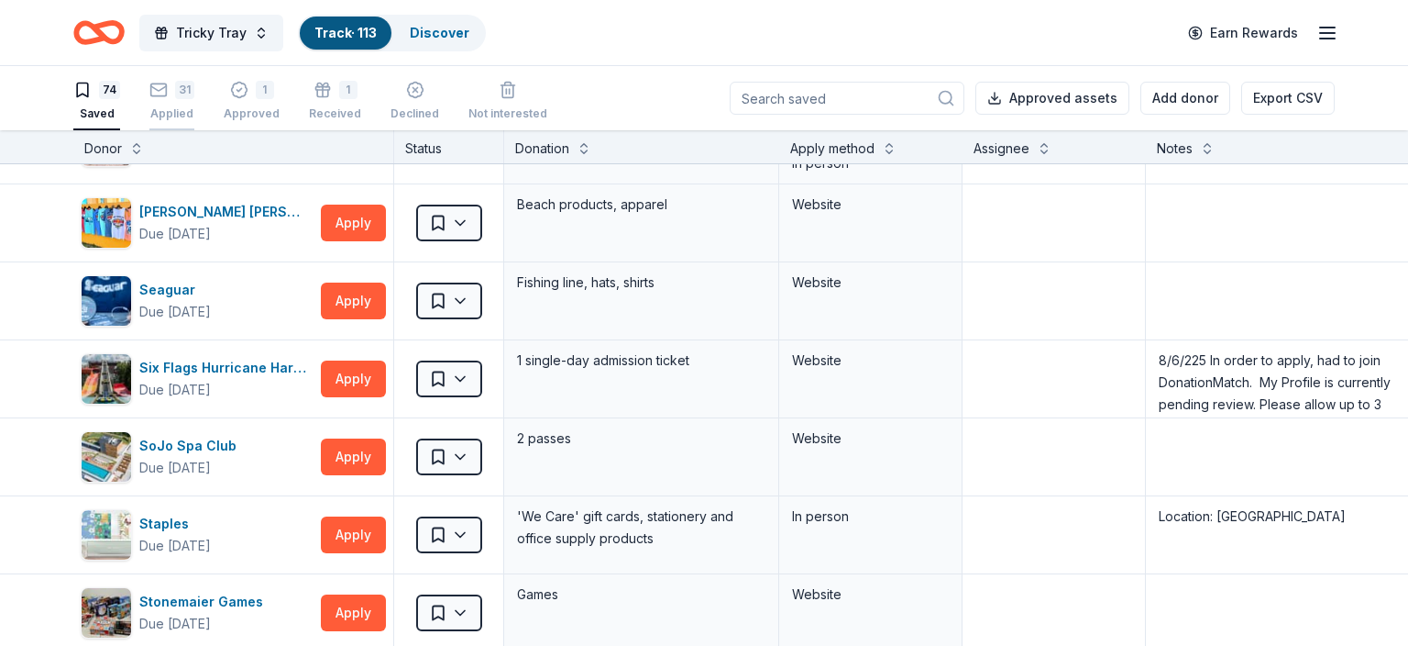
click at [156, 97] on icon "button" at bounding box center [158, 90] width 18 height 18
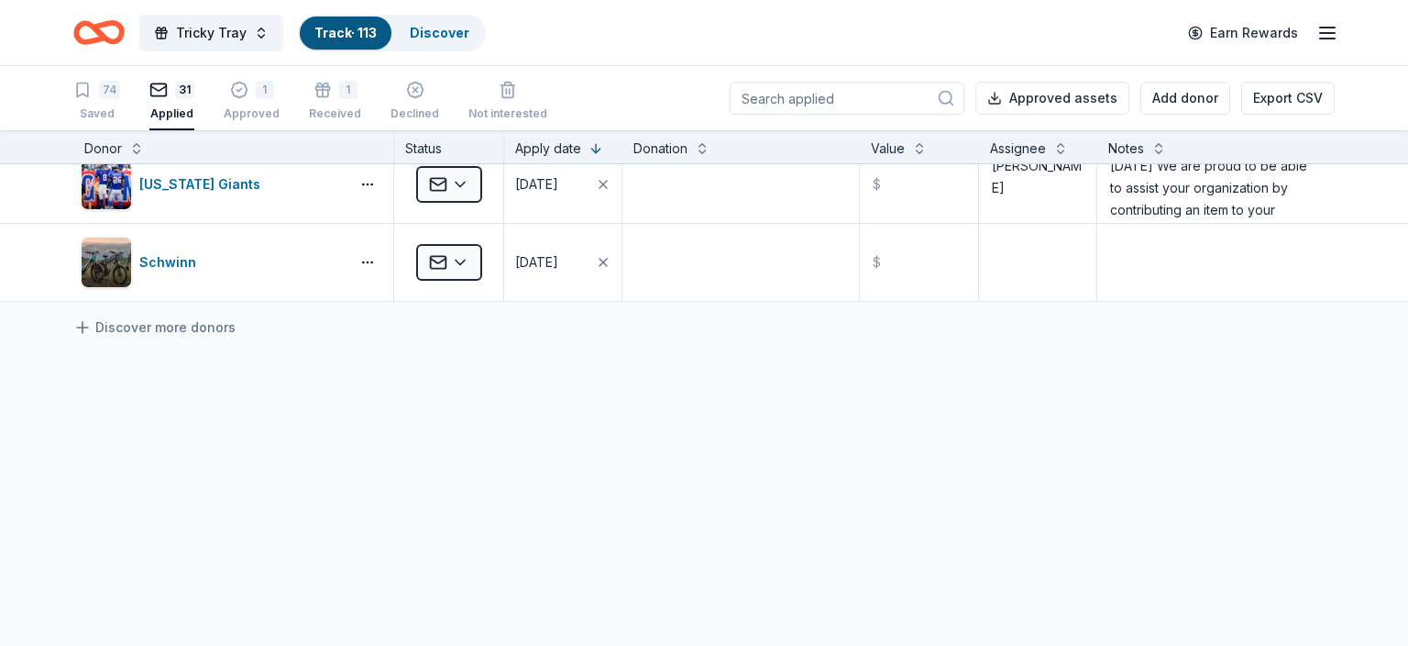
scroll to position [2273, 0]
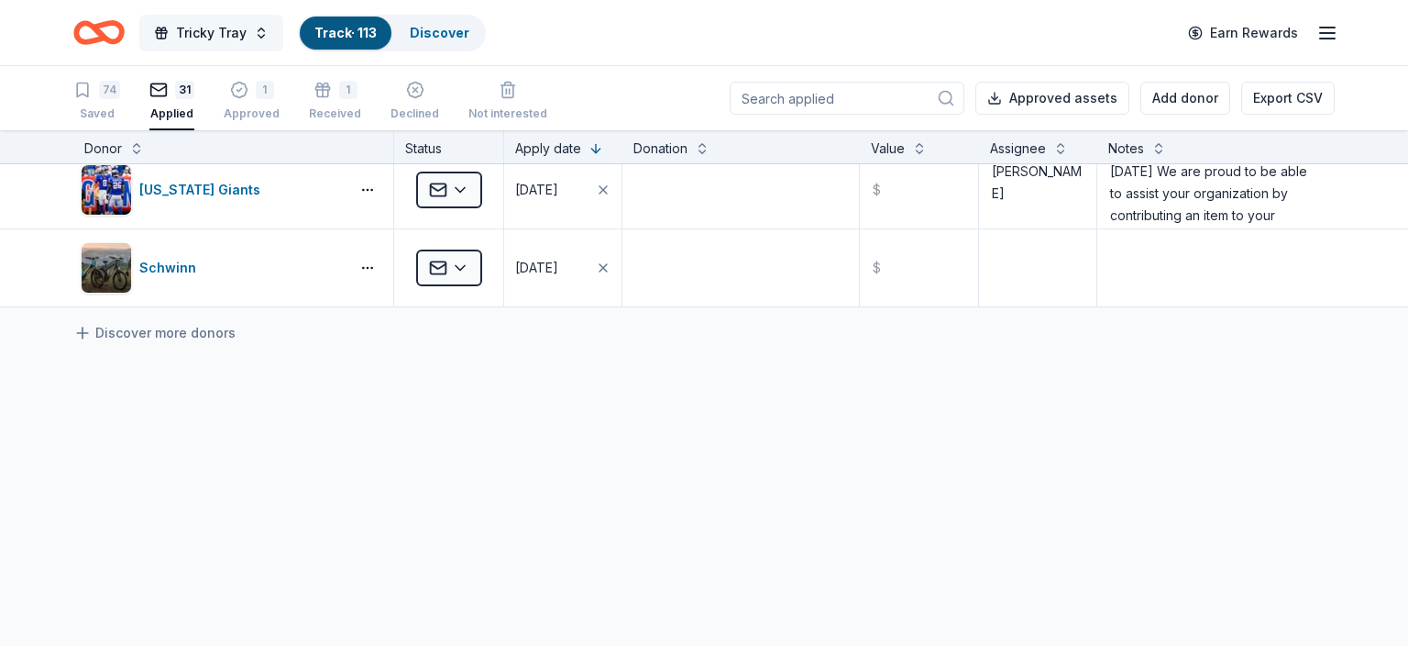
click at [215, 39] on span "Tricky Tray" at bounding box center [211, 33] width 71 height 22
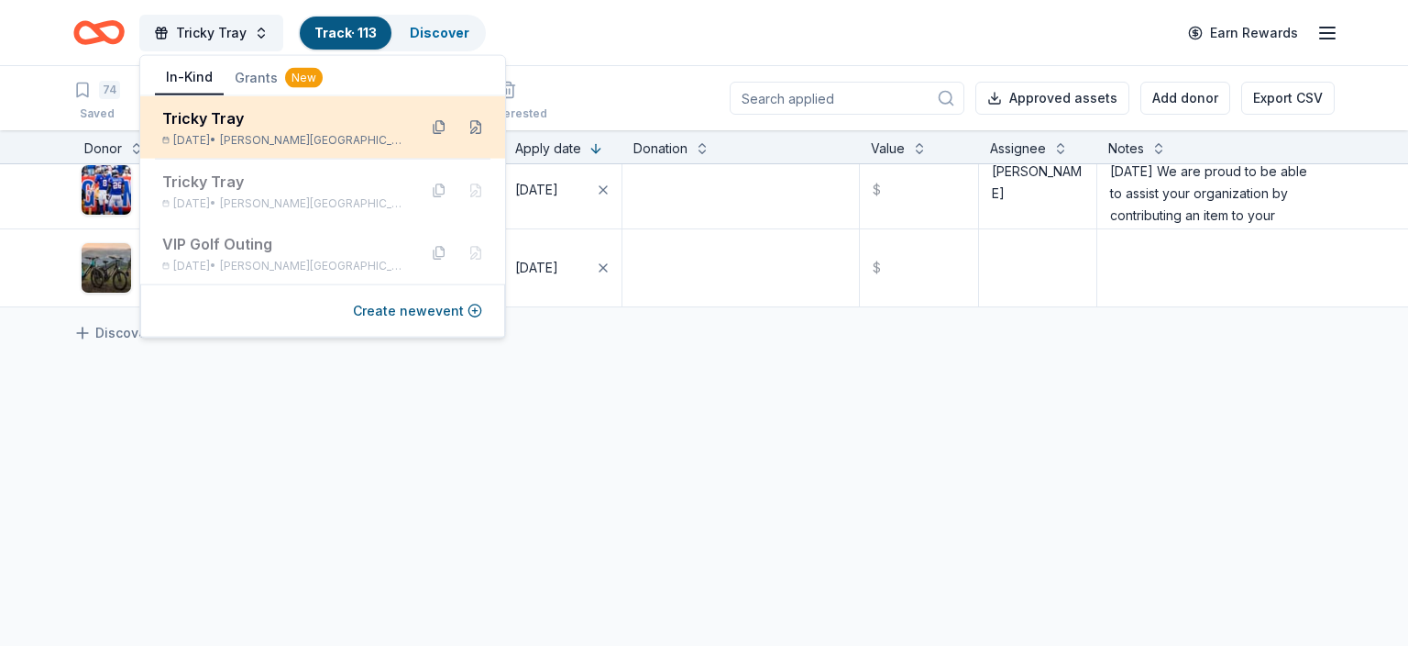
click at [225, 127] on div "Tricky Tray" at bounding box center [282, 118] width 240 height 22
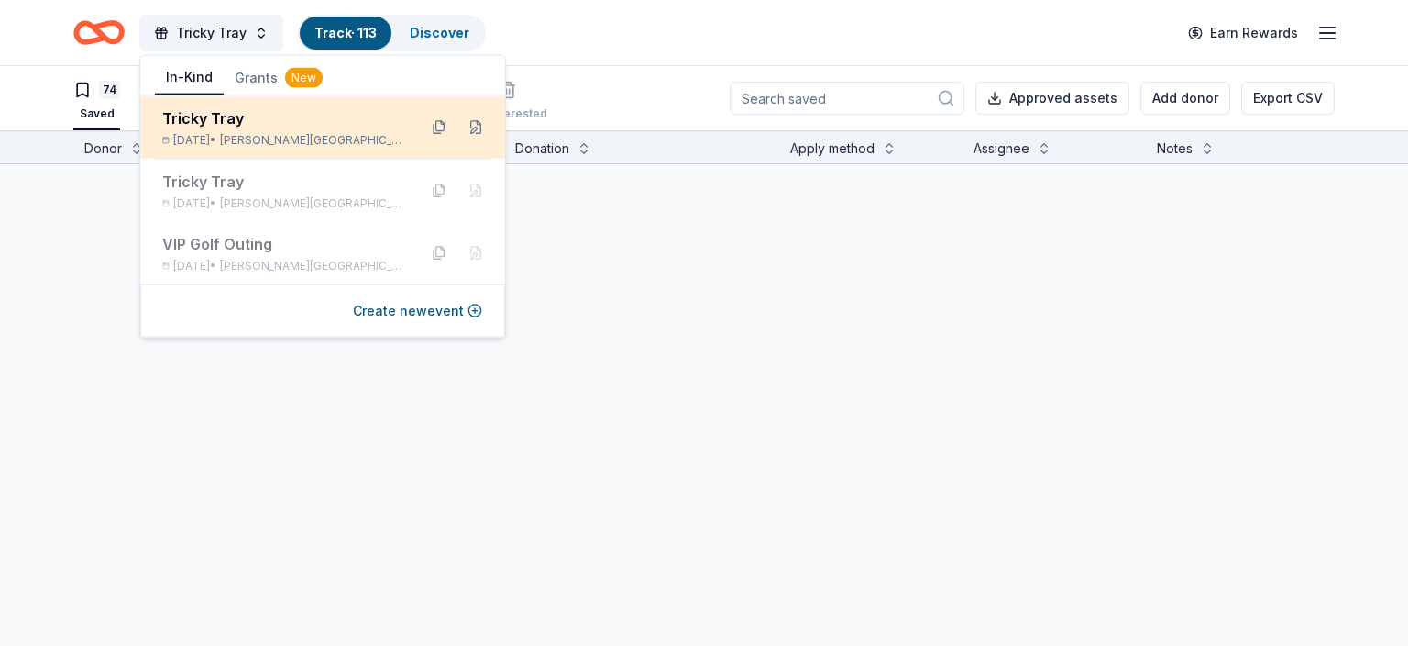
scroll to position [5667, 0]
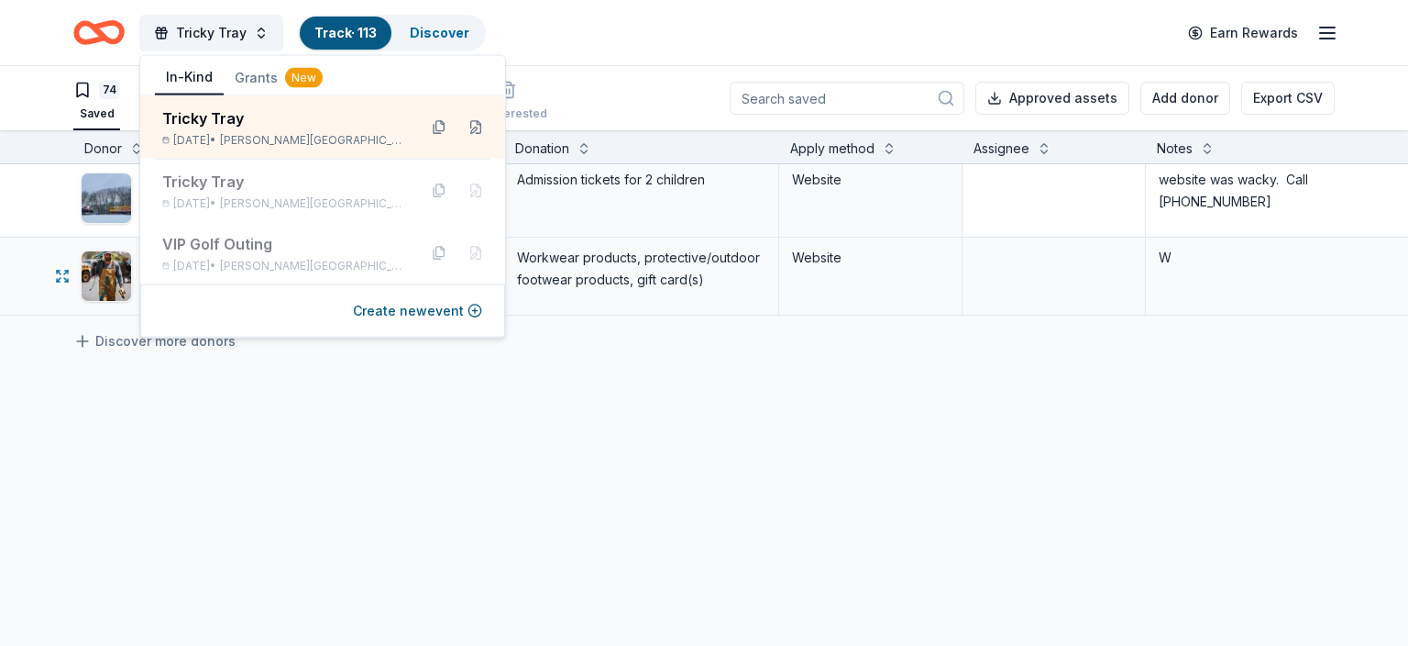
drag, startPoint x: 555, startPoint y: 280, endPoint x: 545, endPoint y: 270, distance: 14.3
click at [554, 278] on div "Workwear products, protective/outdoor footwear products, gift card(s)" at bounding box center [641, 275] width 275 height 77
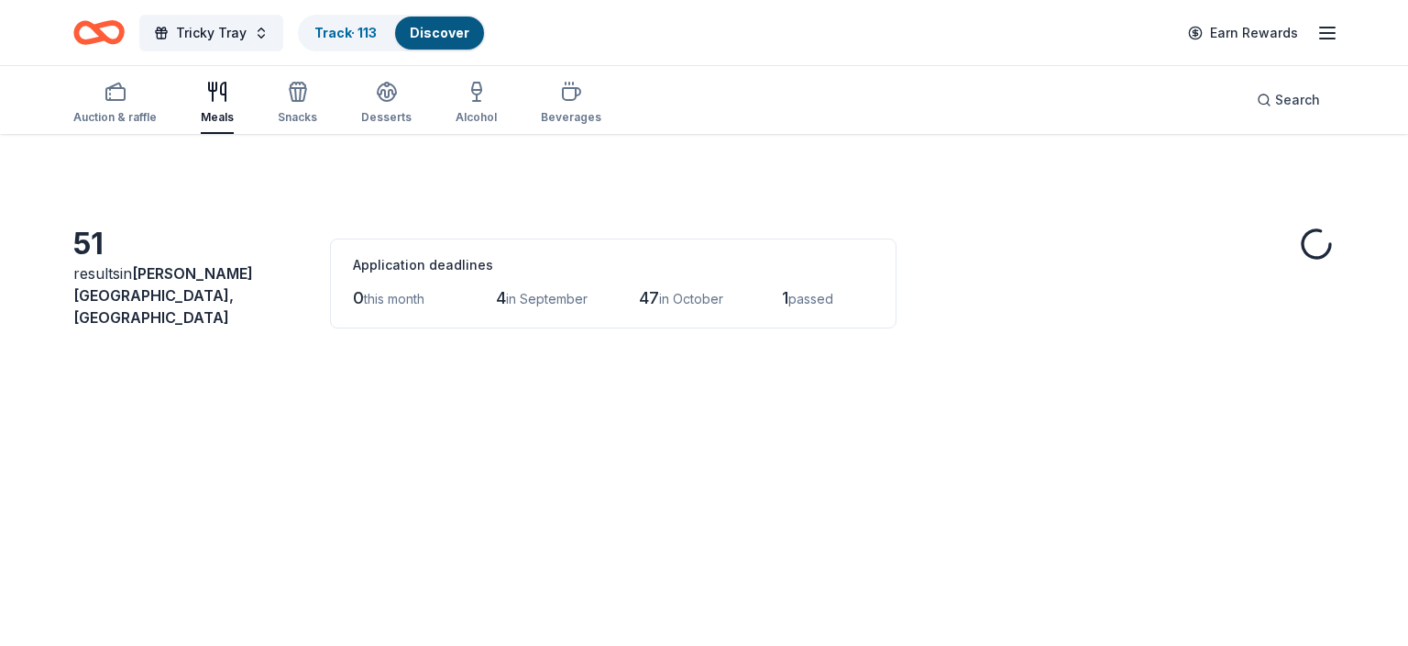
scroll to position [1122, 0]
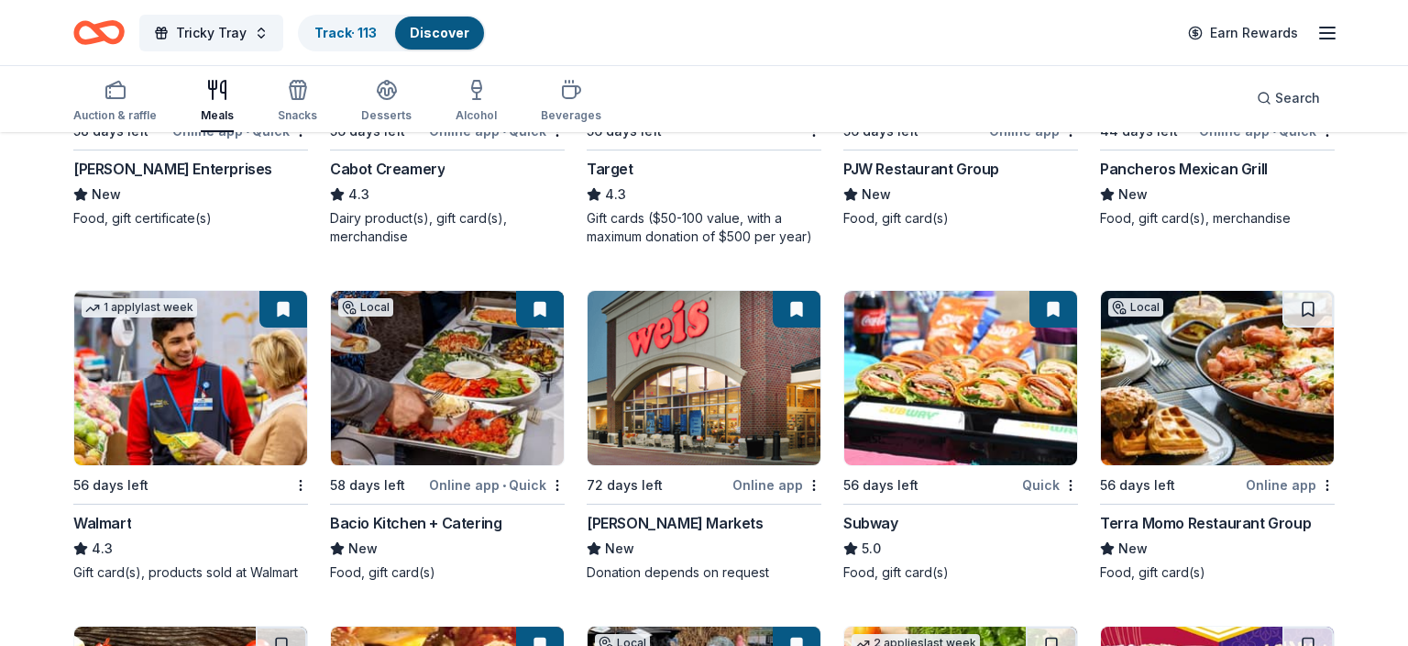
click at [923, 327] on img at bounding box center [960, 378] width 233 height 174
click at [350, 32] on link "Track · 113" at bounding box center [346, 33] width 62 height 16
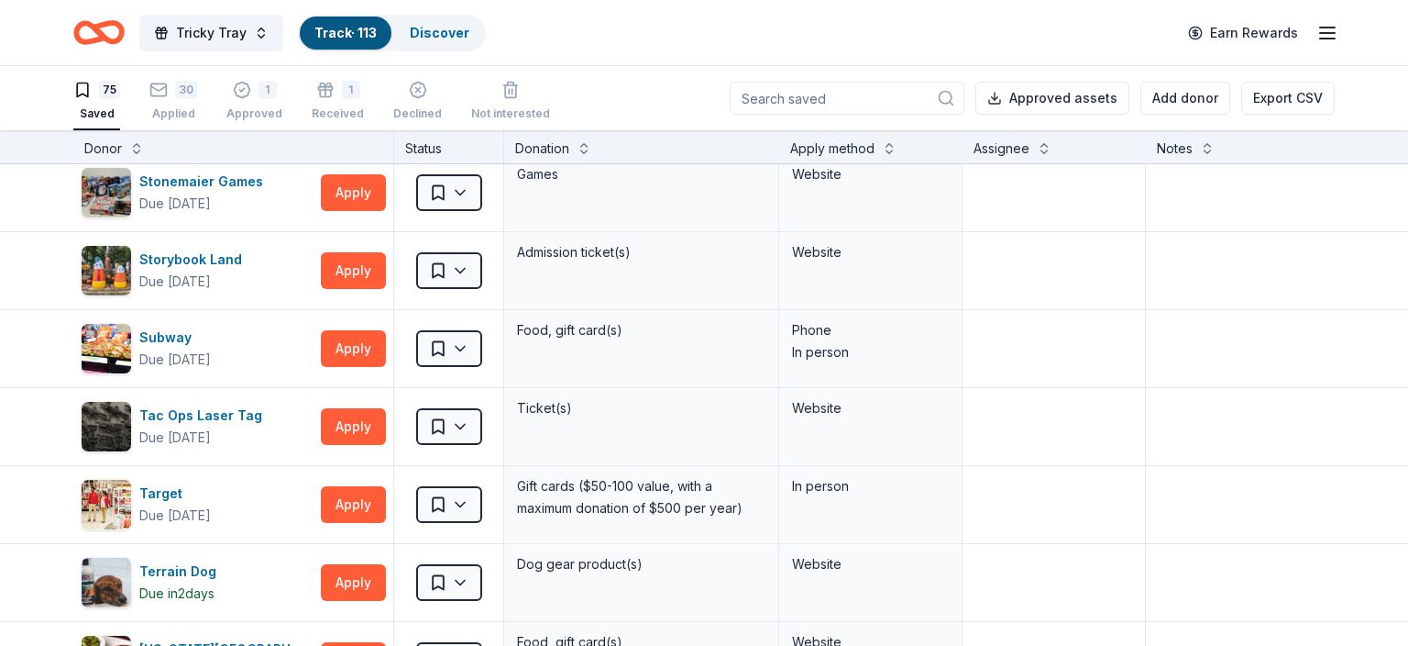
scroll to position [4025, 0]
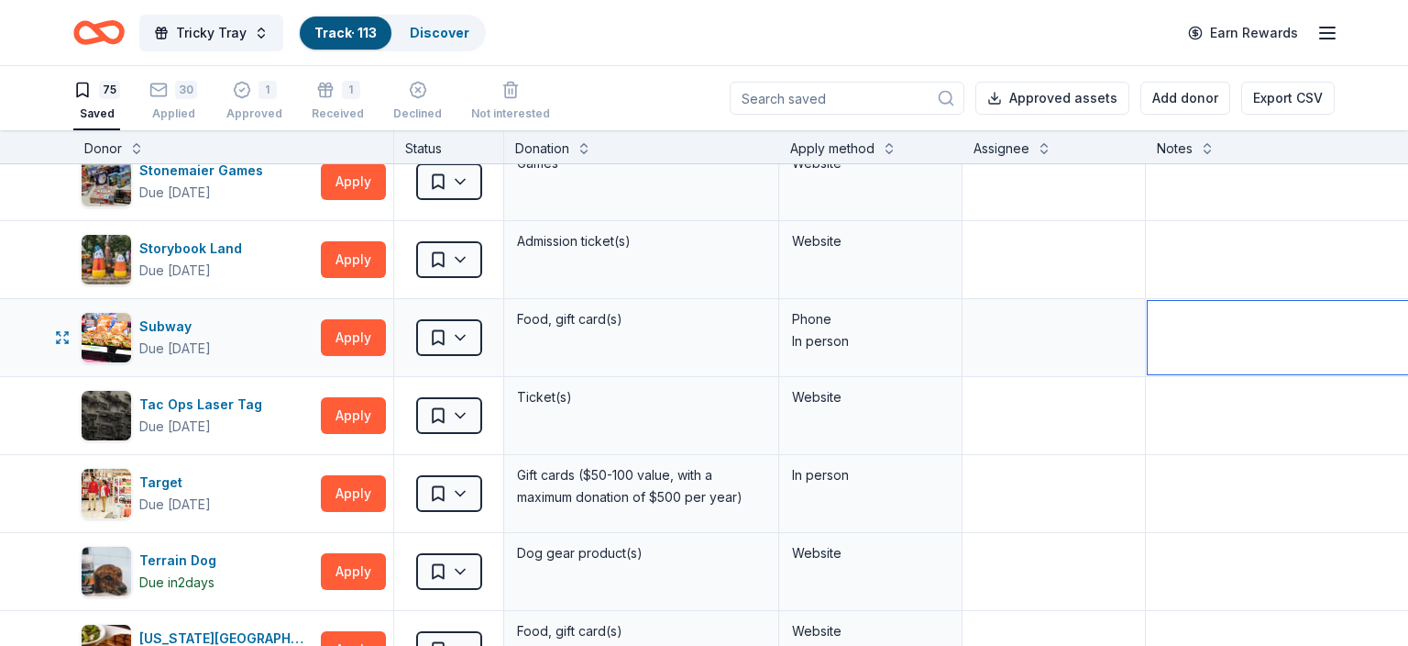
click at [1166, 309] on textarea at bounding box center [1283, 337] width 270 height 73
type textarea "c"
type textarea "Locations in Riverdale and Newton"
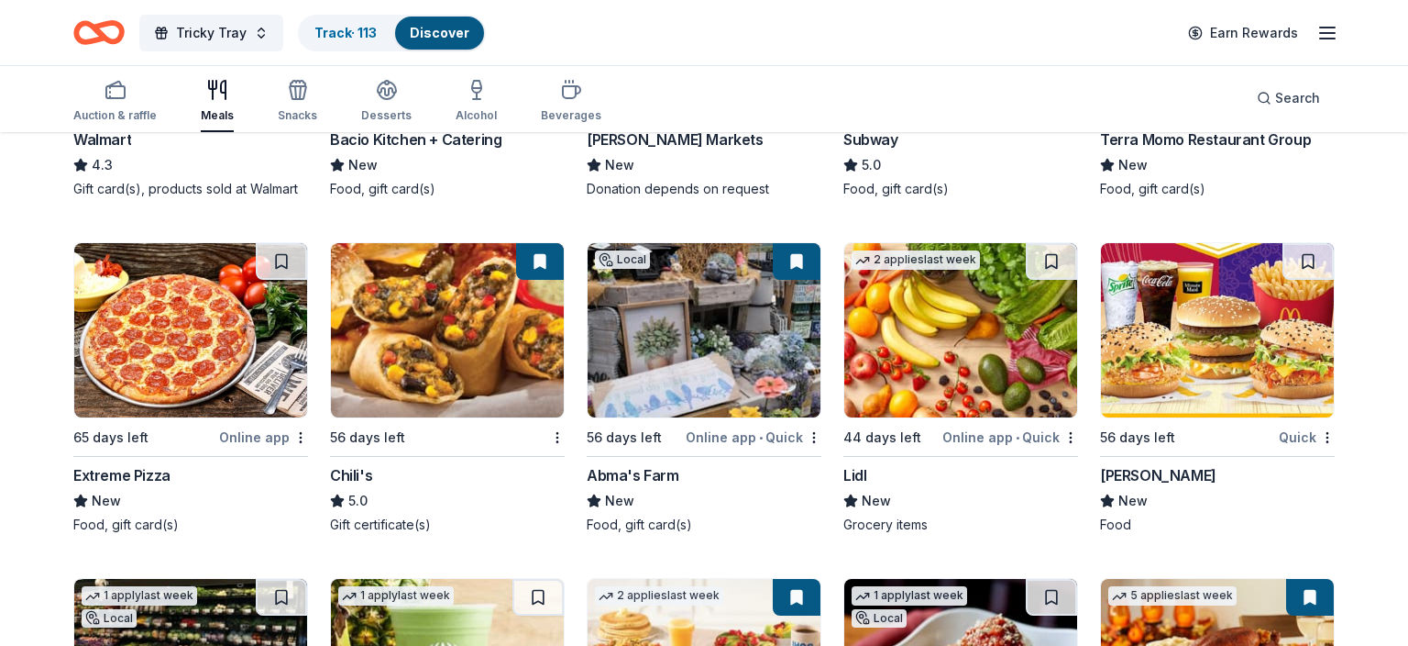
scroll to position [1485, 0]
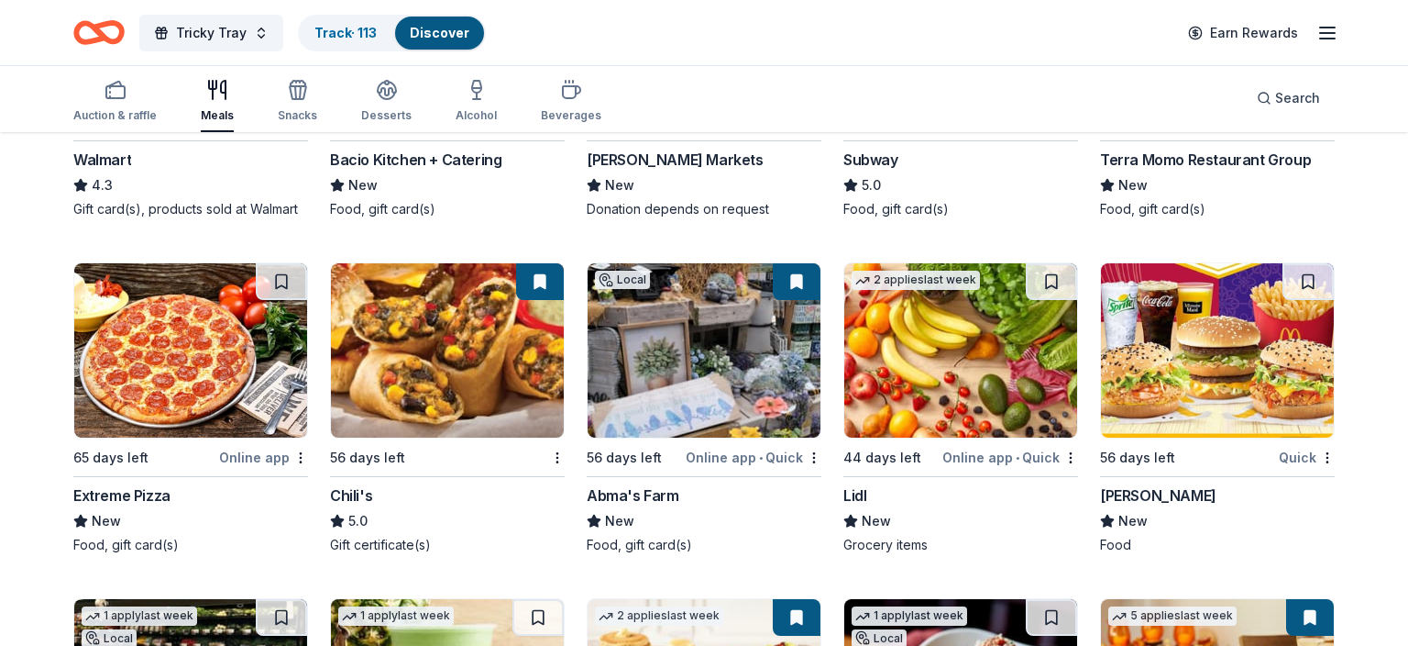
click at [1218, 381] on img at bounding box center [1217, 350] width 233 height 174
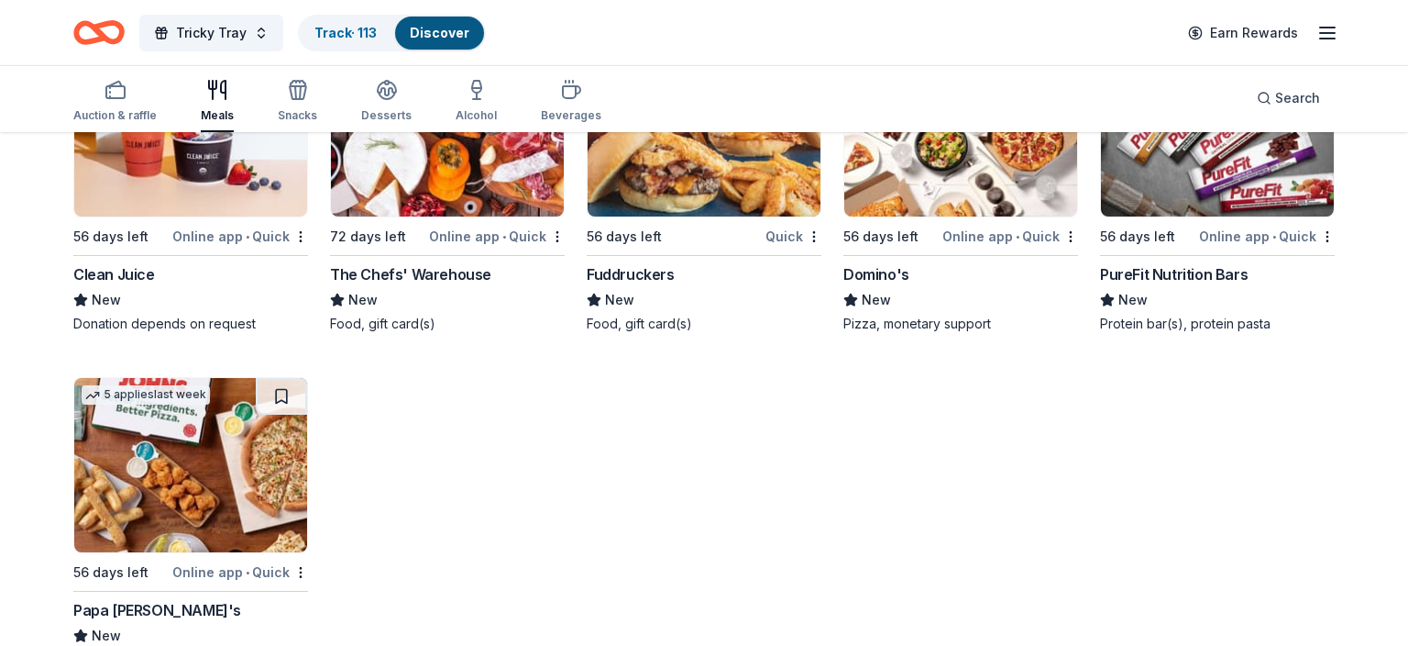
scroll to position [3465, 0]
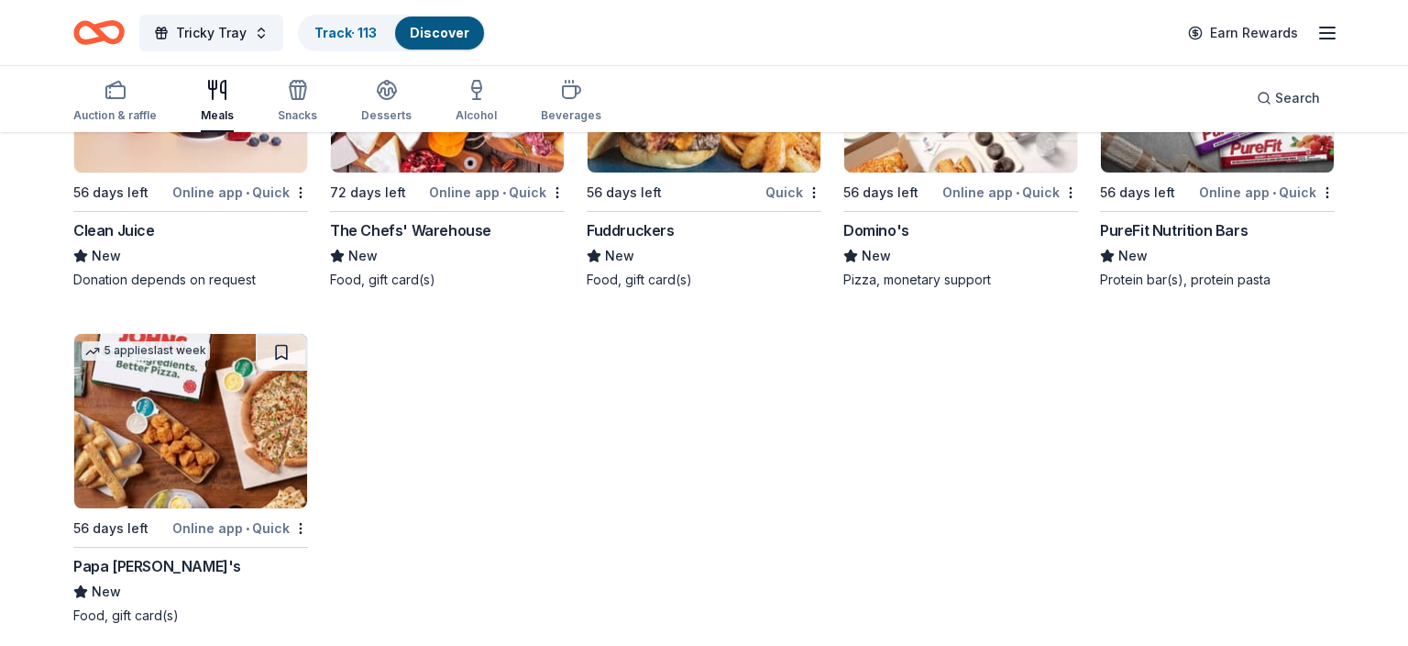
click at [275, 419] on img at bounding box center [190, 421] width 233 height 174
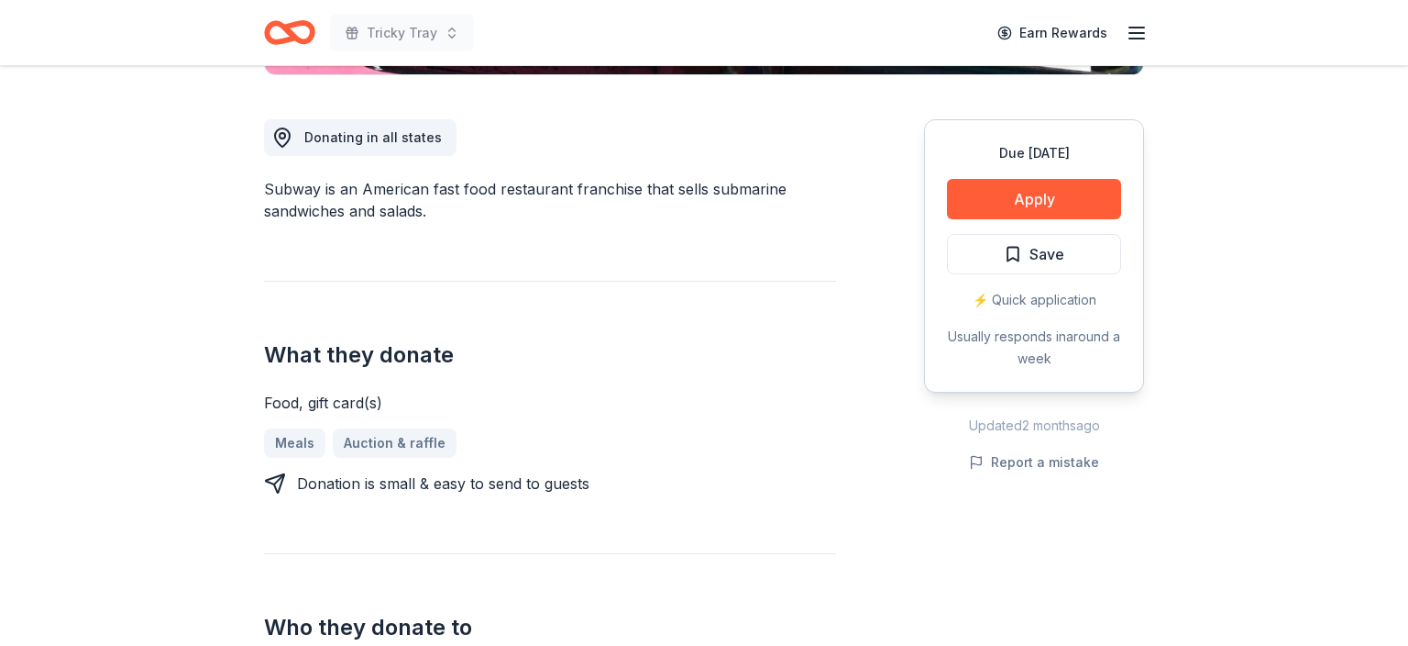
scroll to position [495, 0]
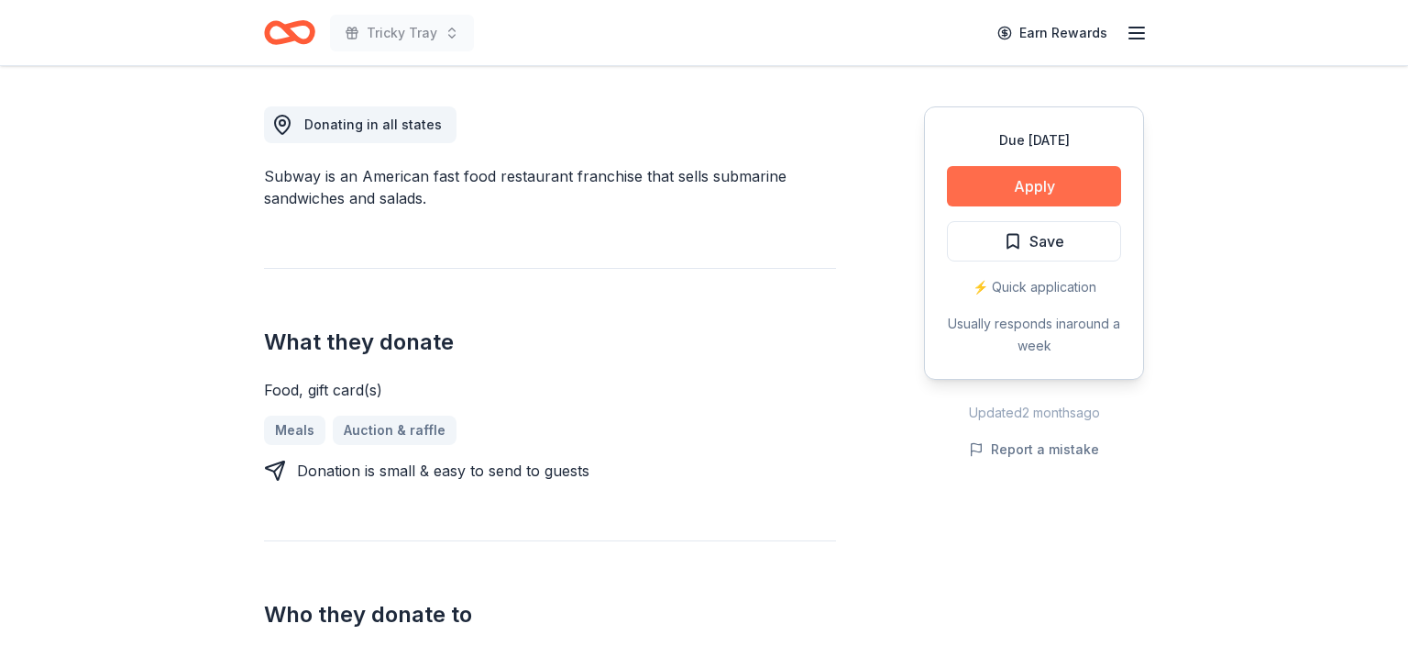
click at [1028, 180] on button "Apply" at bounding box center [1034, 186] width 174 height 40
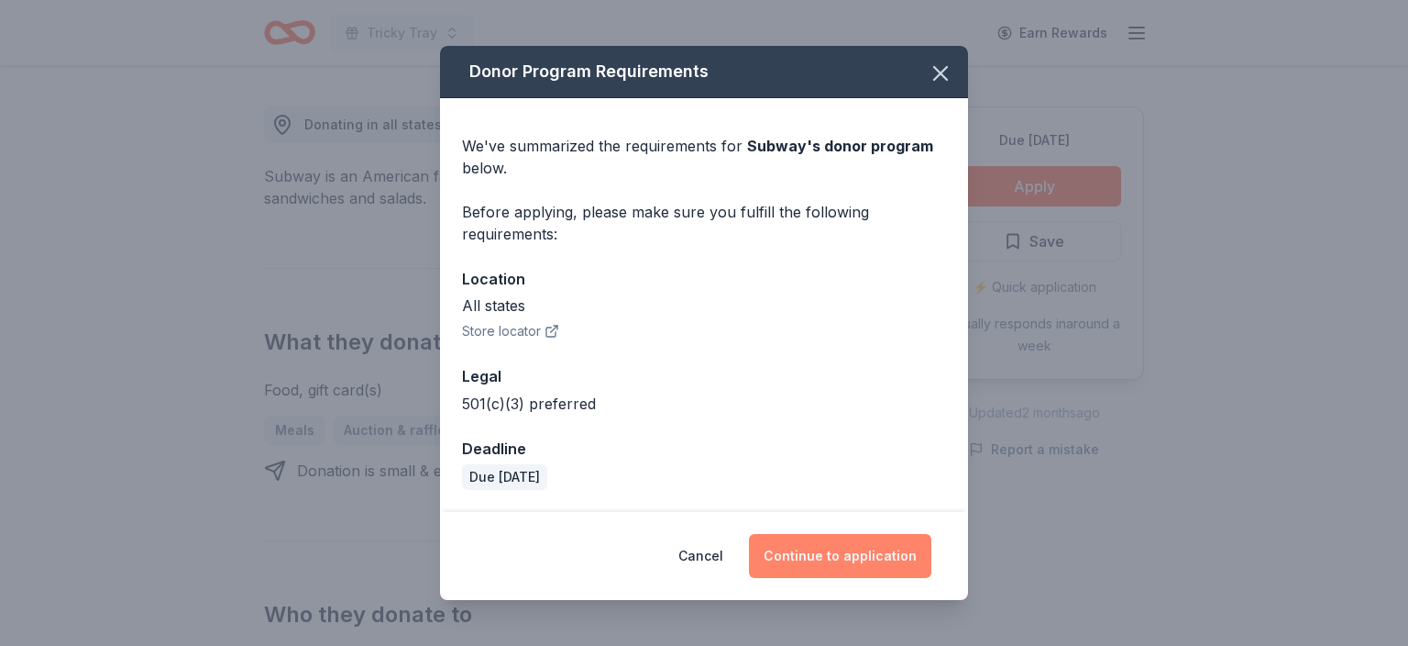
click at [871, 547] on button "Continue to application" at bounding box center [840, 556] width 182 height 44
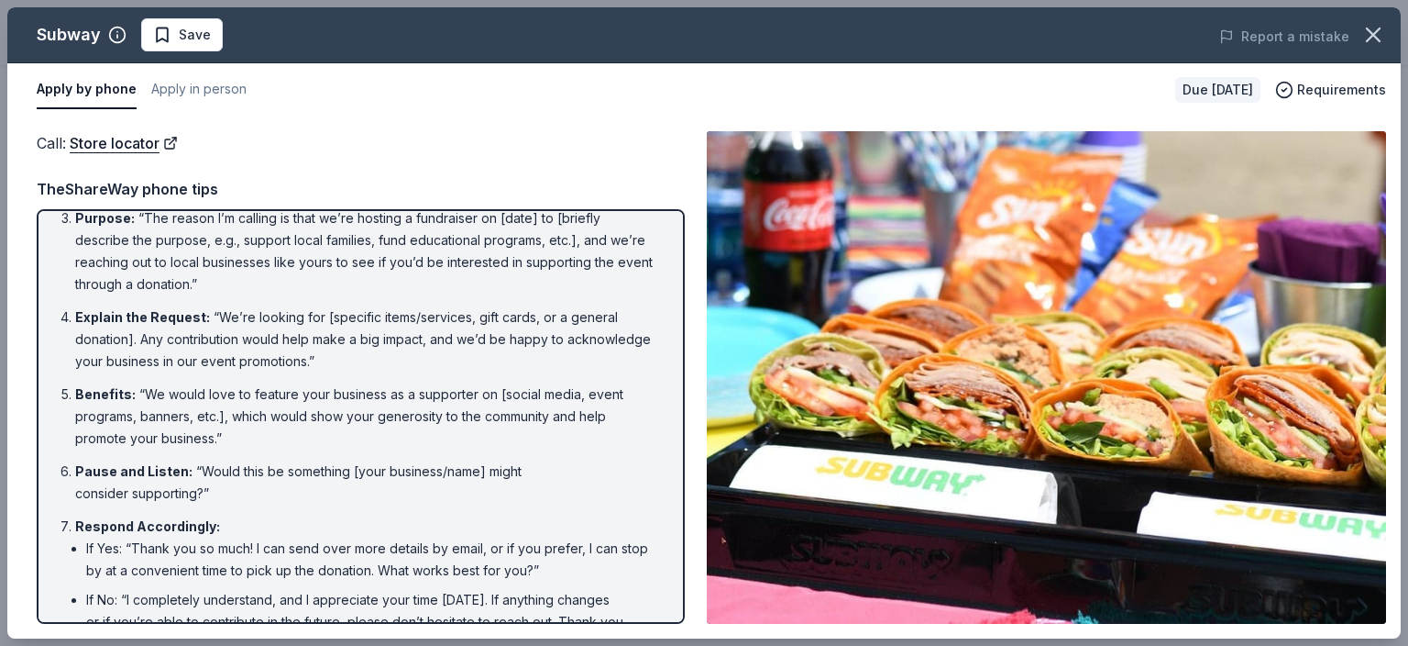
scroll to position [209, 0]
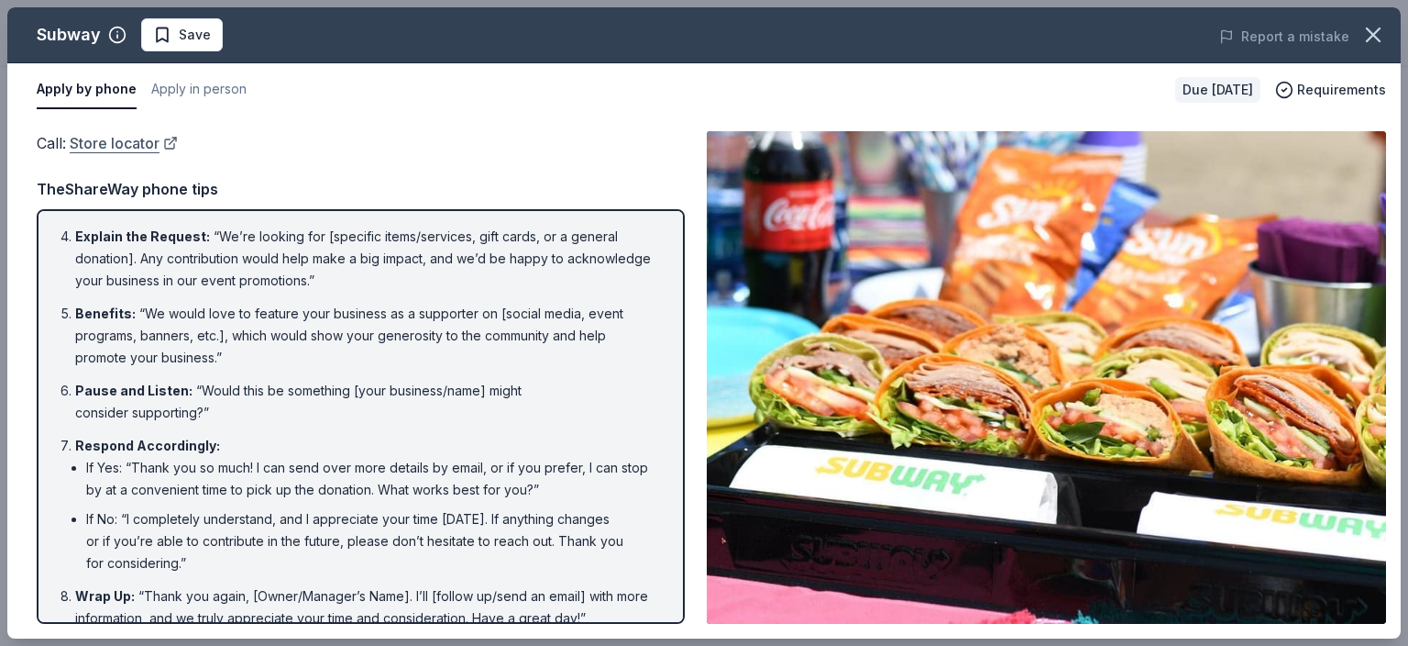
click at [116, 147] on link "Store locator" at bounding box center [124, 143] width 108 height 24
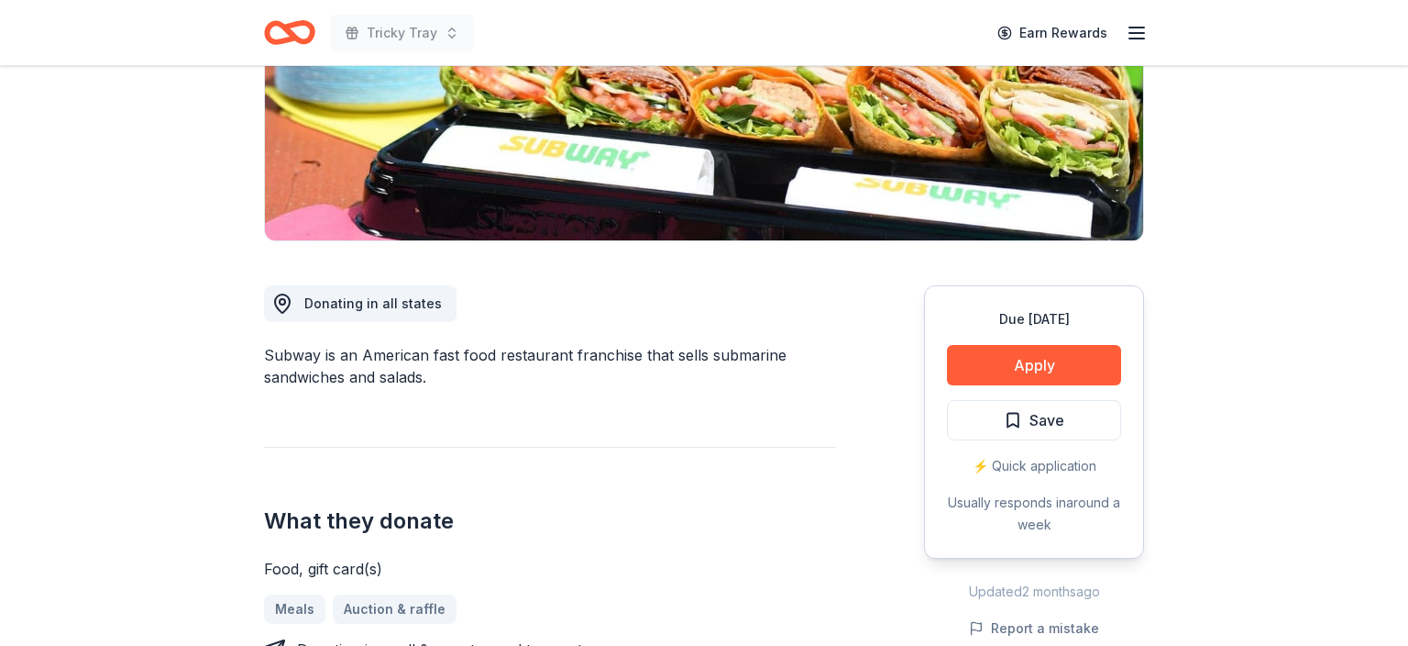
scroll to position [396, 0]
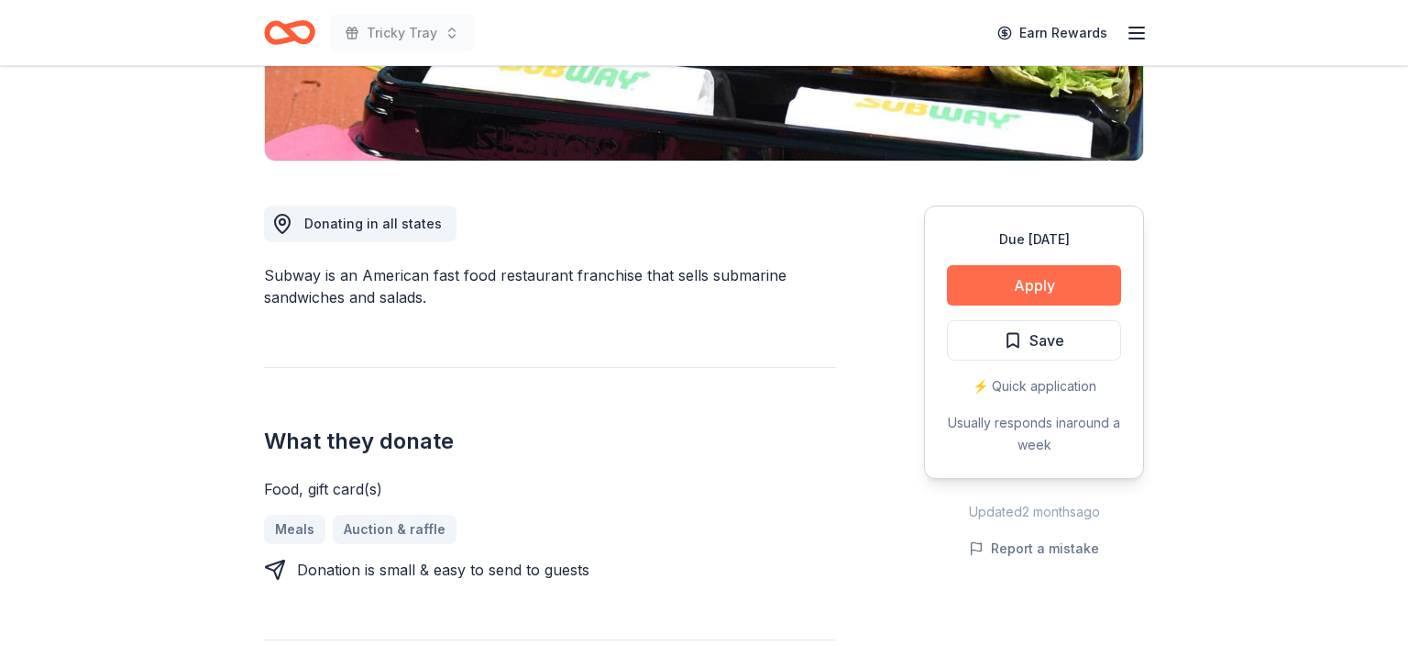
click at [1031, 275] on button "Apply" at bounding box center [1034, 285] width 174 height 40
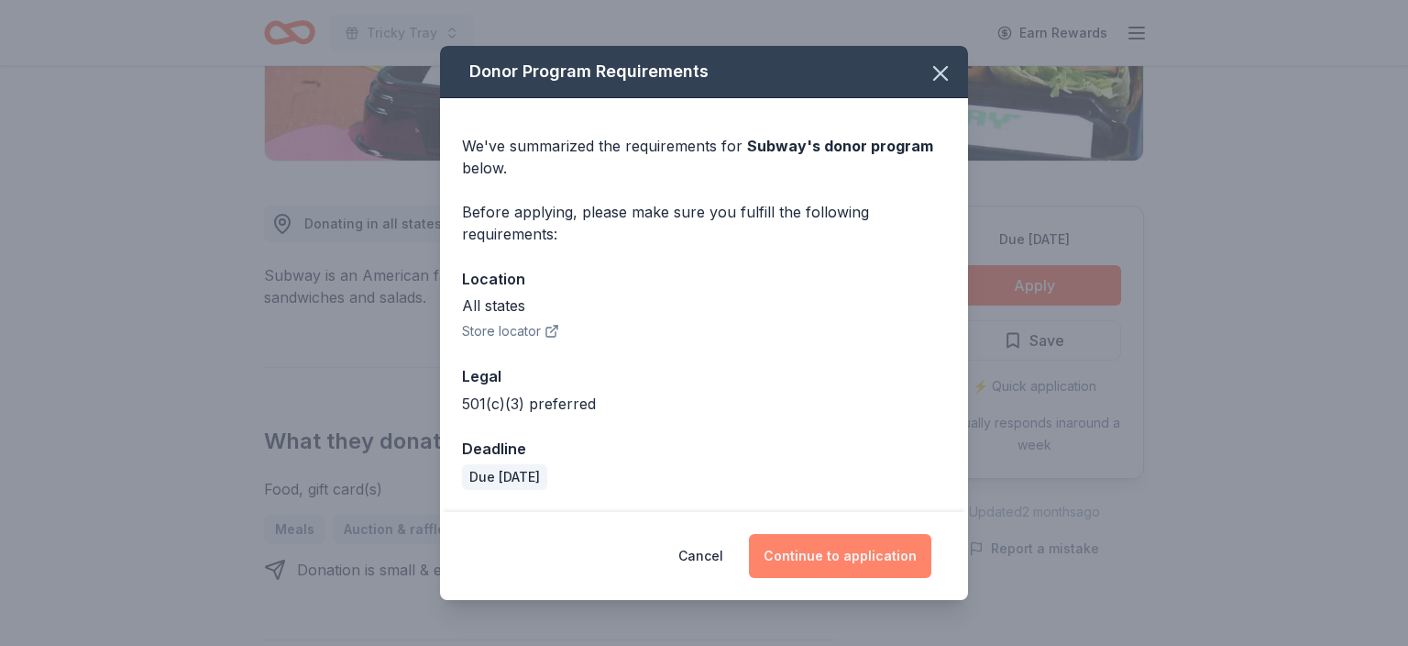
click at [858, 557] on button "Continue to application" at bounding box center [840, 556] width 182 height 44
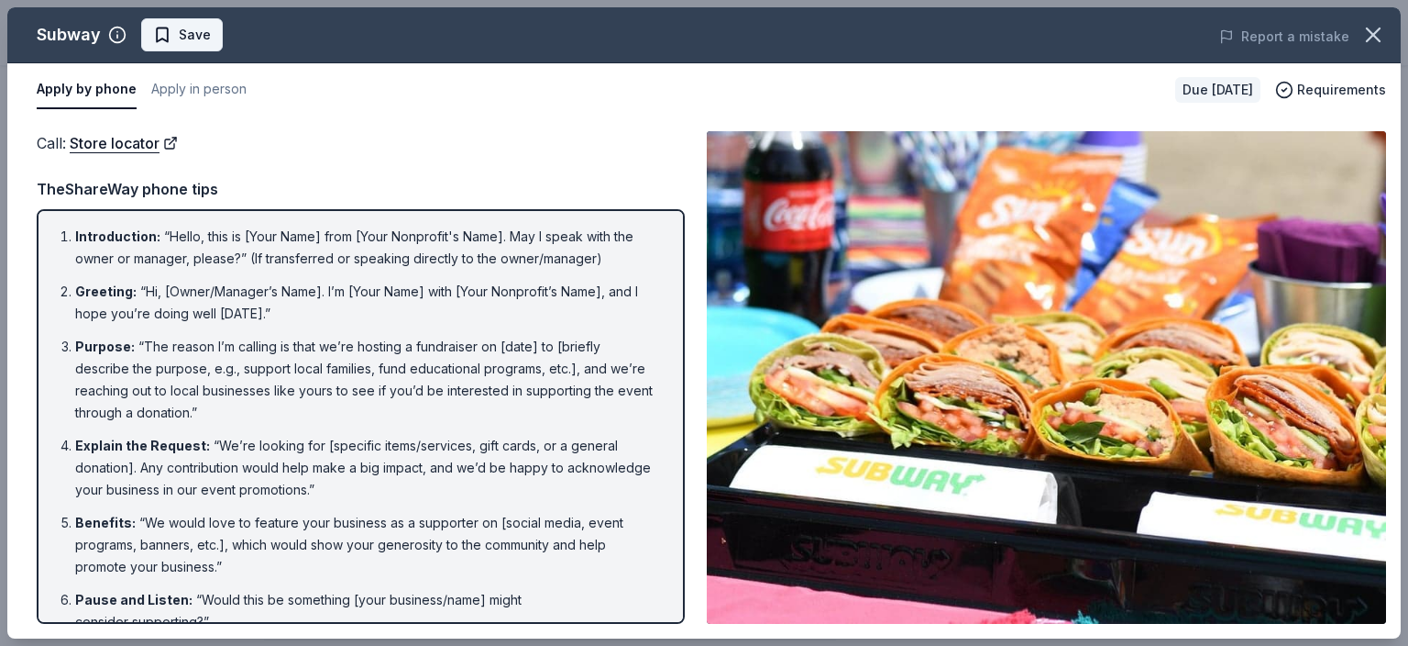
click at [181, 39] on span "Save" at bounding box center [195, 35] width 32 height 22
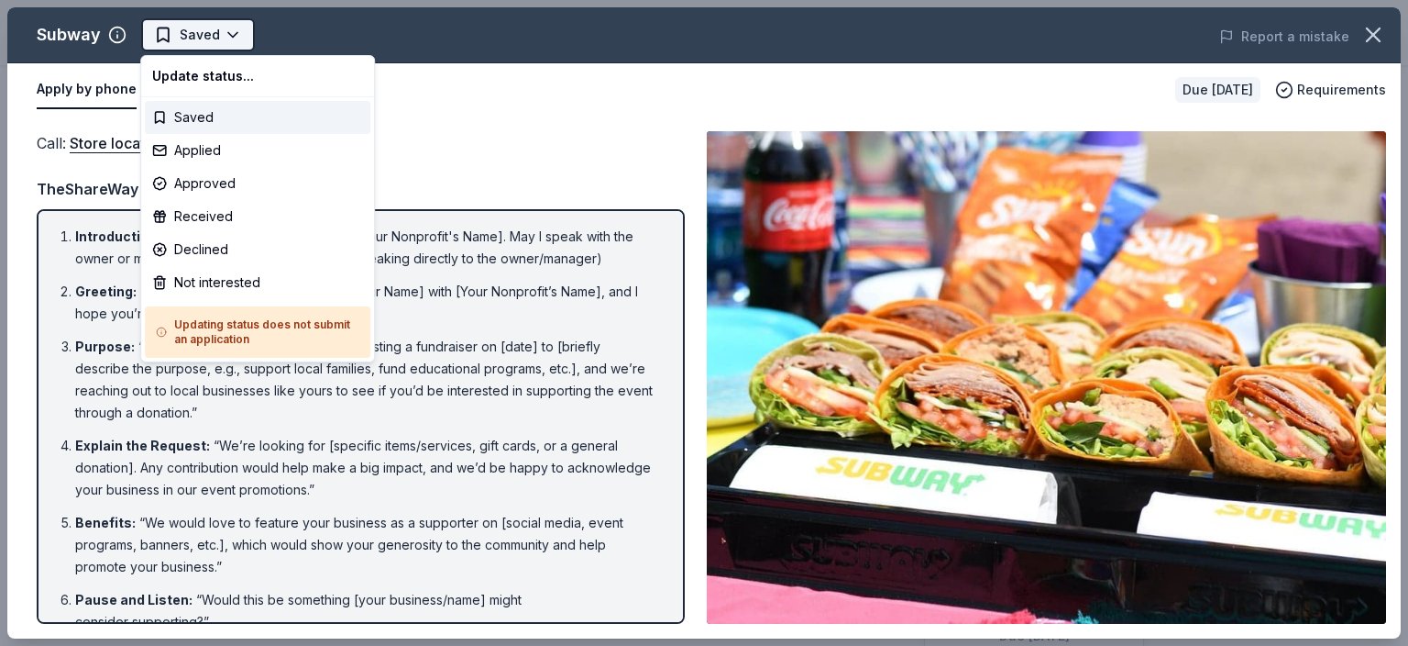
scroll to position [0, 0]
click at [226, 35] on html "Tricky Tray Saved Apply Due [DATE] Share Subway 5.0 • 3 reviews approval rate d…" at bounding box center [704, 323] width 1408 height 646
click at [217, 142] on div "Applied" at bounding box center [258, 150] width 226 height 33
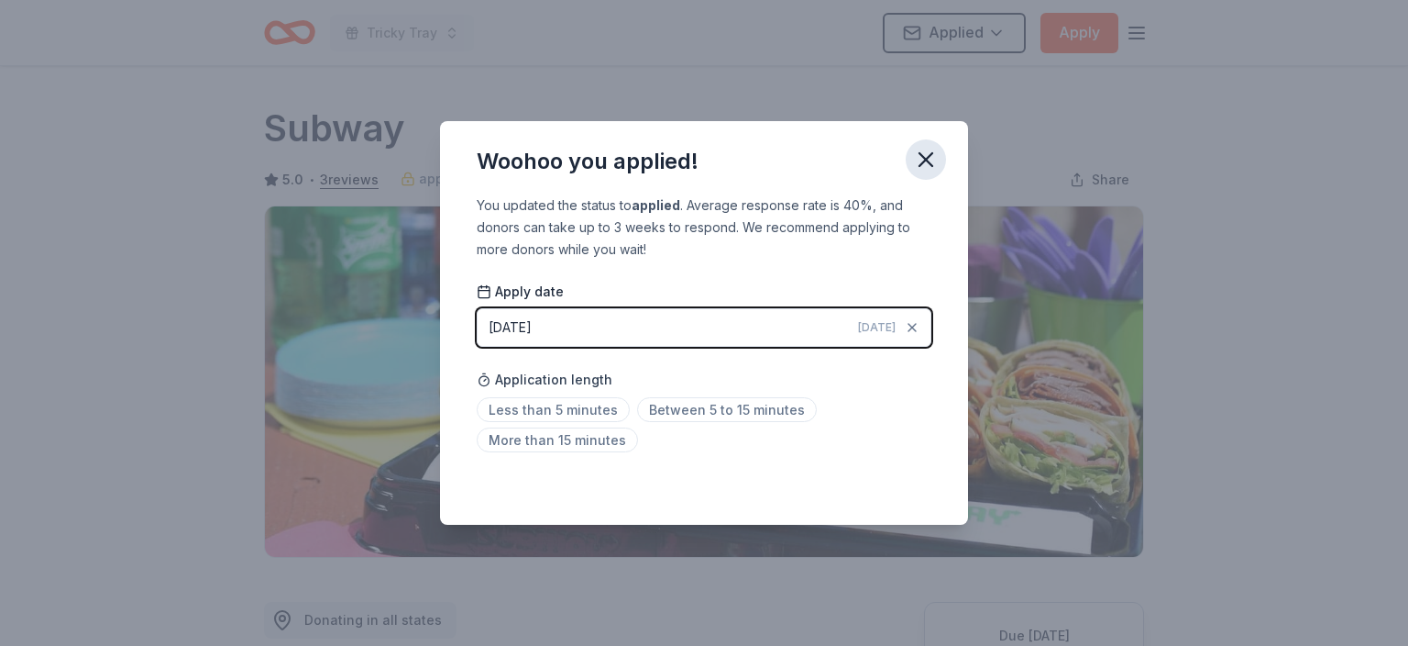
click at [933, 158] on icon "button" at bounding box center [926, 160] width 26 height 26
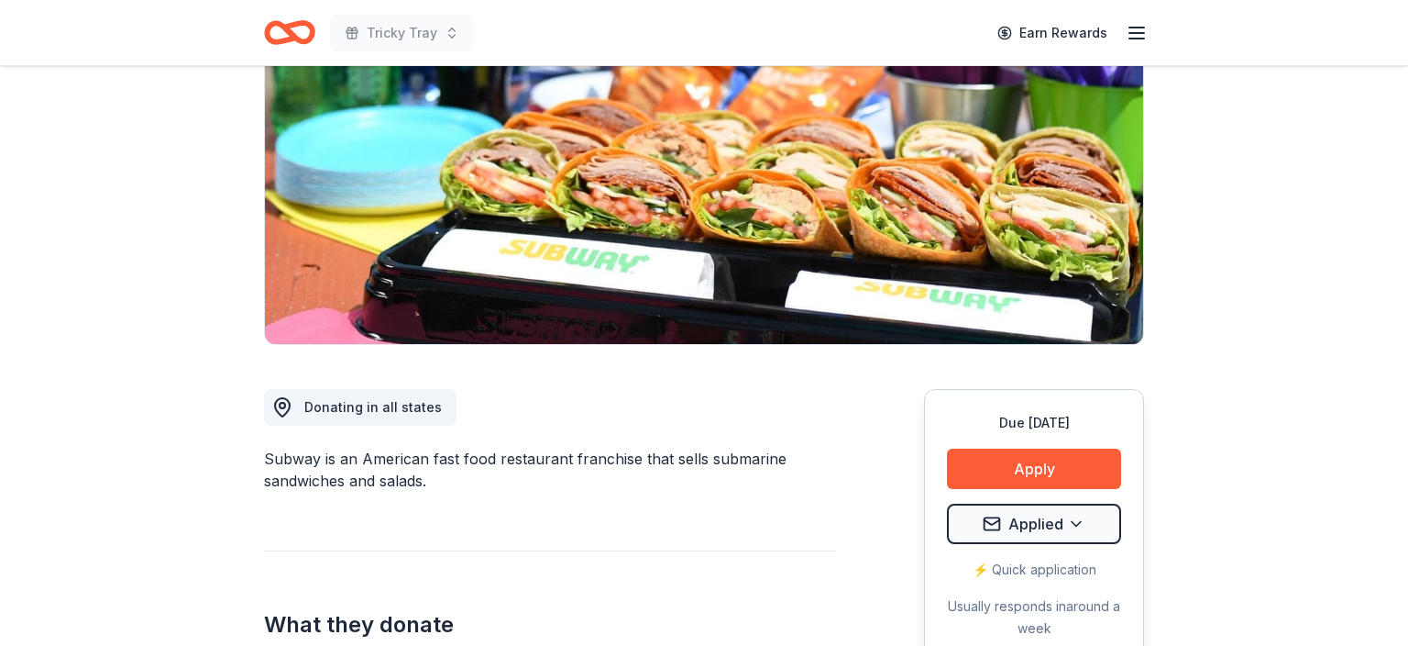
scroll to position [264, 0]
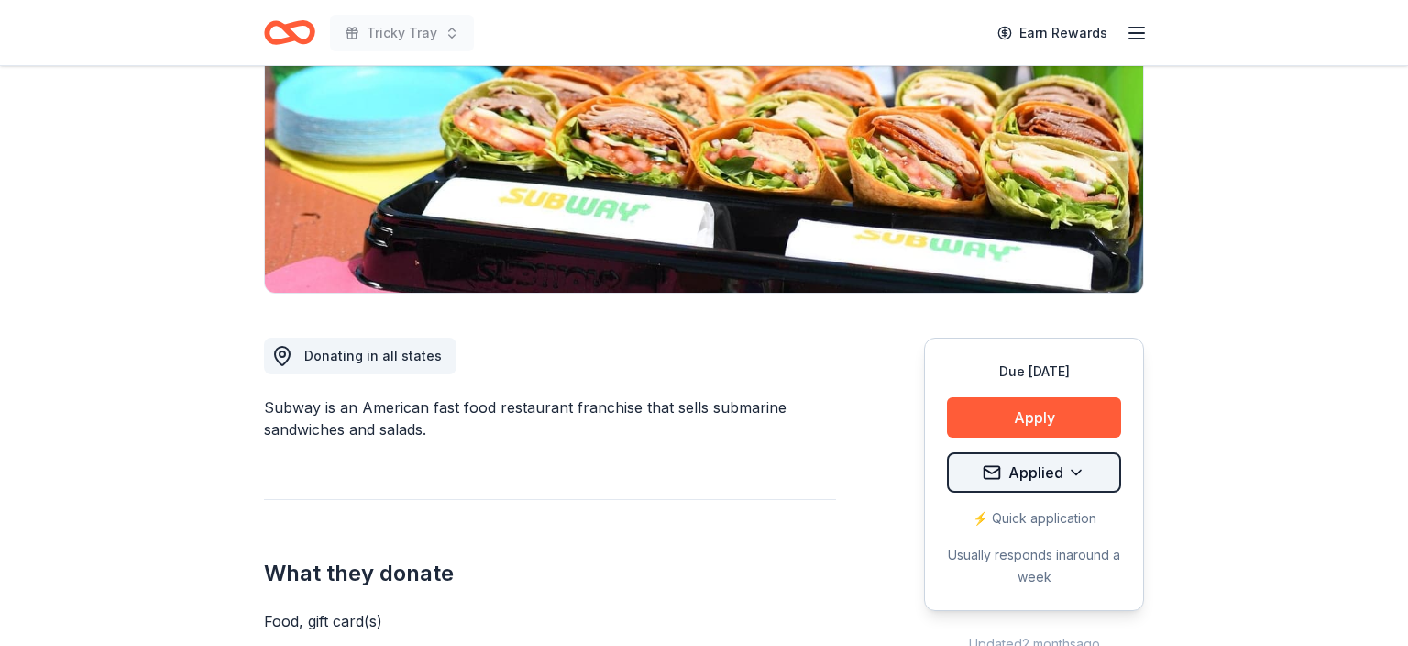
click at [1036, 381] on html "Tricky Tray Earn Rewards Due [DATE] Share Subway 5.0 • 3 reviews approval rate …" at bounding box center [704, 59] width 1408 height 646
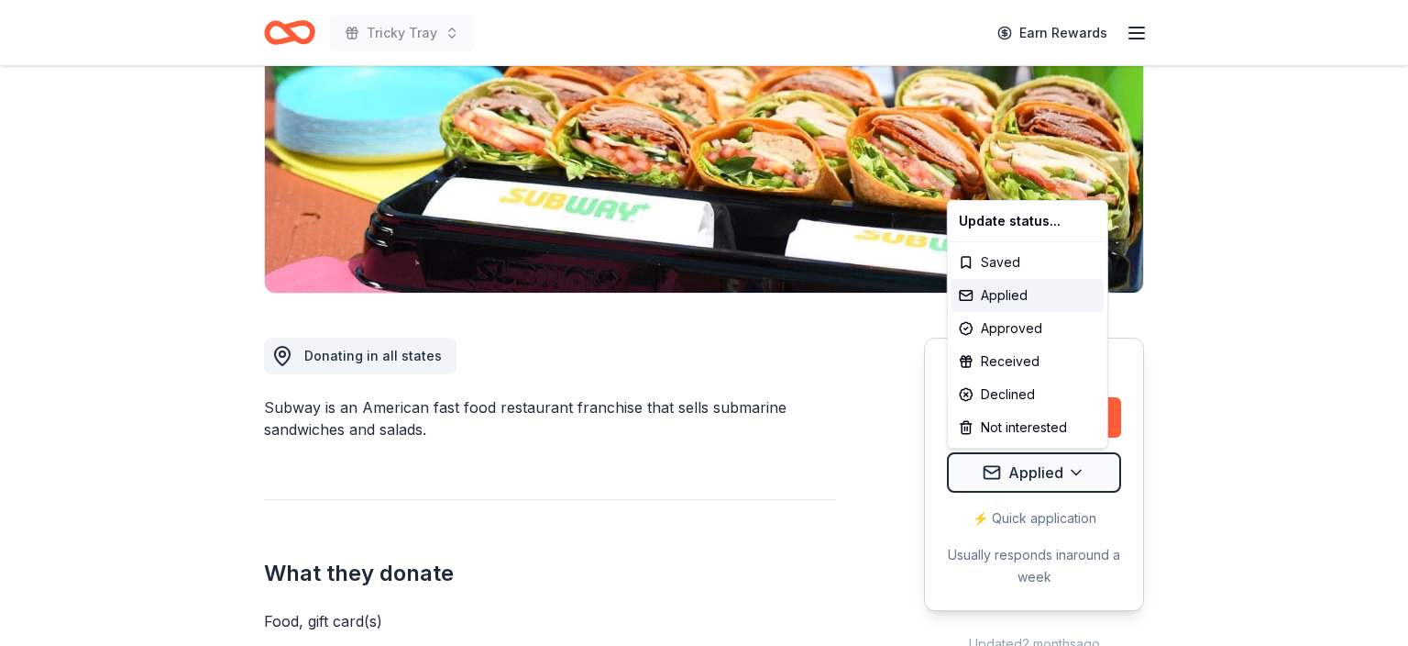
click at [1034, 381] on html "Tricky Tray Earn Rewards Due [DATE] Share Subway 5.0 • 3 reviews approval rate …" at bounding box center [704, 59] width 1408 height 646
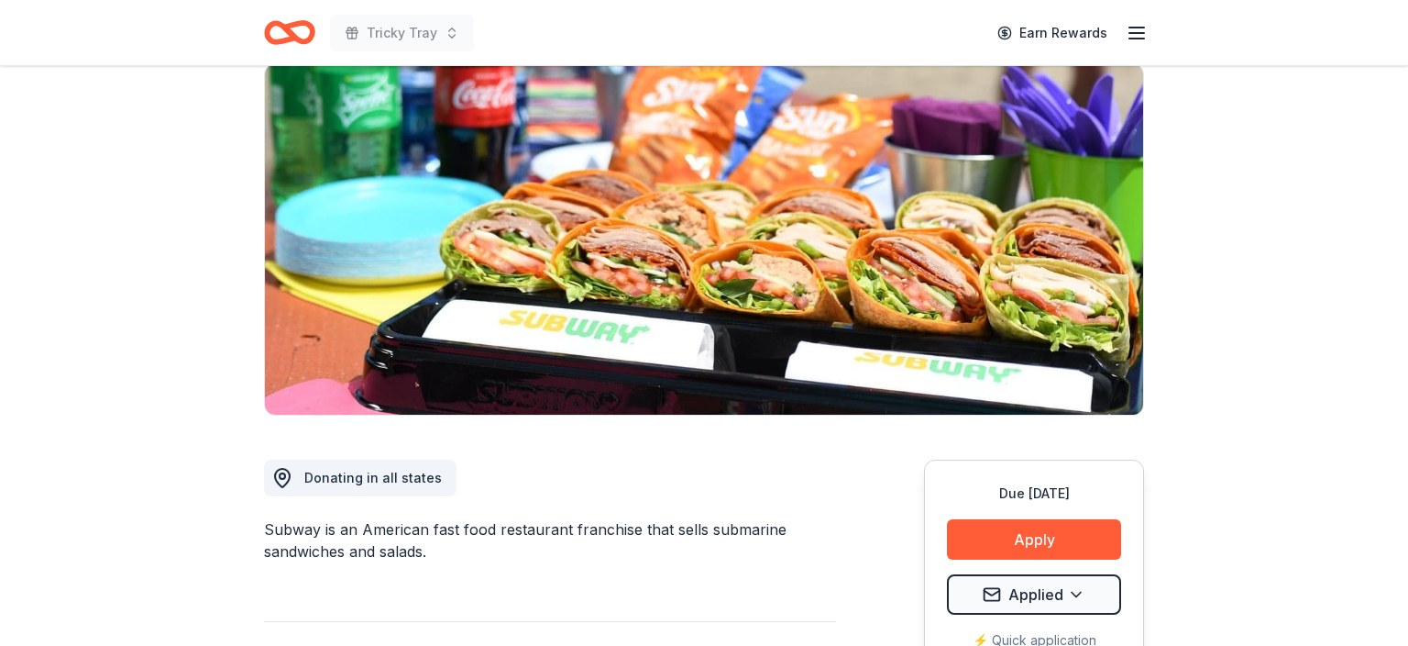
scroll to position [0, 0]
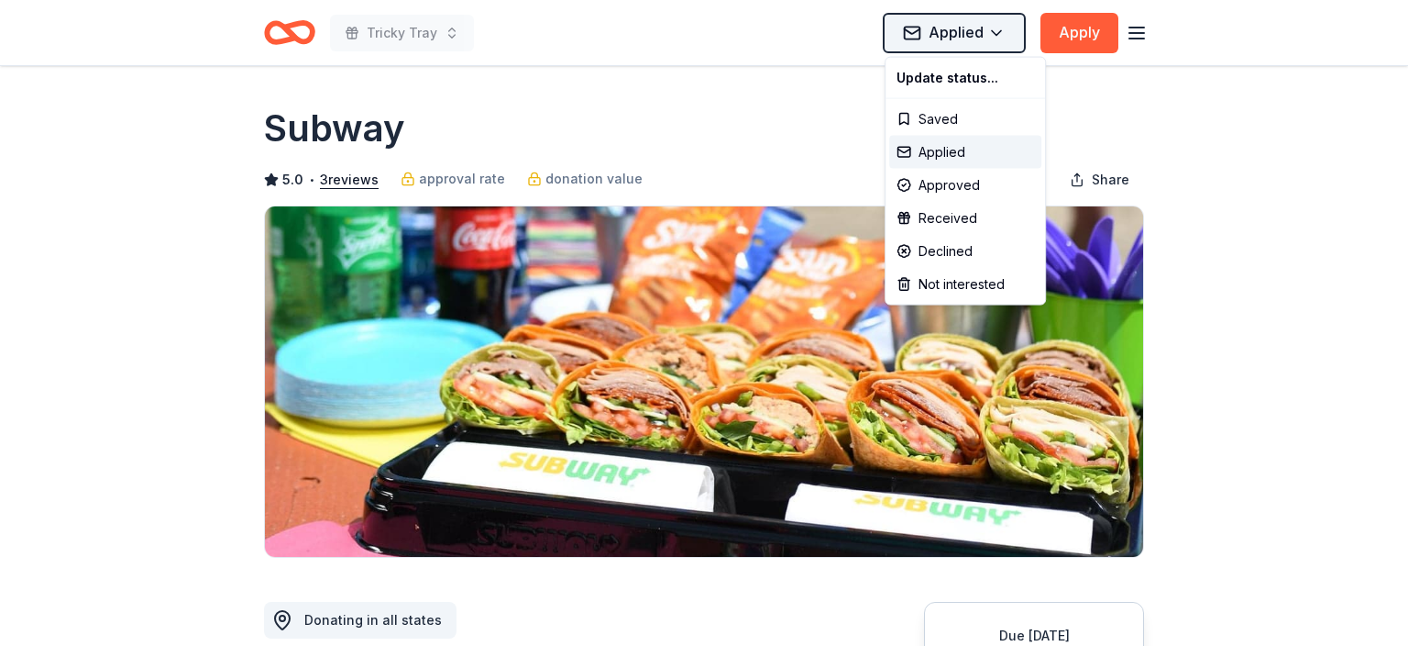
click at [994, 36] on html "Tricky Tray Applied Apply Due [DATE] Share Subway 5.0 • 3 reviews approval rate…" at bounding box center [704, 323] width 1408 height 646
click at [964, 117] on div "Saved" at bounding box center [965, 119] width 152 height 33
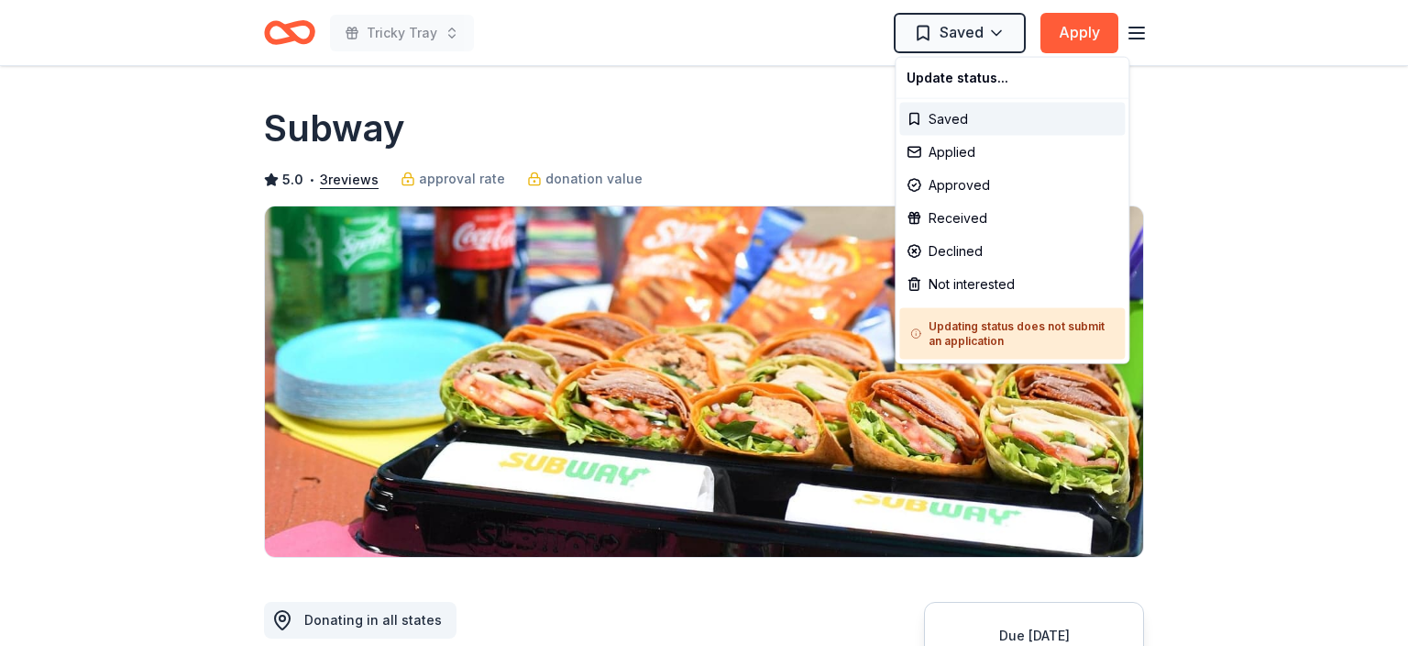
click at [810, 130] on html "Tricky Tray Saved Apply Due in 56 days Share Subway 5.0 • 3 reviews approval ra…" at bounding box center [704, 323] width 1408 height 646
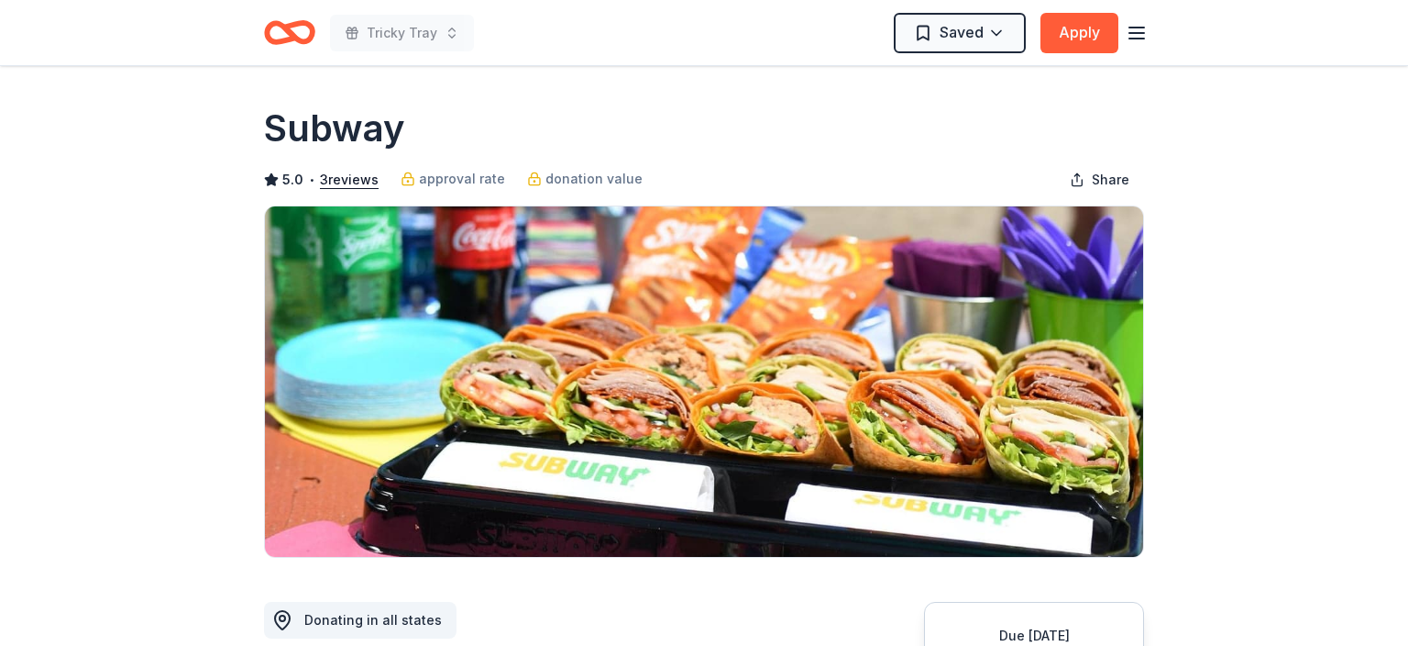
click at [809, 129] on div "Subway" at bounding box center [704, 128] width 880 height 51
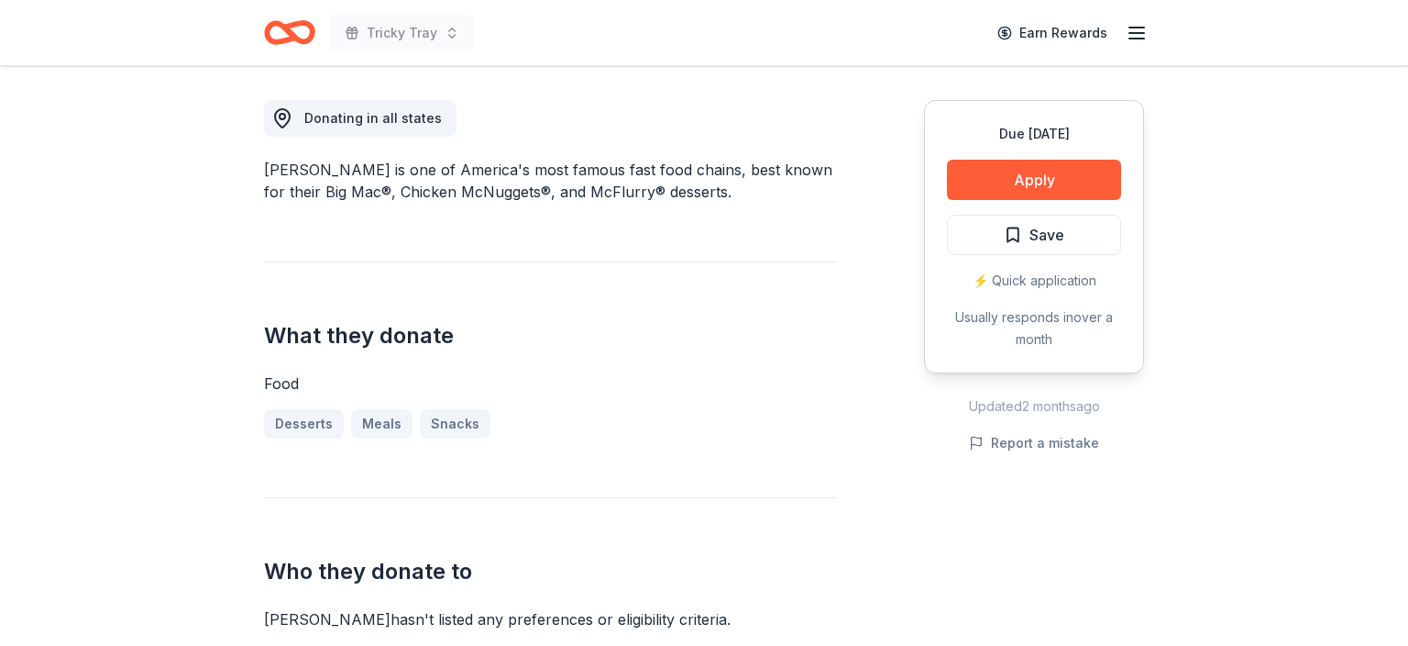
scroll to position [462, 0]
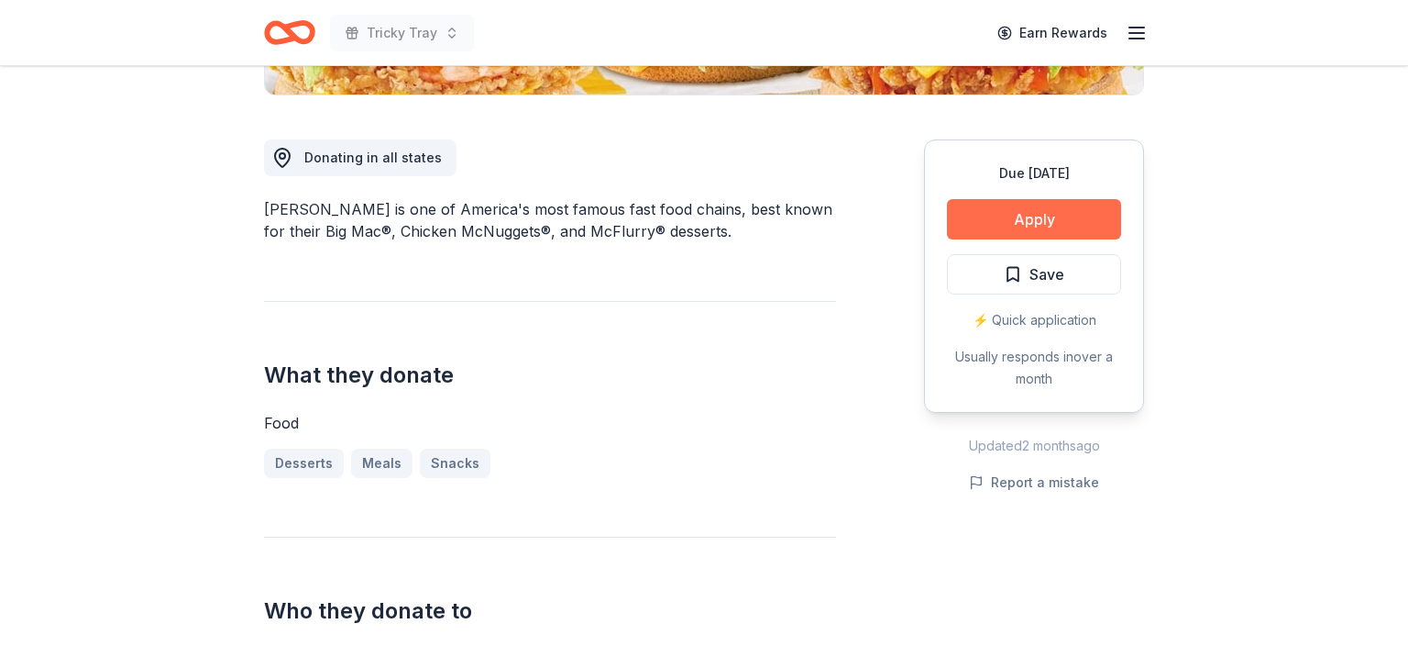
click at [1043, 209] on button "Apply" at bounding box center [1034, 219] width 174 height 40
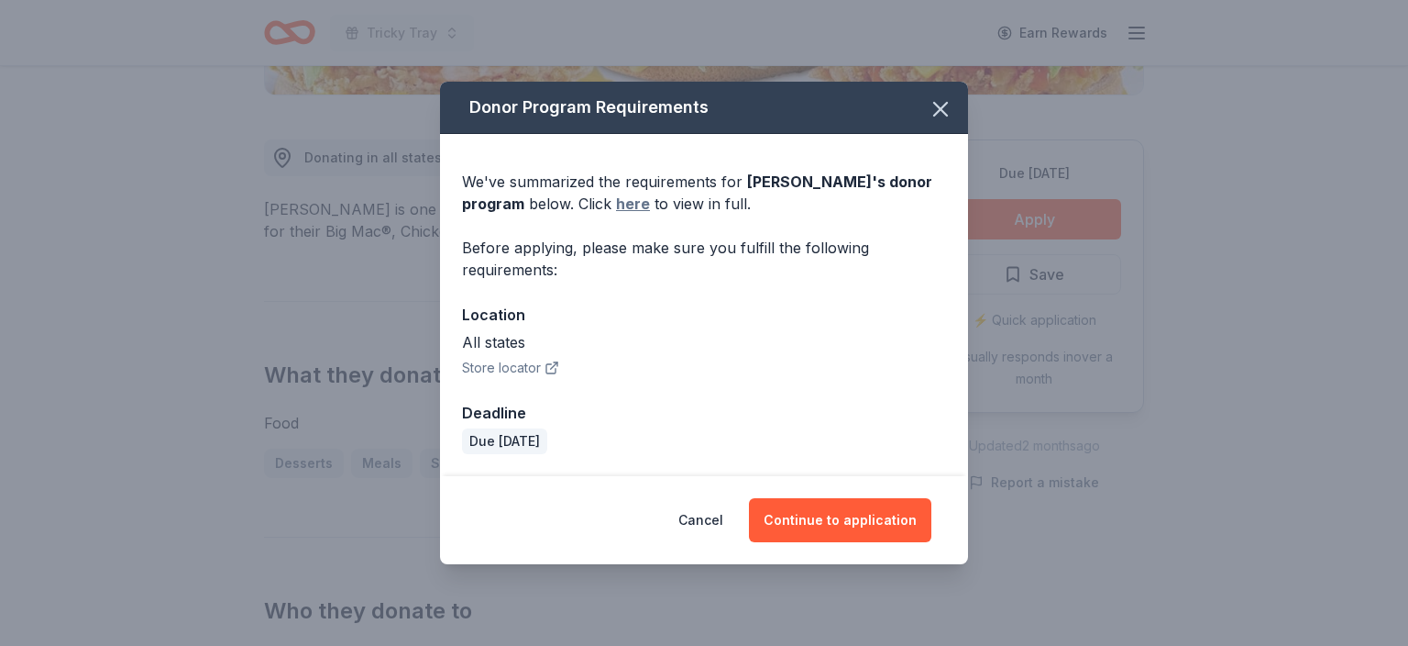
click at [627, 205] on link "here" at bounding box center [633, 204] width 34 height 22
click at [944, 116] on icon "button" at bounding box center [941, 109] width 26 height 26
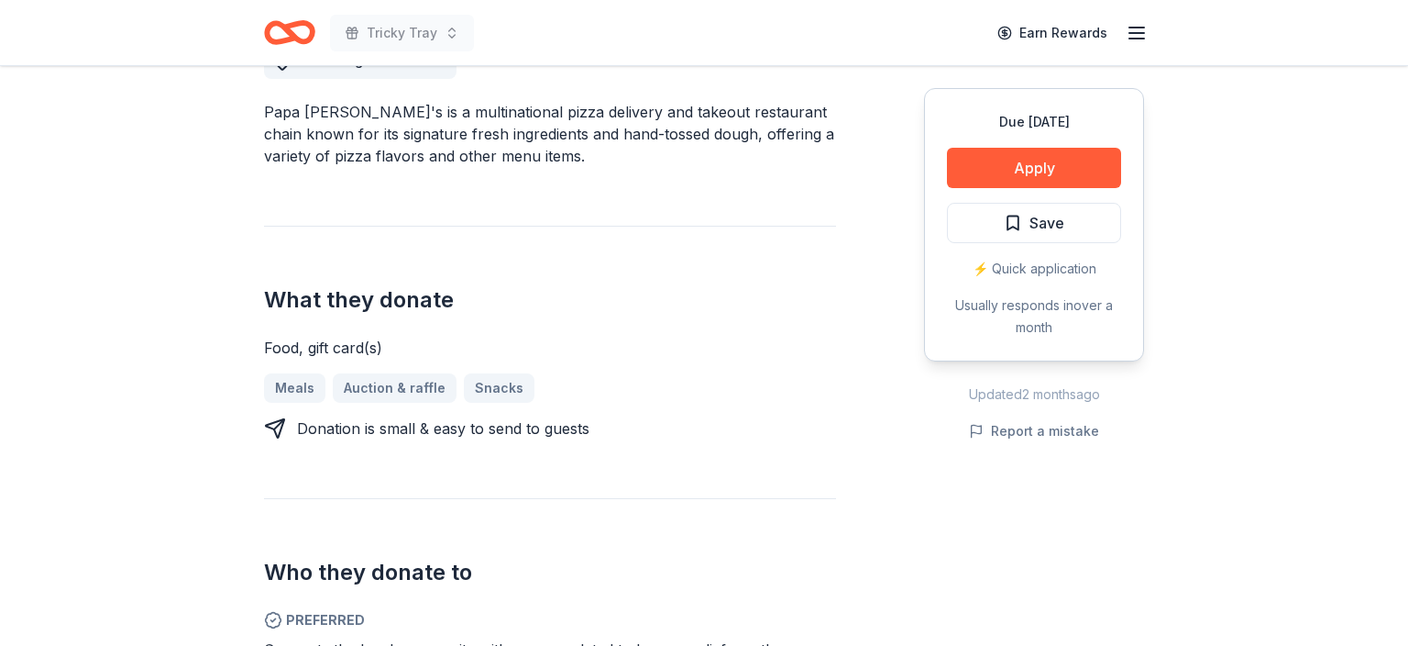
scroll to position [561, 0]
click at [1037, 161] on button "Apply" at bounding box center [1034, 168] width 174 height 40
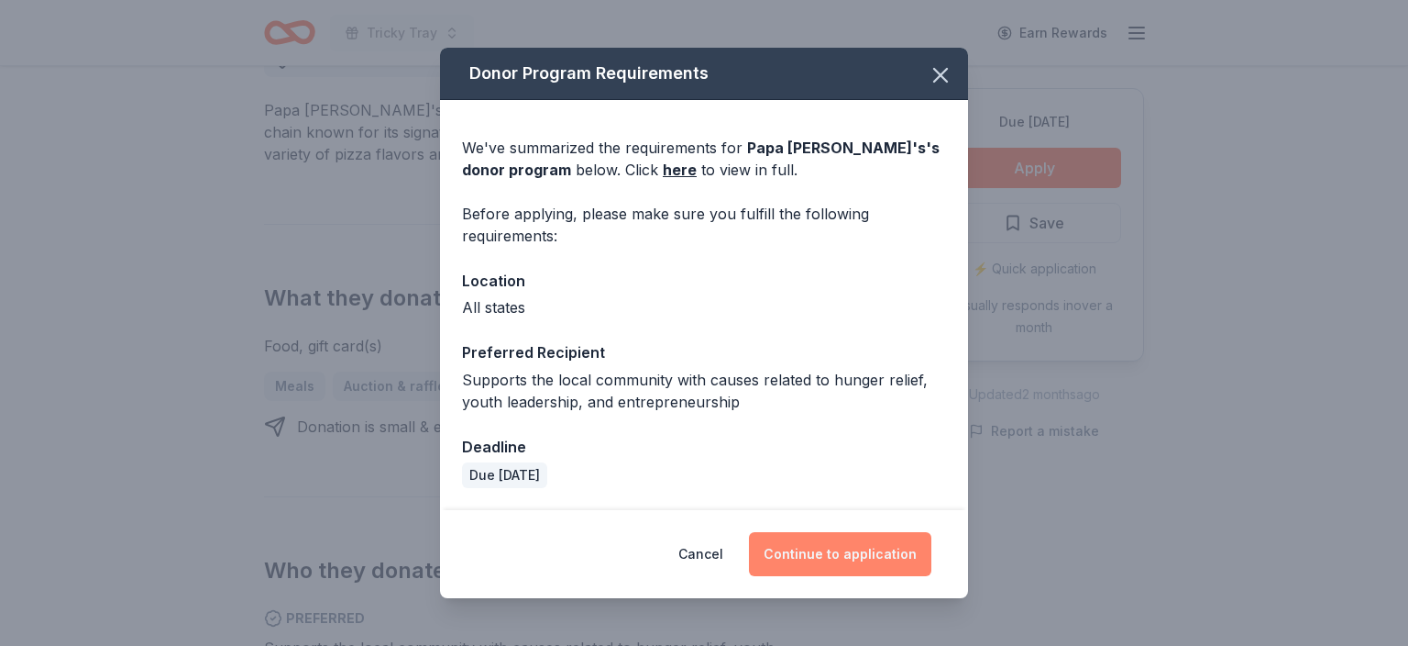
click at [867, 538] on button "Continue to application" at bounding box center [840, 554] width 182 height 44
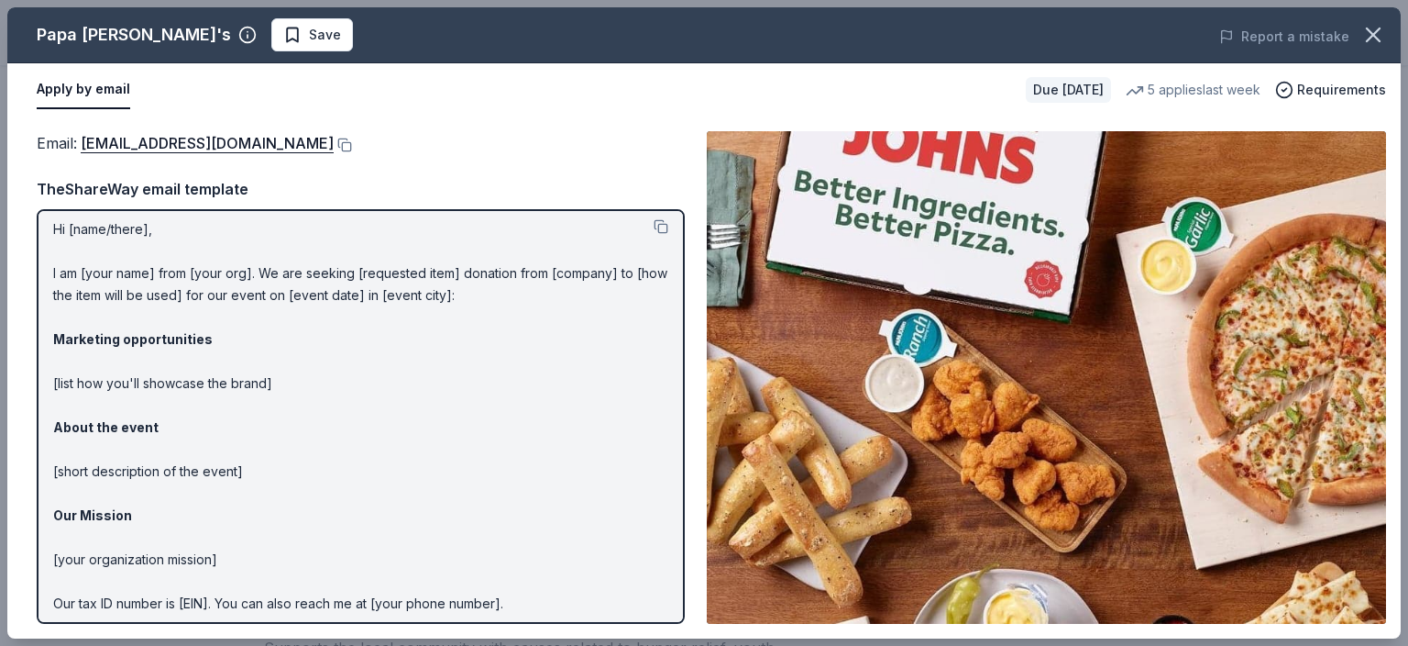
scroll to position [0, 0]
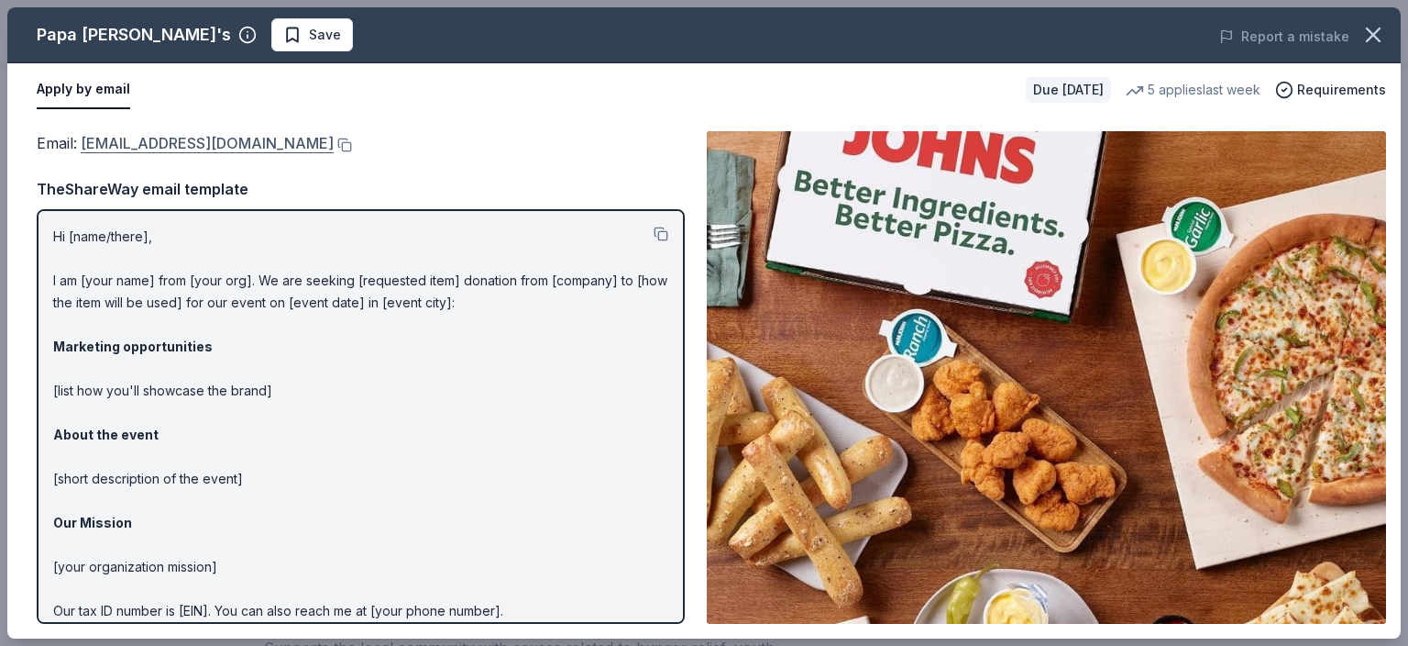
click at [187, 147] on link "[EMAIL_ADDRESS][DOMAIN_NAME]" at bounding box center [207, 143] width 253 height 24
